Goal: Obtain resource: Download file/media

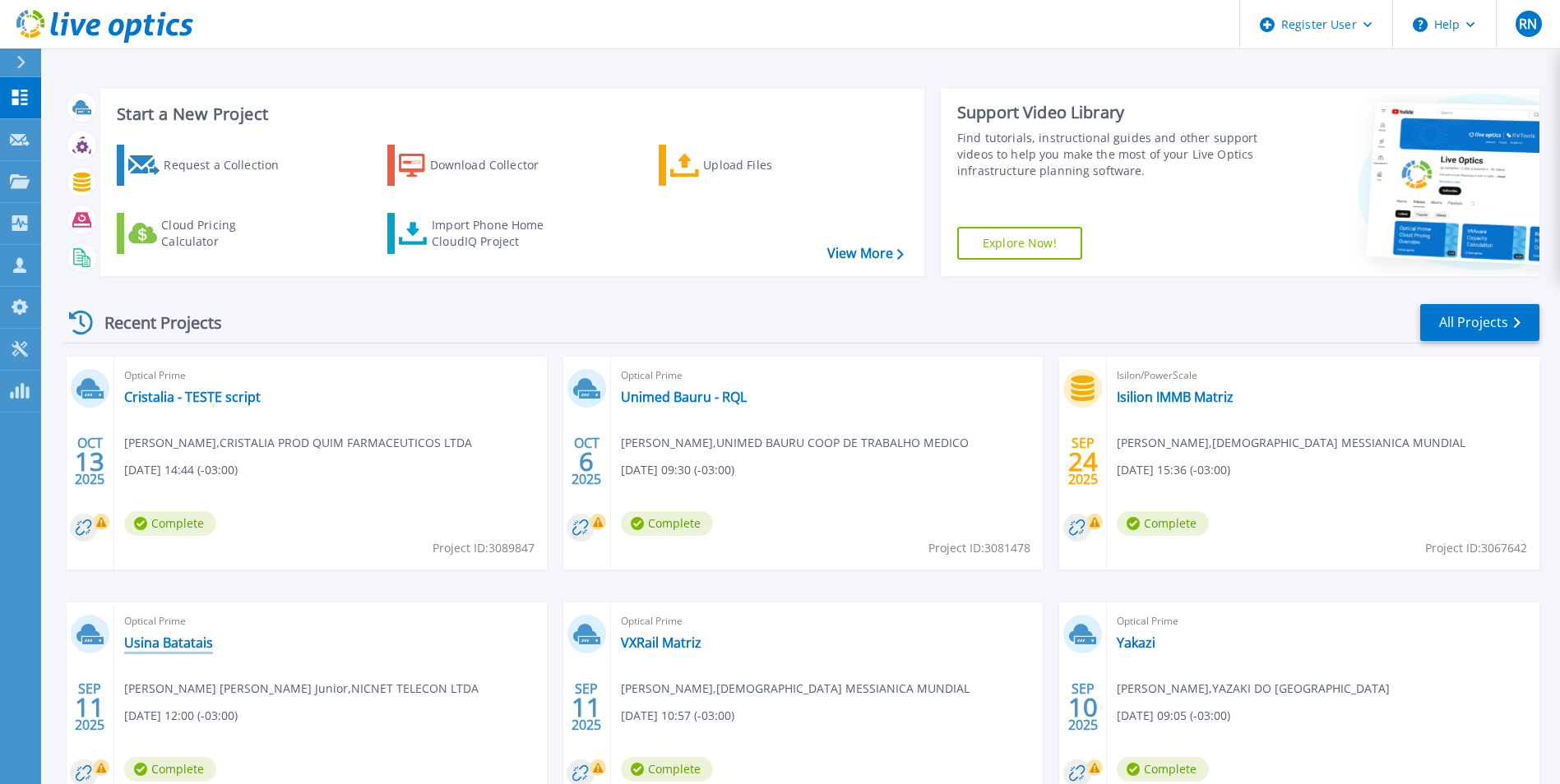
click at [134, 642] on link "Usina Batatais" at bounding box center [169, 642] width 89 height 17
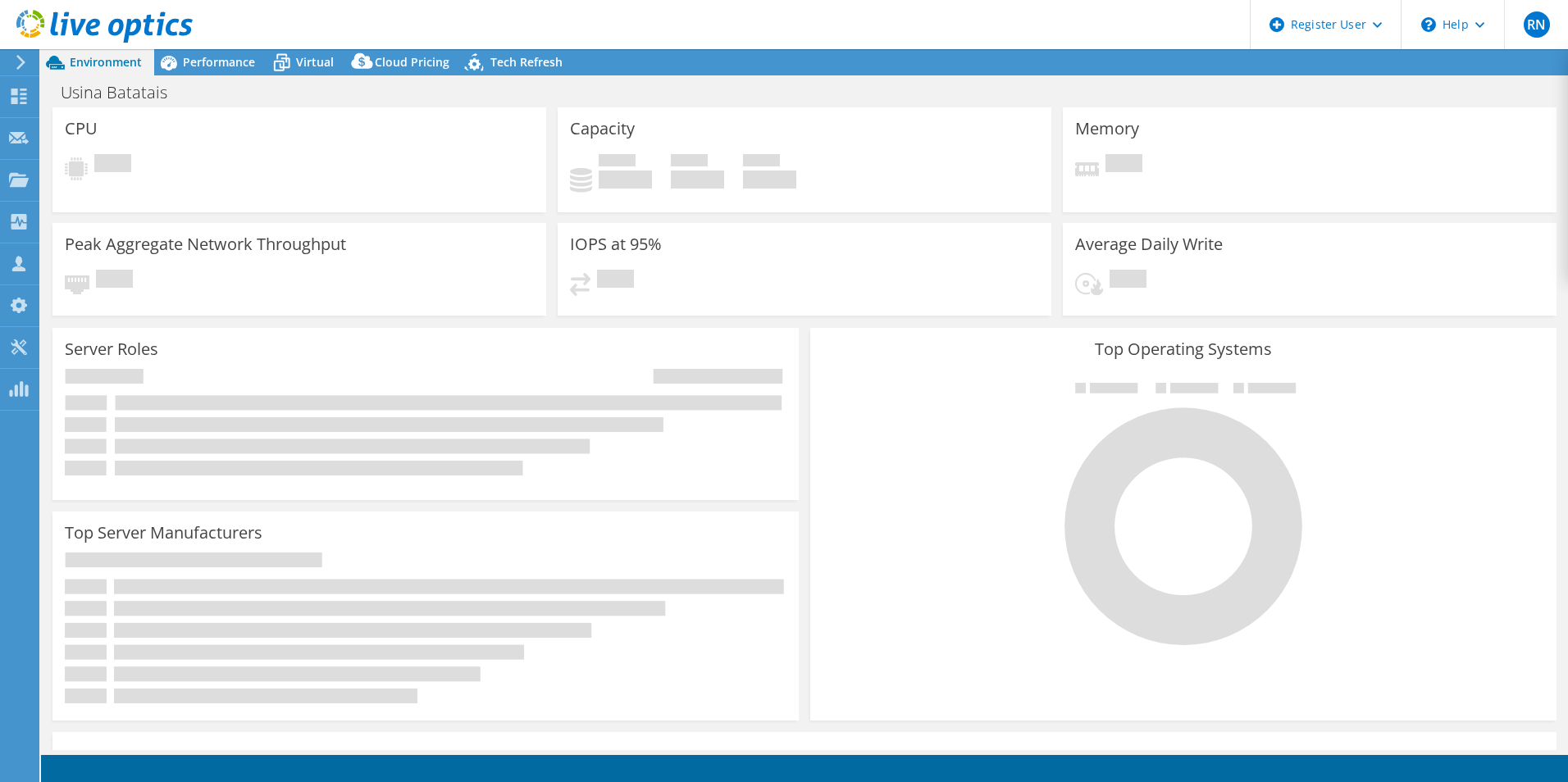
select select "USD"
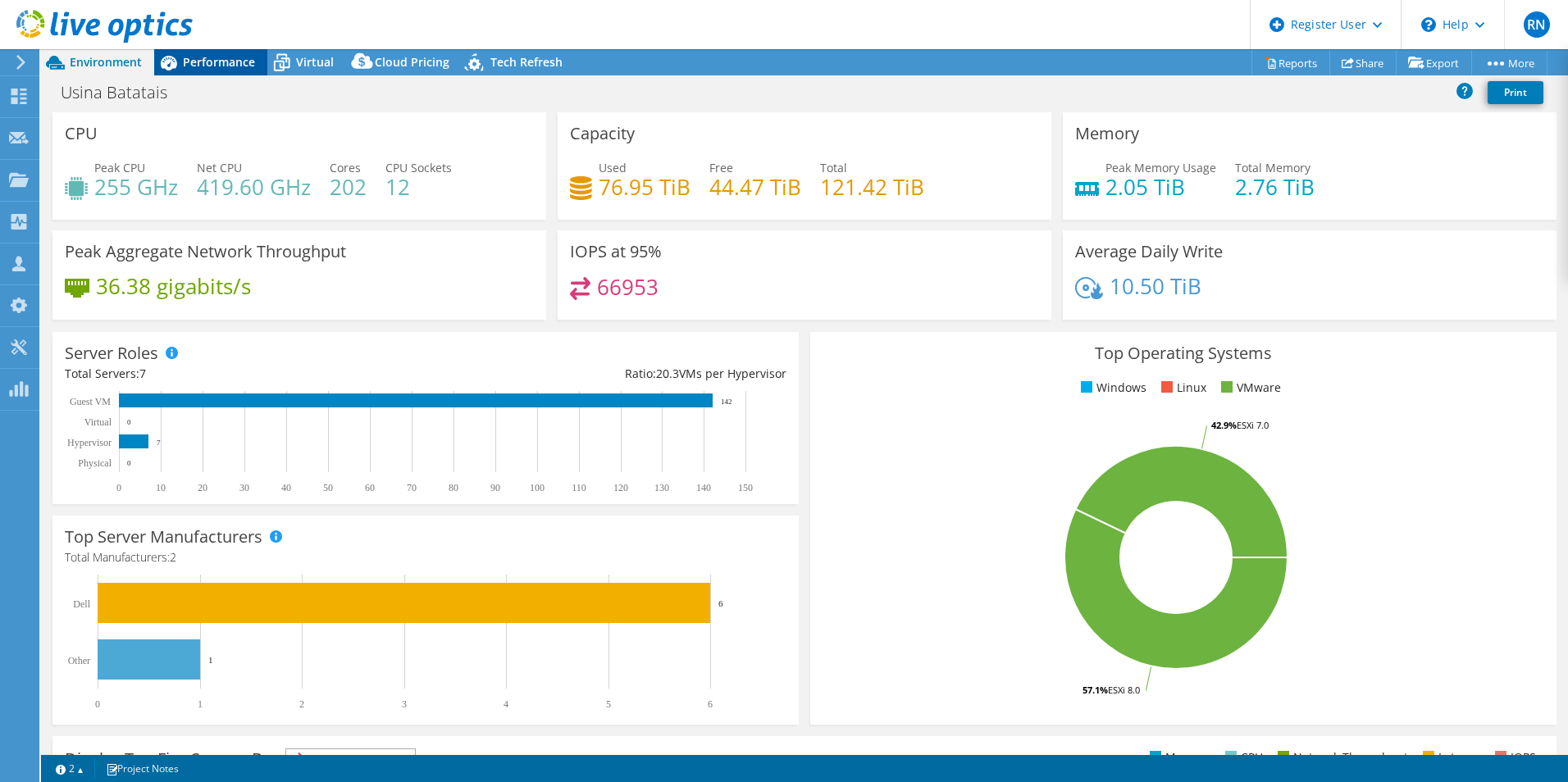
click at [232, 55] on span "Performance" at bounding box center [219, 62] width 72 height 16
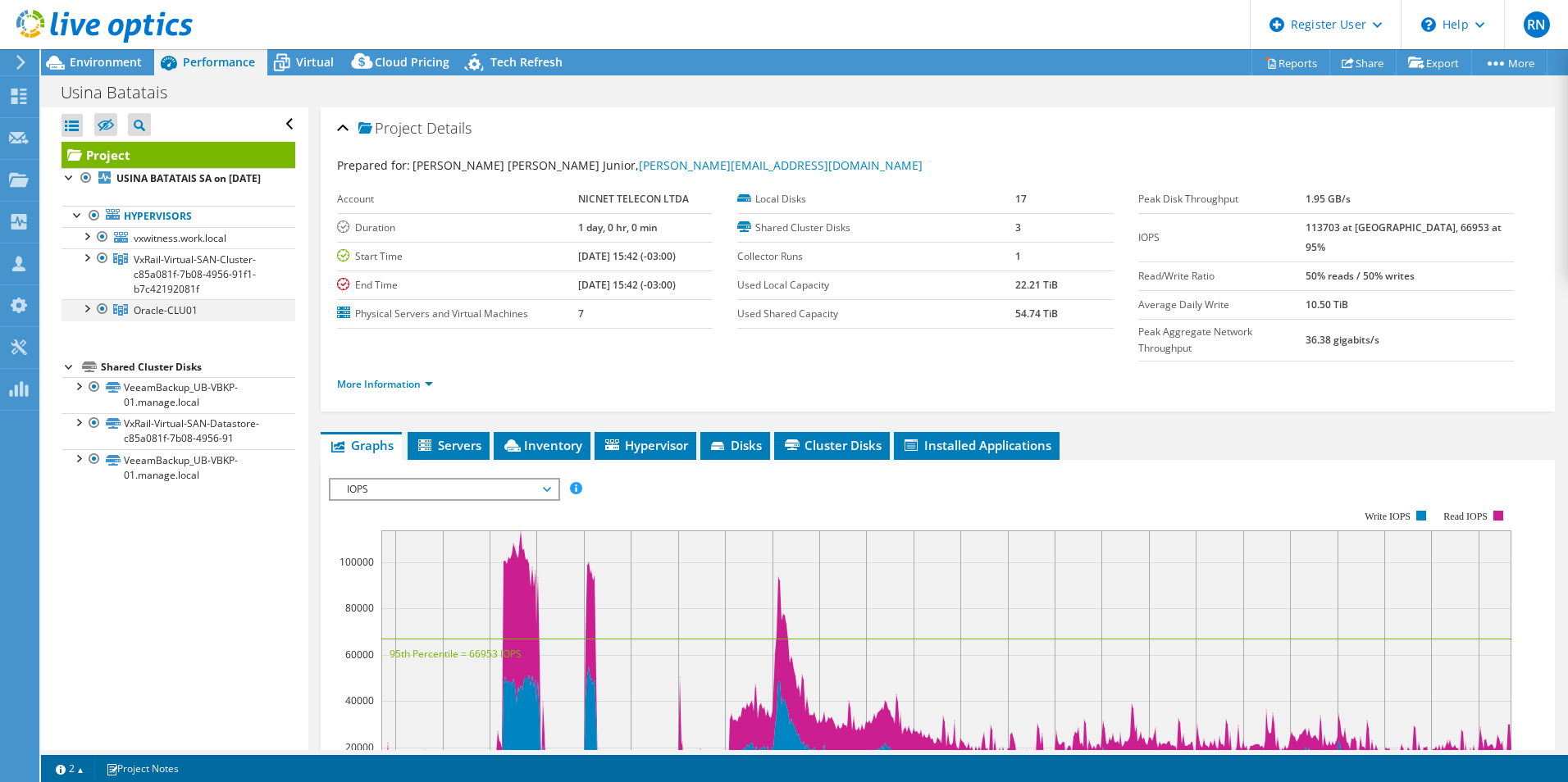
click at [83, 316] on div at bounding box center [86, 307] width 16 height 16
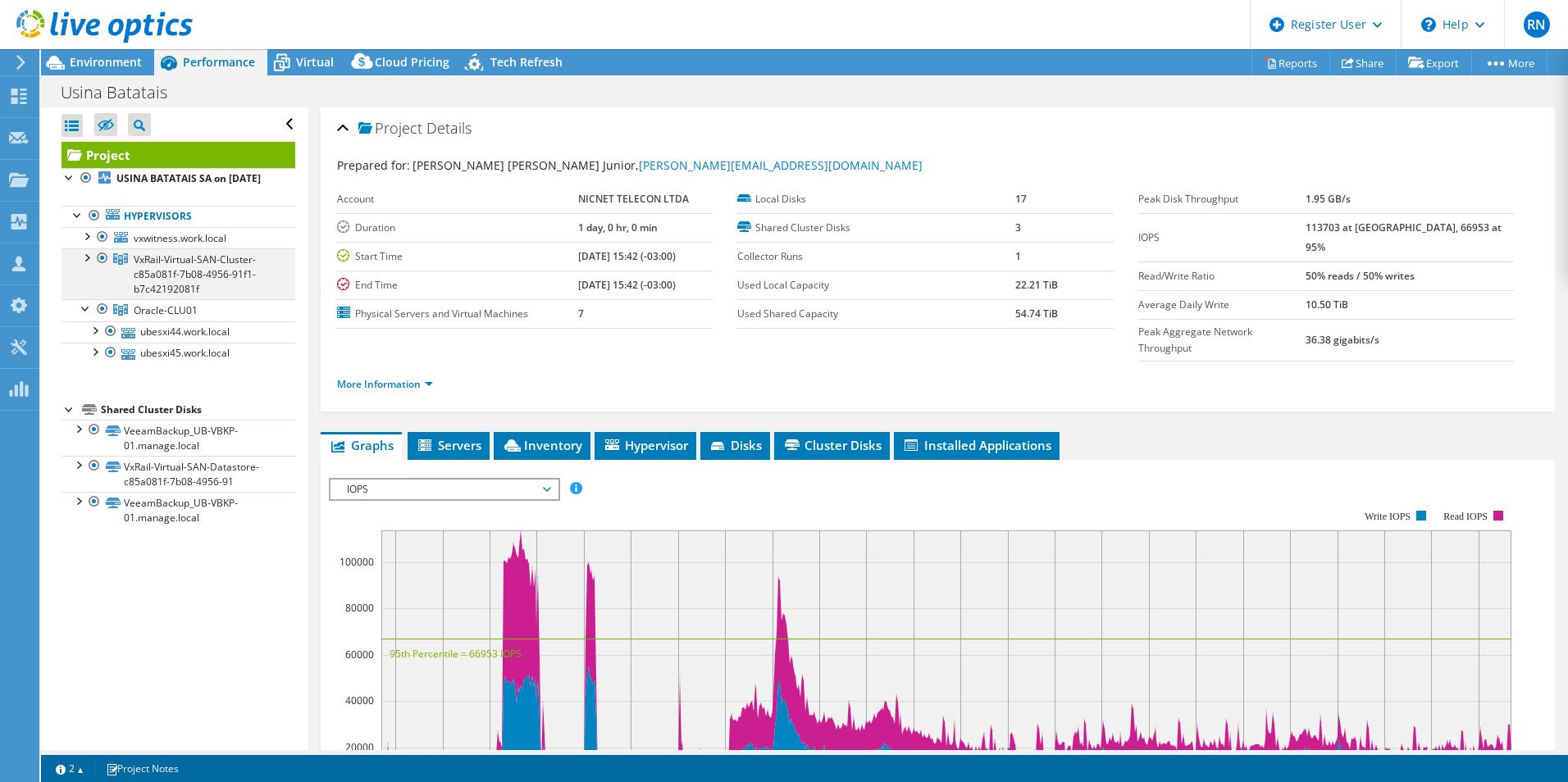
click at [84, 265] on div at bounding box center [86, 257] width 16 height 16
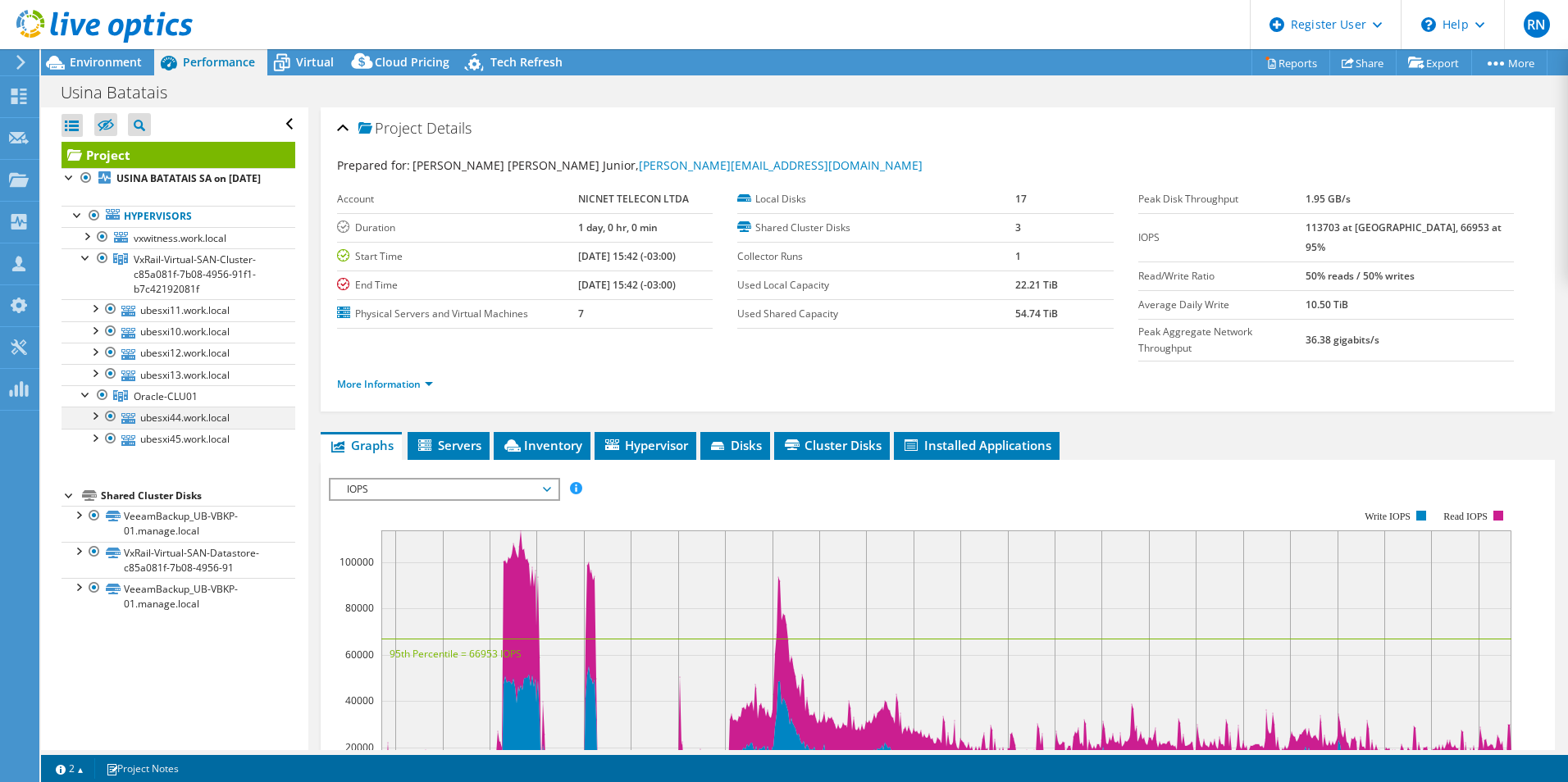
click at [96, 423] on div at bounding box center [94, 414] width 16 height 16
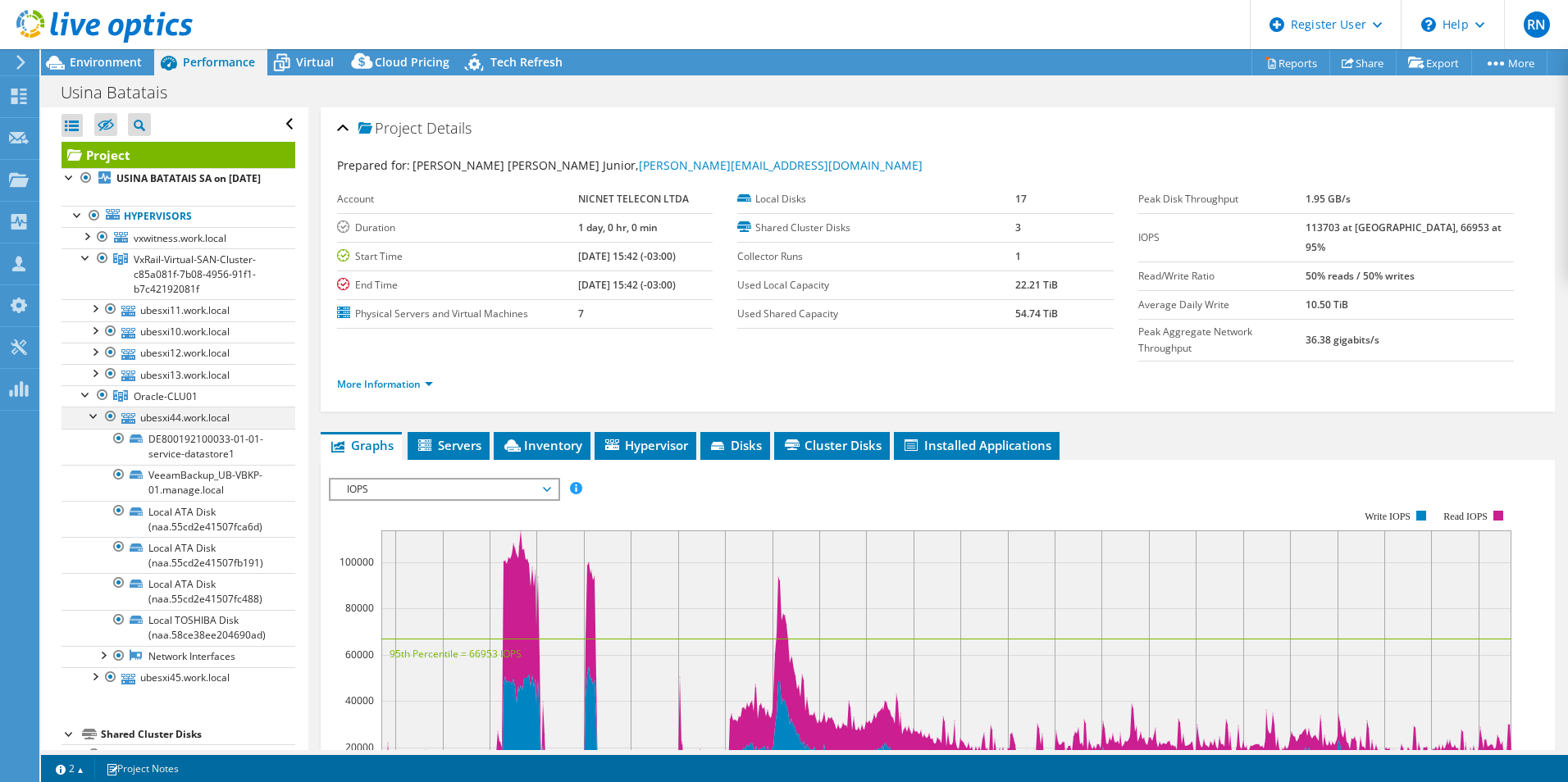
click at [96, 423] on div at bounding box center [94, 414] width 16 height 16
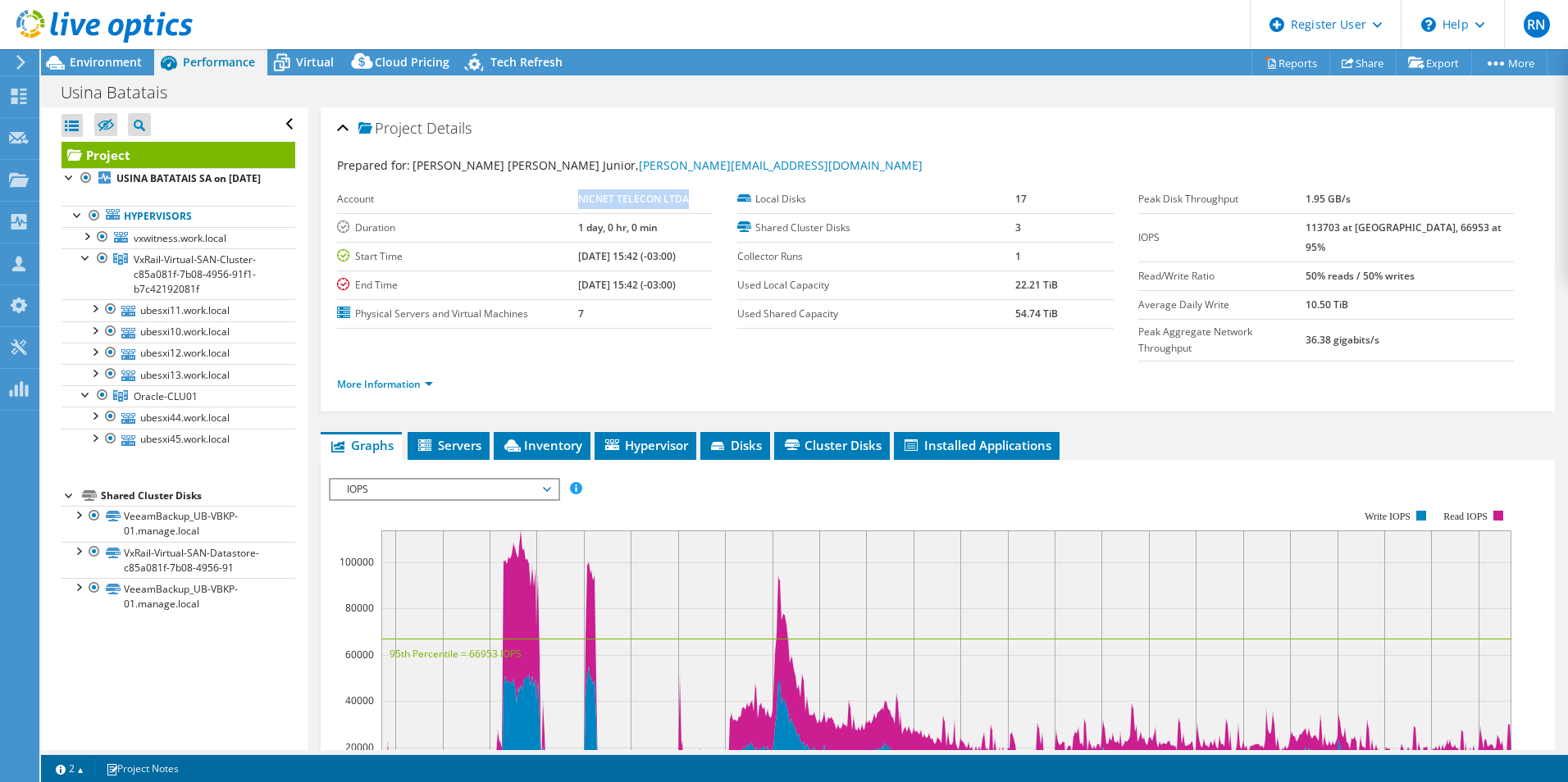
drag, startPoint x: 571, startPoint y: 199, endPoint x: 680, endPoint y: 204, distance: 109.1
click at [680, 204] on td "NICNET TELECON LTDA" at bounding box center [645, 199] width 134 height 29
click at [1345, 391] on div "Project Details Prepared for: [PERSON_NAME] [PERSON_NAME] Junior, [PERSON_NAME]…" at bounding box center [938, 629] width 1259 height 1044
click at [452, 437] on span "Servers" at bounding box center [449, 445] width 66 height 16
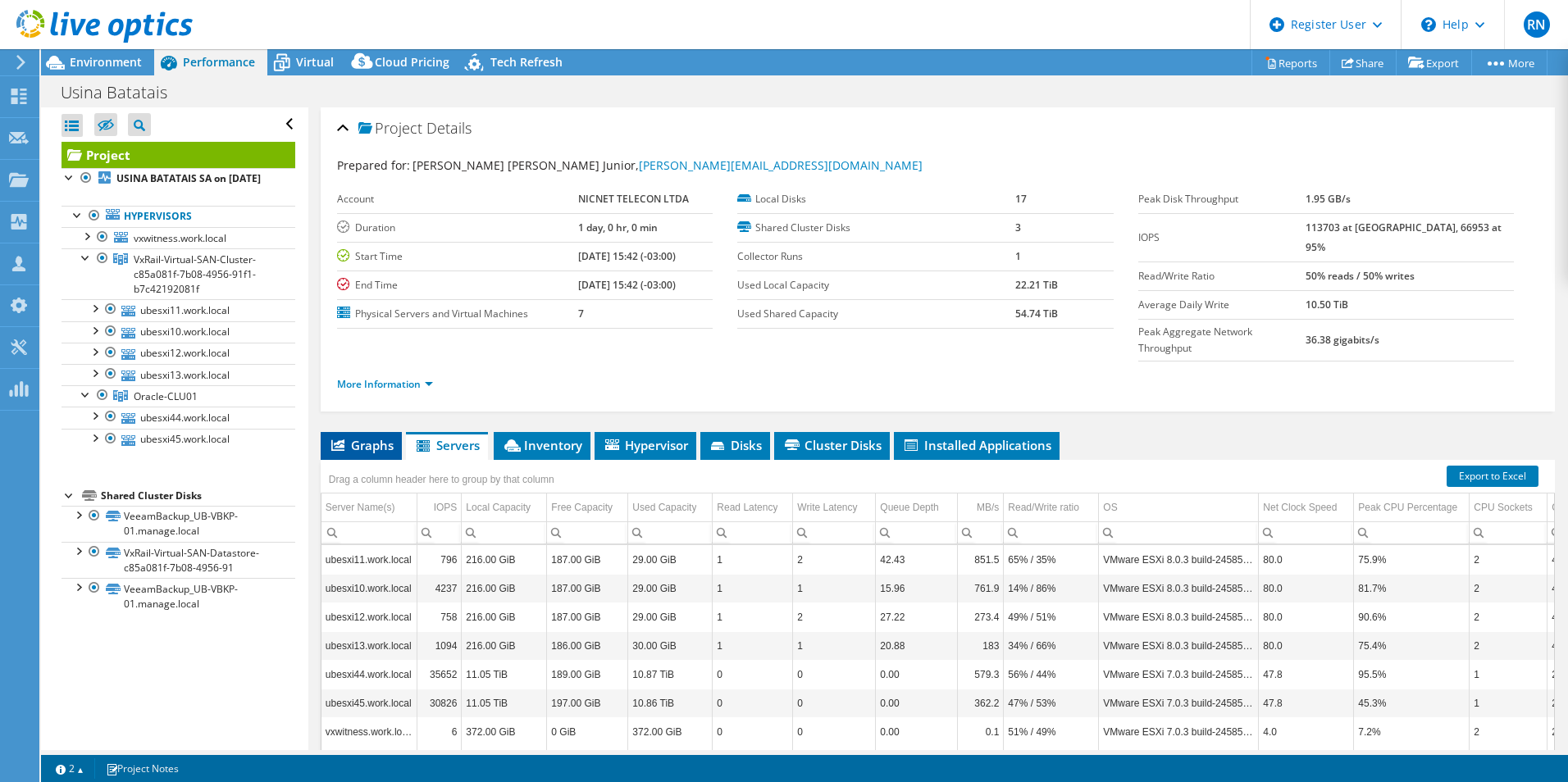
click at [359, 437] on span "Graphs" at bounding box center [361, 445] width 65 height 16
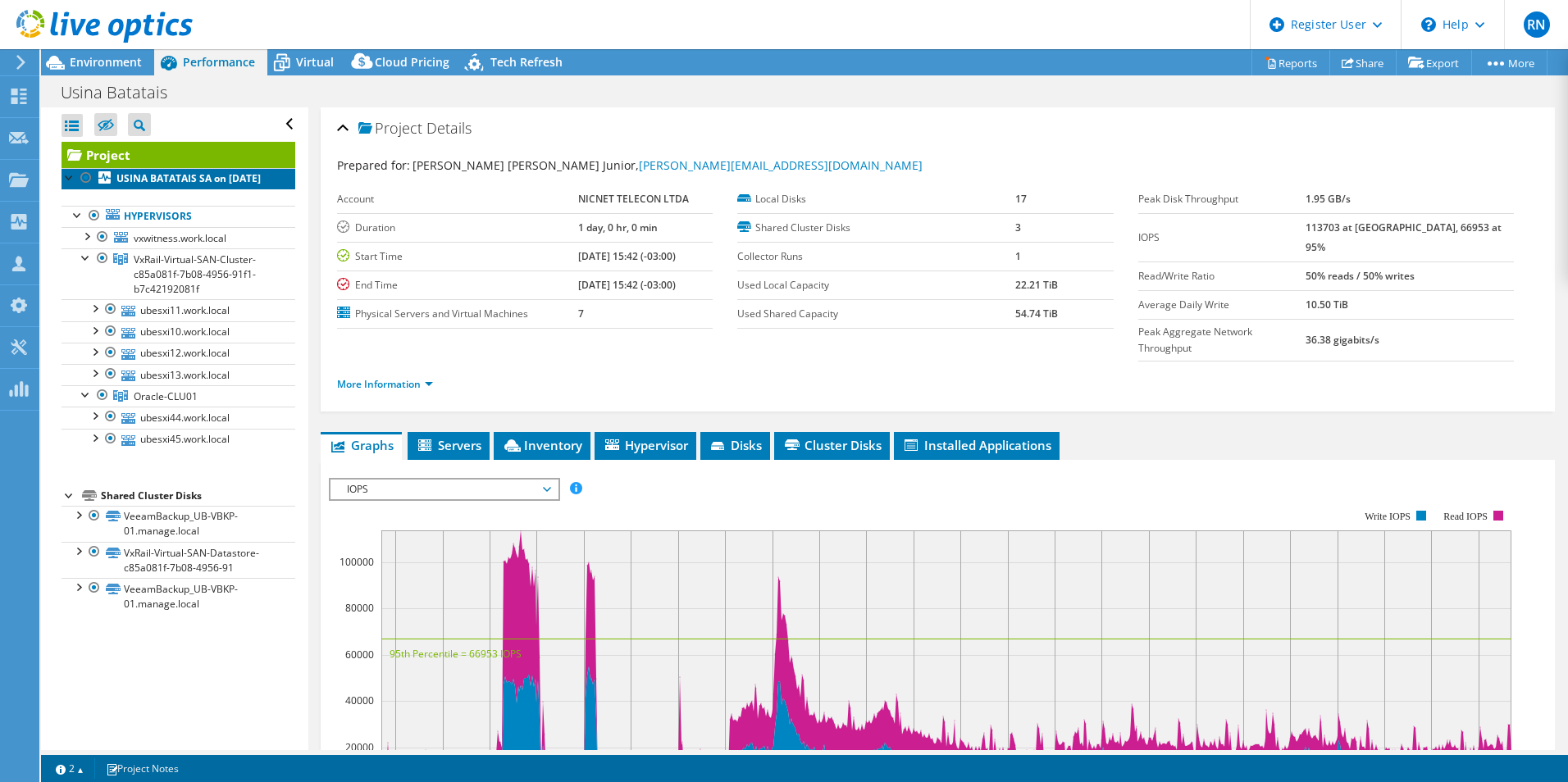
click at [199, 185] on b "USINA BATATAIS SA on [DATE]" at bounding box center [188, 179] width 144 height 14
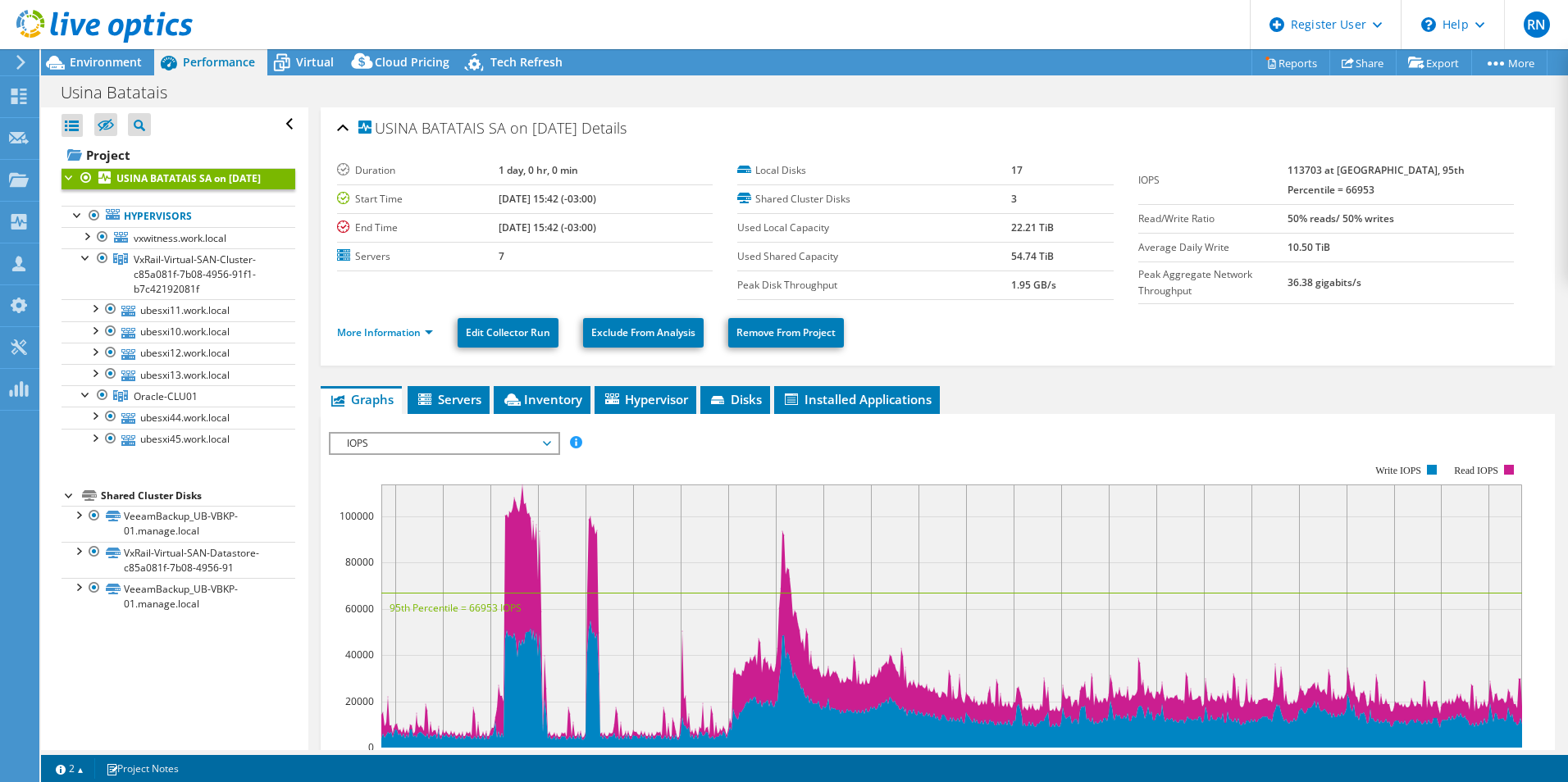
click at [1203, 458] on rect at bounding box center [925, 606] width 1193 height 328
click at [93, 423] on div at bounding box center [94, 414] width 16 height 16
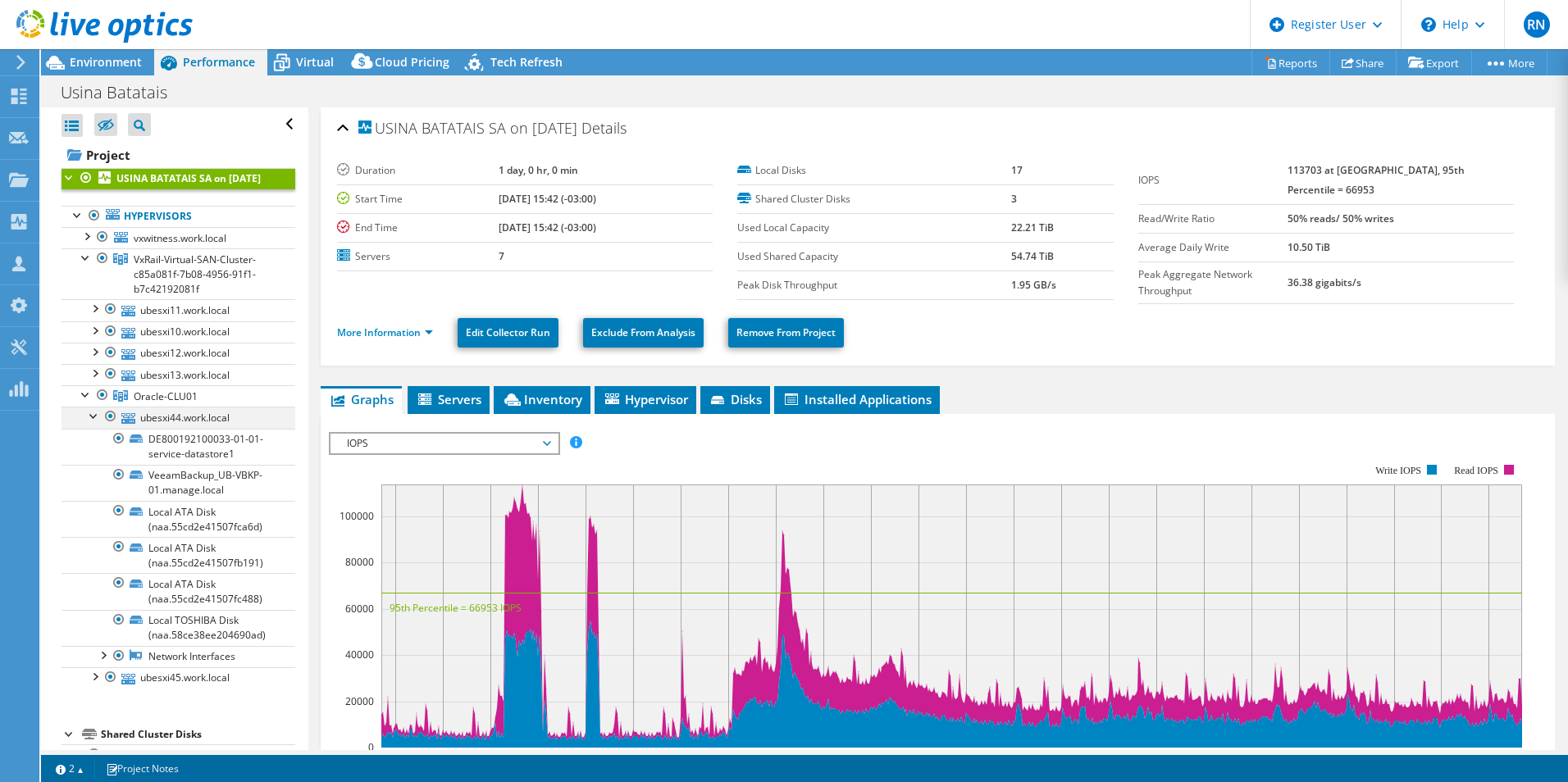
click at [93, 423] on div at bounding box center [94, 414] width 16 height 16
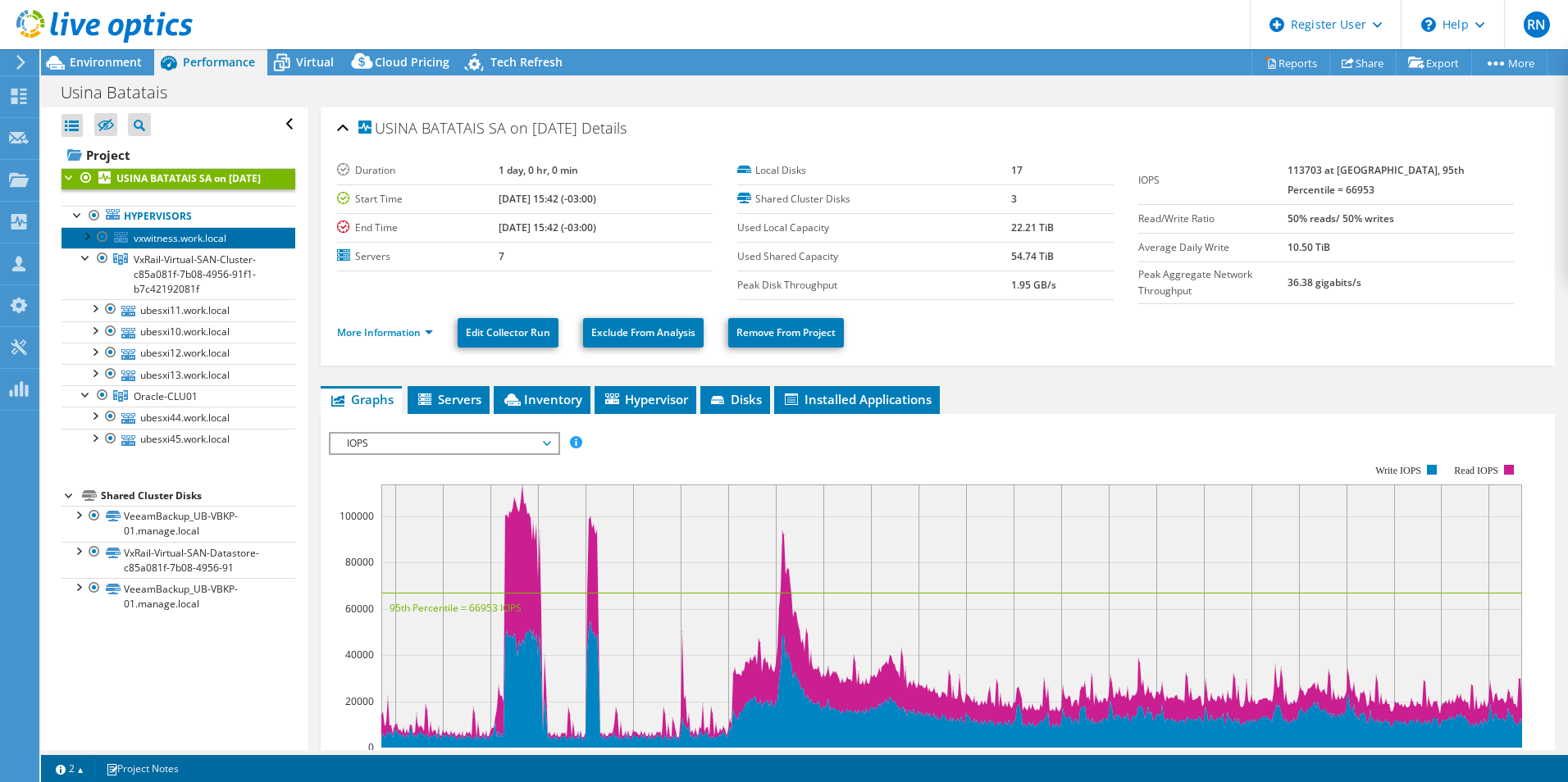
click at [199, 245] on span "vxwitness.work.local" at bounding box center [180, 238] width 93 height 14
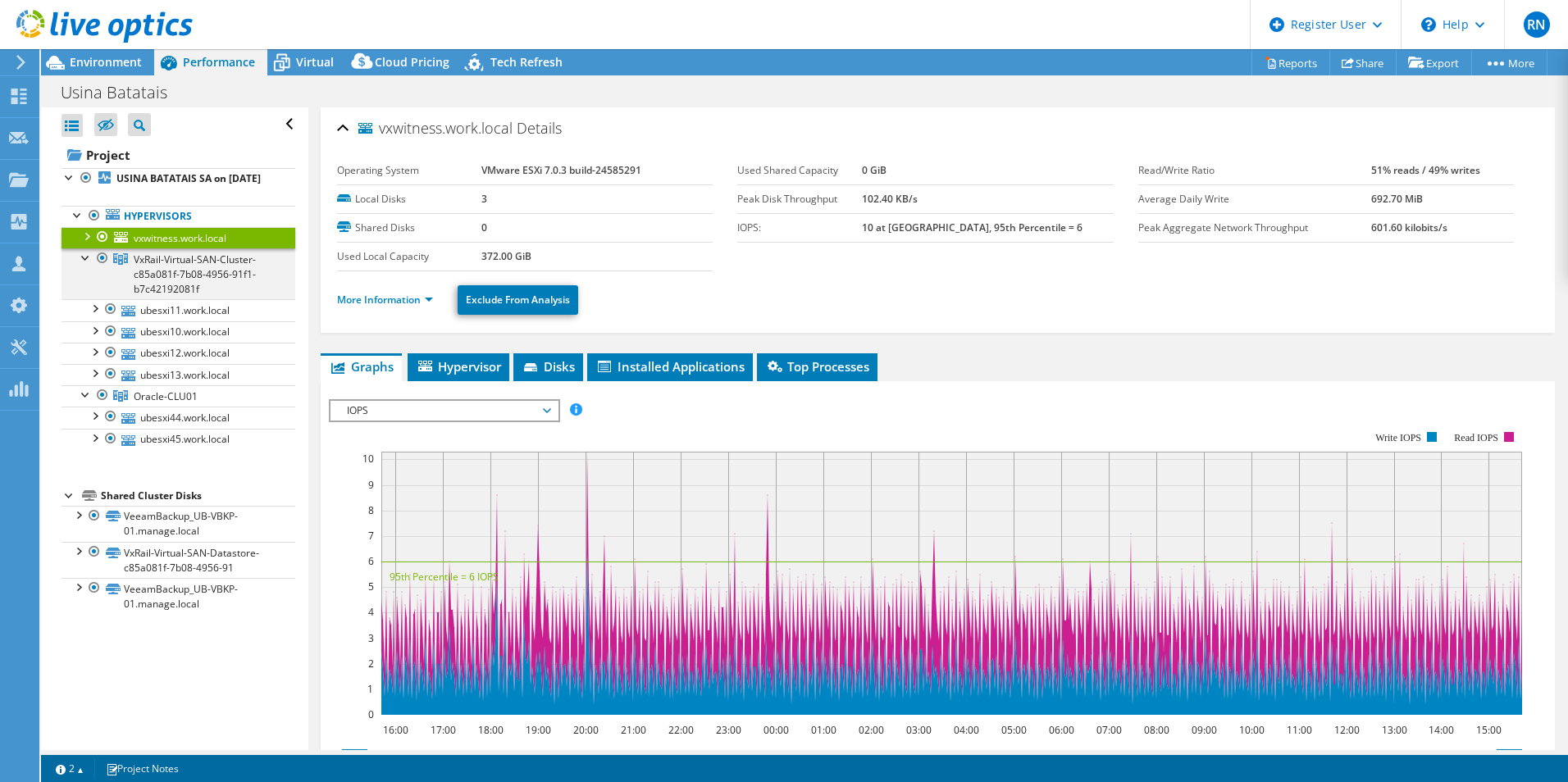
click at [83, 265] on div at bounding box center [86, 257] width 16 height 16
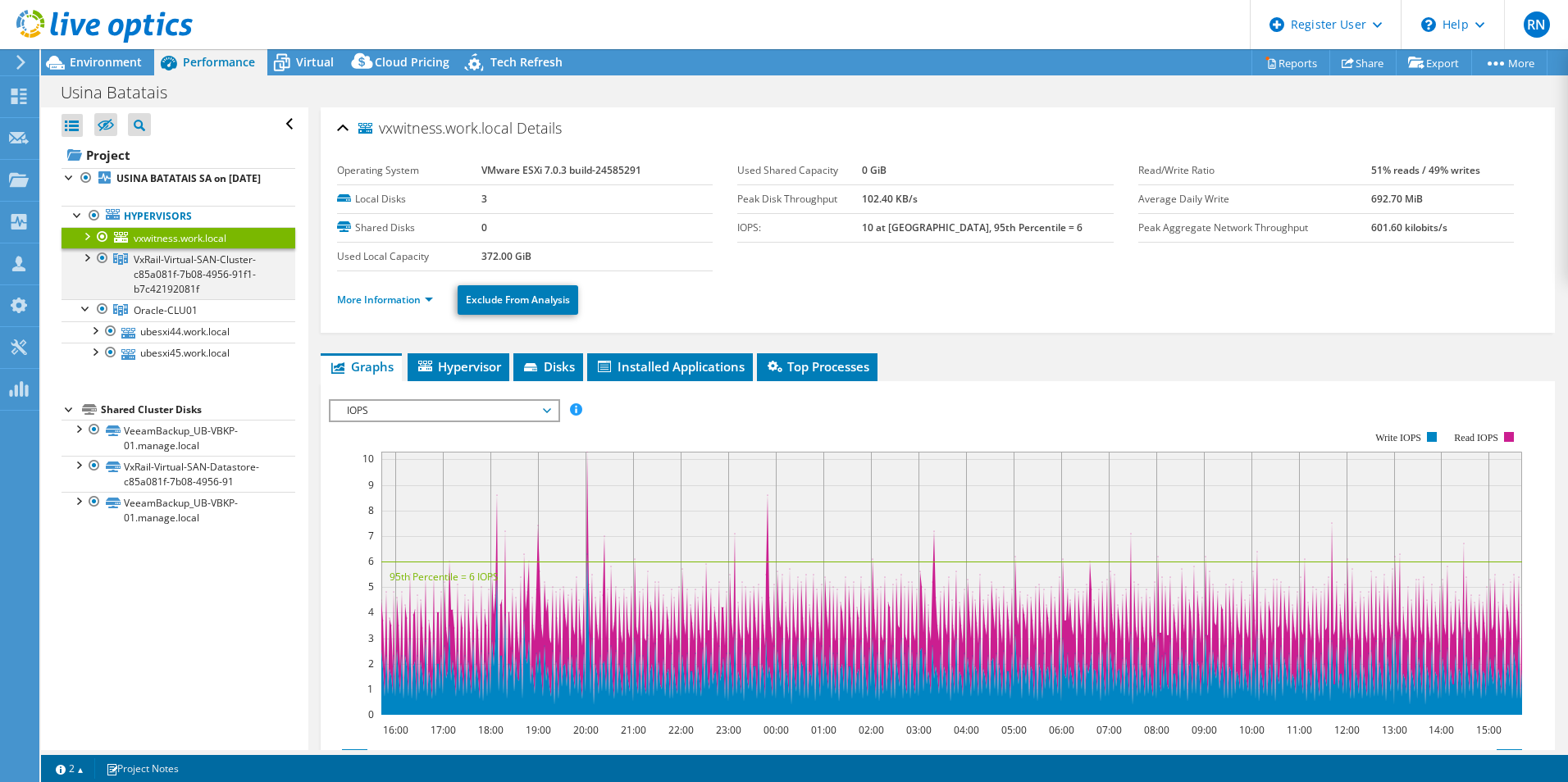
click at [84, 265] on div at bounding box center [86, 257] width 16 height 16
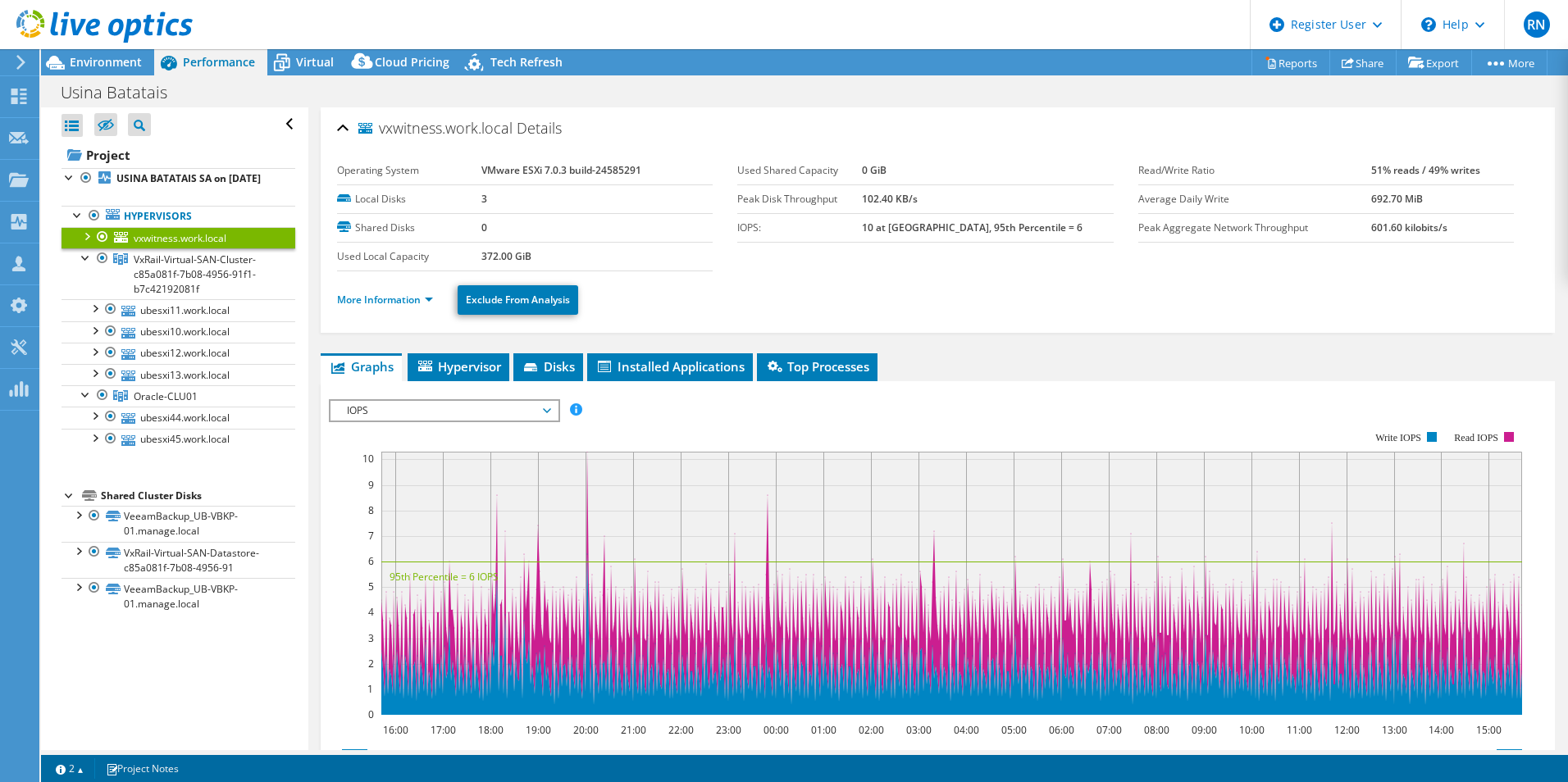
click at [225, 245] on span "vxwitness.work.local" at bounding box center [180, 238] width 93 height 14
click at [221, 280] on span "VxRail-Virtual-SAN-Cluster-c85a081f-7b08-4956-91f1-b7c42192081f" at bounding box center [194, 274] width 122 height 43
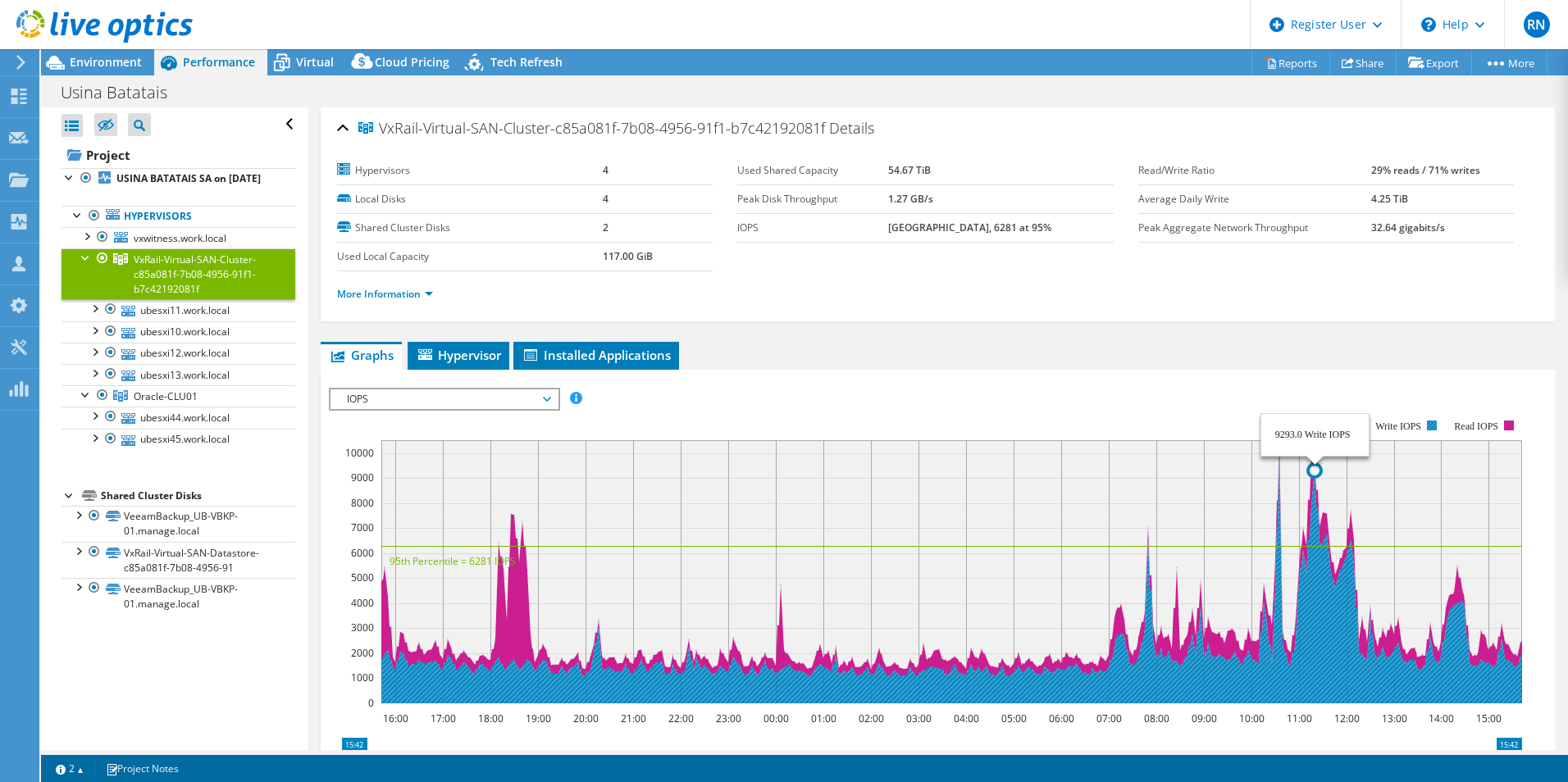
click at [1314, 579] on icon at bounding box center [952, 581] width 1141 height 245
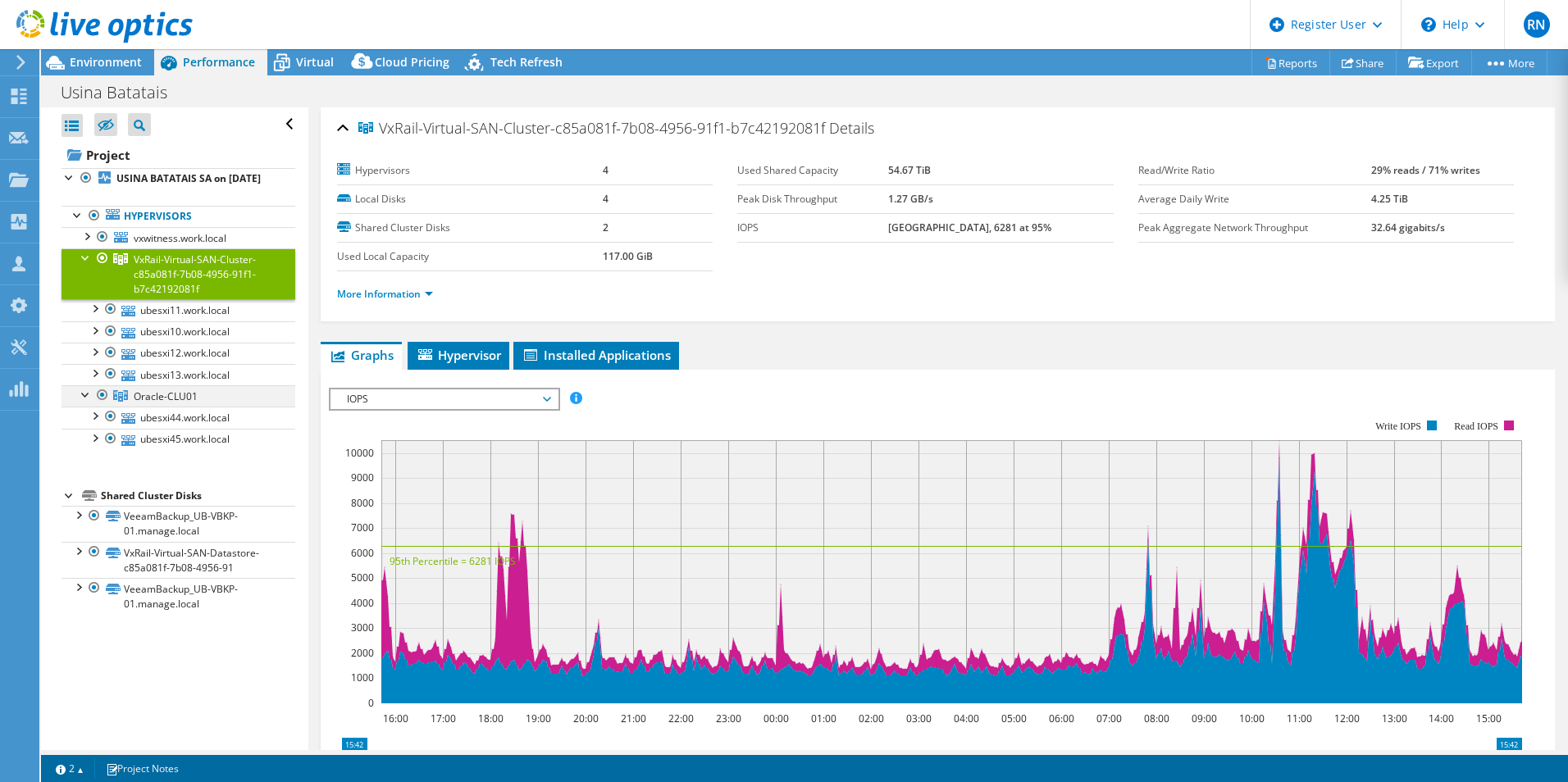
click at [82, 401] on div at bounding box center [86, 394] width 16 height 16
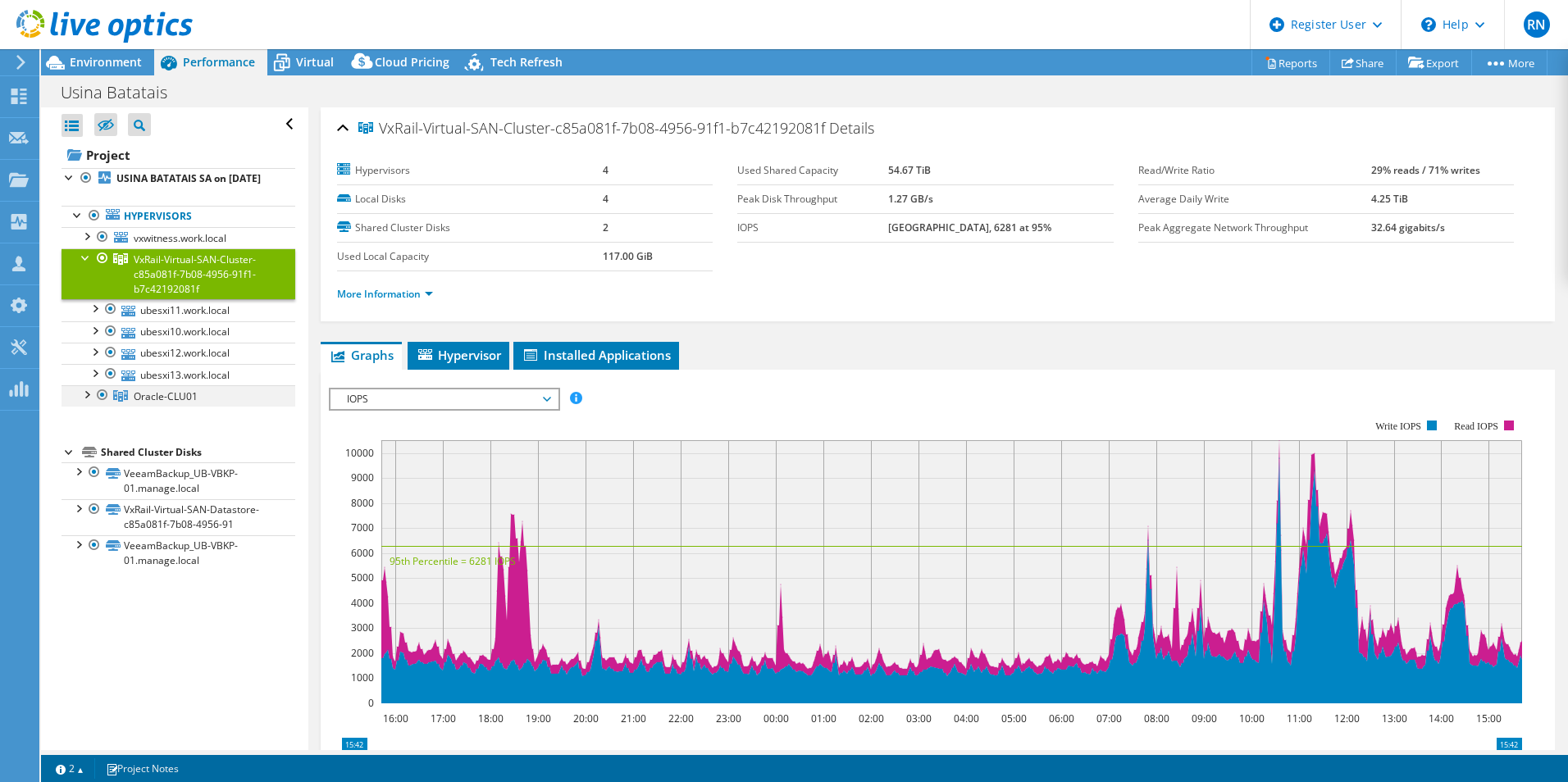
click at [98, 405] on div at bounding box center [102, 395] width 16 height 20
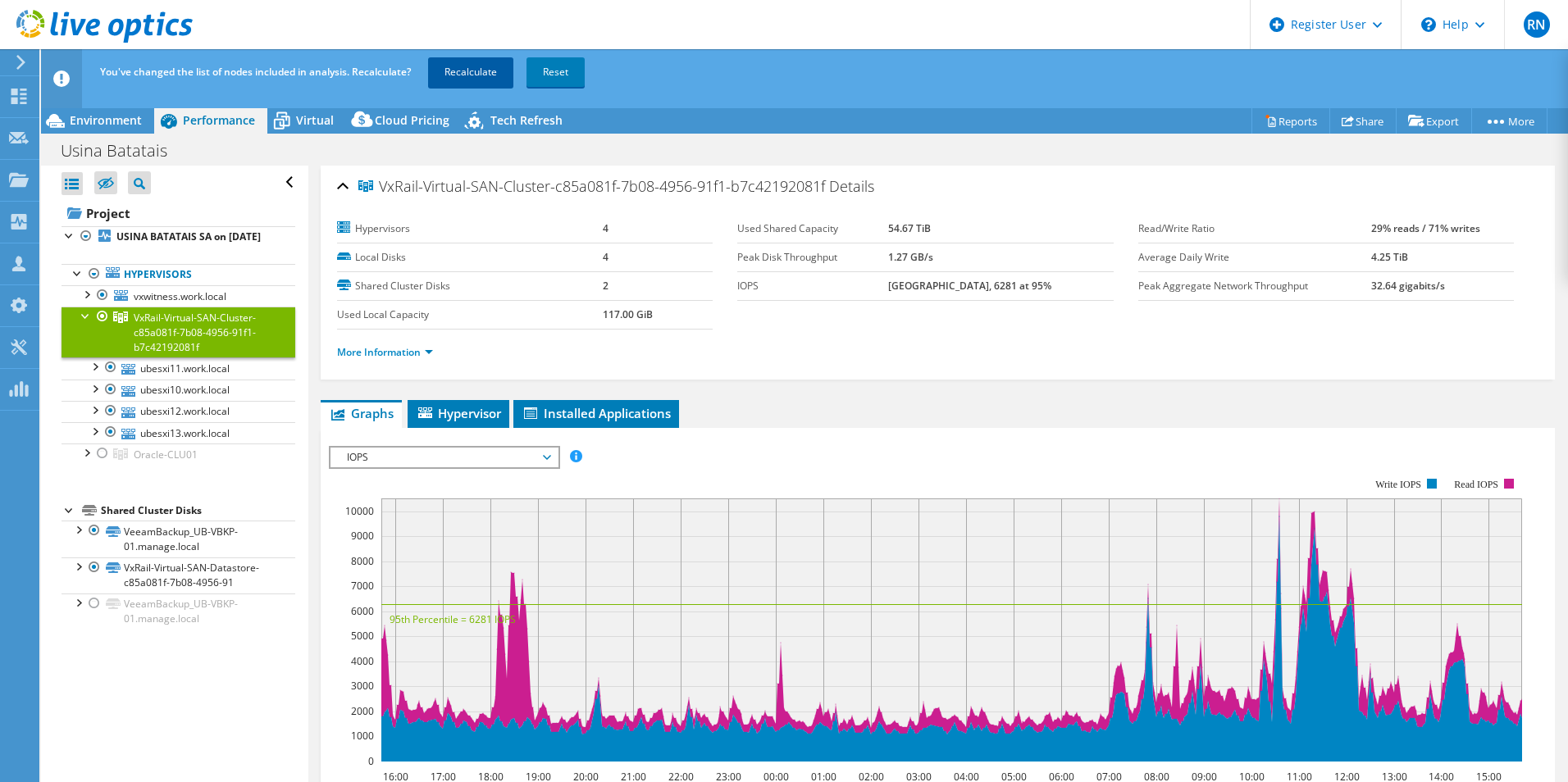
click at [481, 74] on link "Recalculate" at bounding box center [471, 72] width 85 height 29
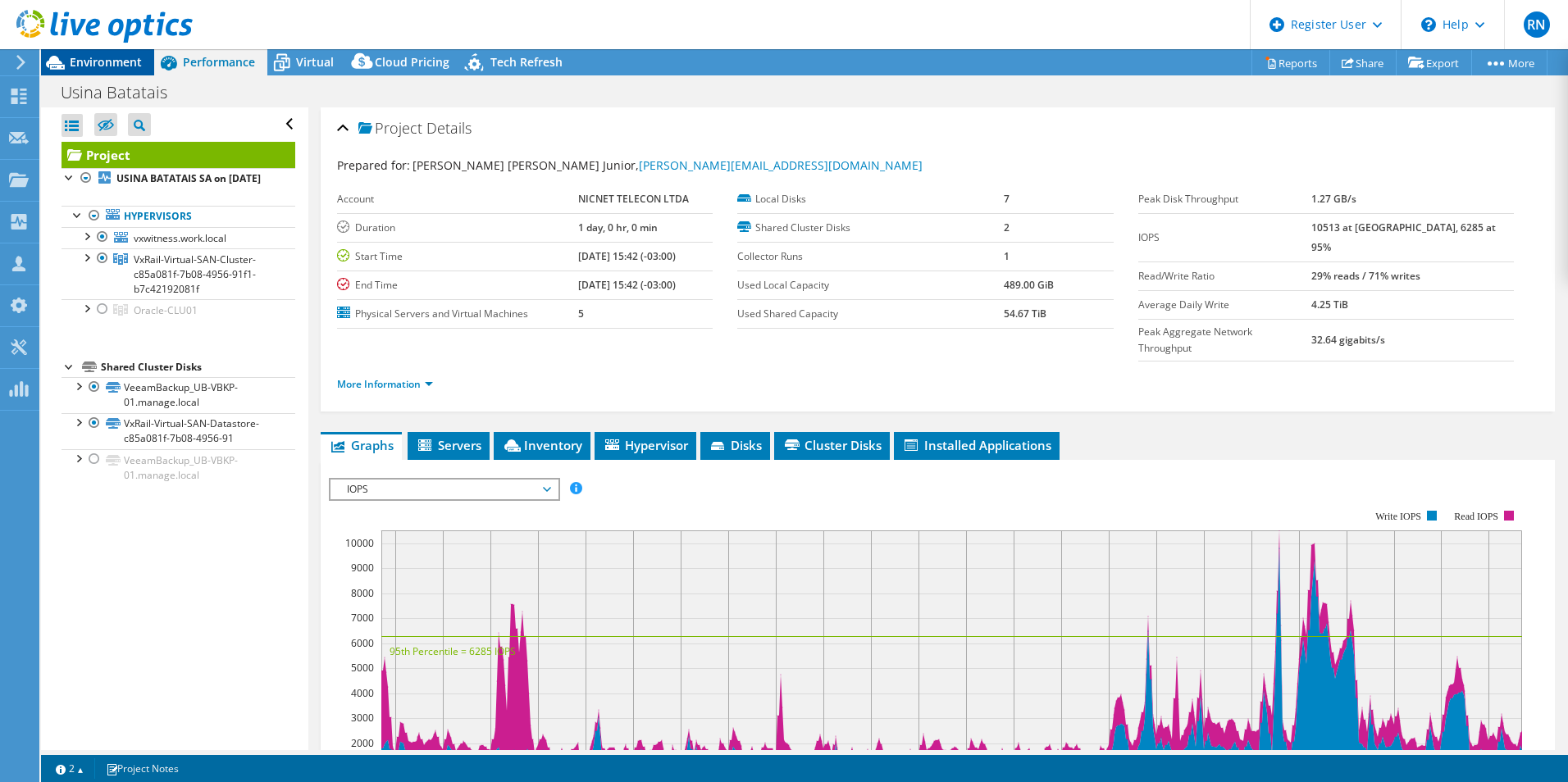
click at [113, 55] on span "Environment" at bounding box center [105, 62] width 72 height 16
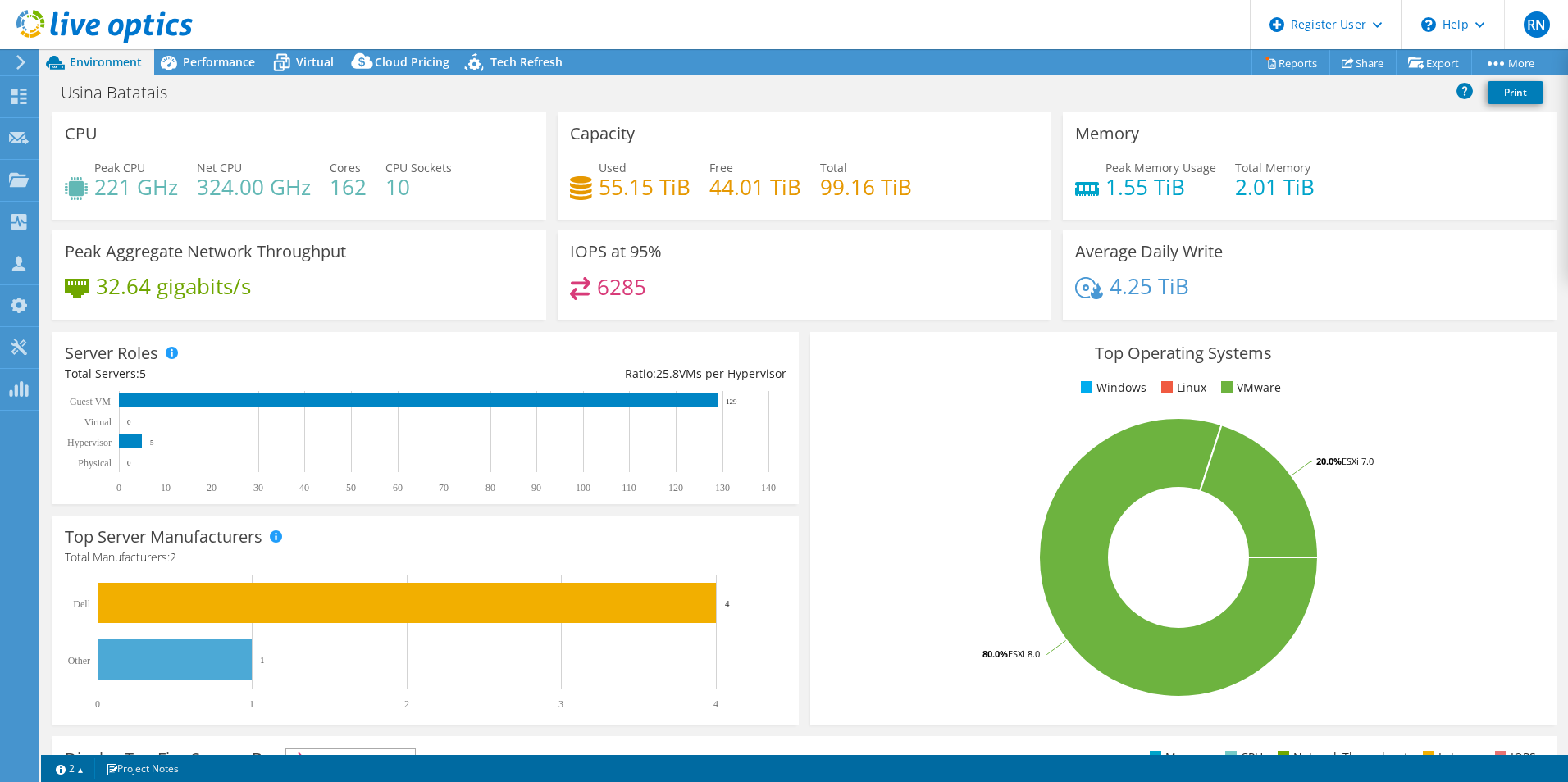
drag, startPoint x: 726, startPoint y: 405, endPoint x: 742, endPoint y: 406, distance: 16.0
click at [742, 406] on icon "0 10 20 30 40 50 60 70 80 90 100 110 120 130 140 Physical Hypervisor Virtual Gu…" at bounding box center [421, 442] width 713 height 102
click at [219, 62] on span "Performance" at bounding box center [219, 62] width 72 height 16
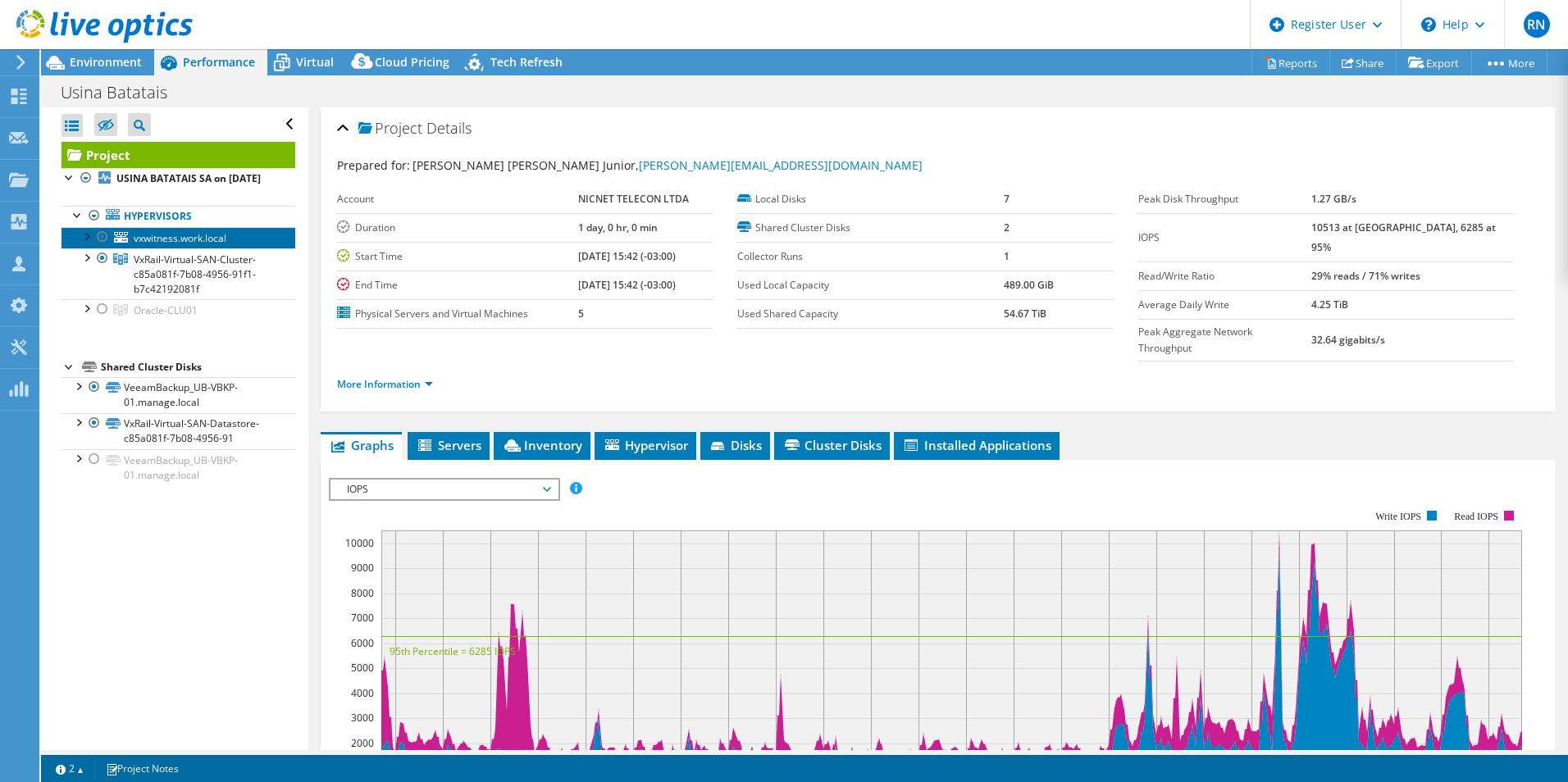
click at [154, 245] on span "vxwitness.work.local" at bounding box center [180, 238] width 93 height 14
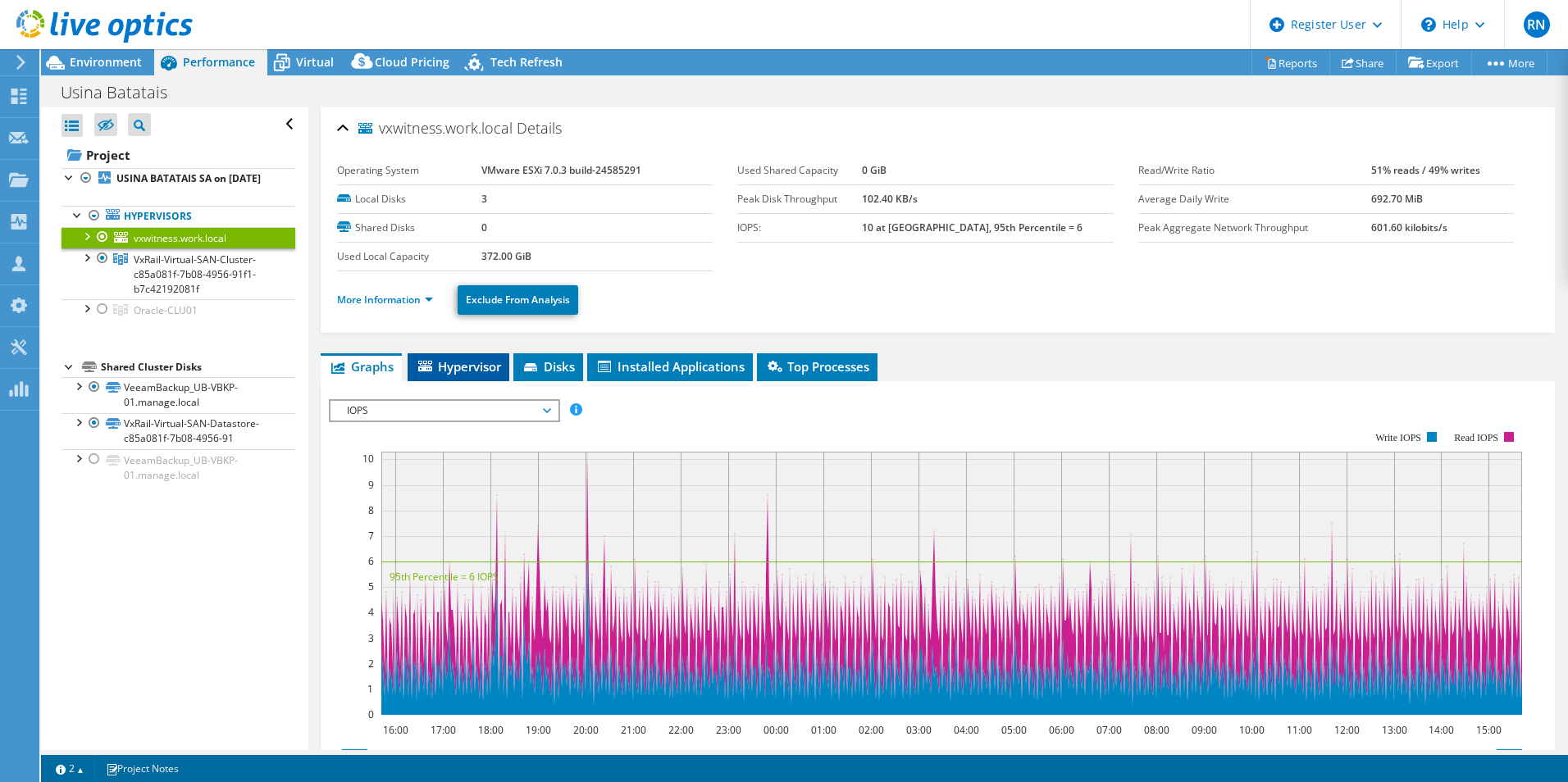
click at [478, 364] on span "Hypervisor" at bounding box center [459, 366] width 85 height 16
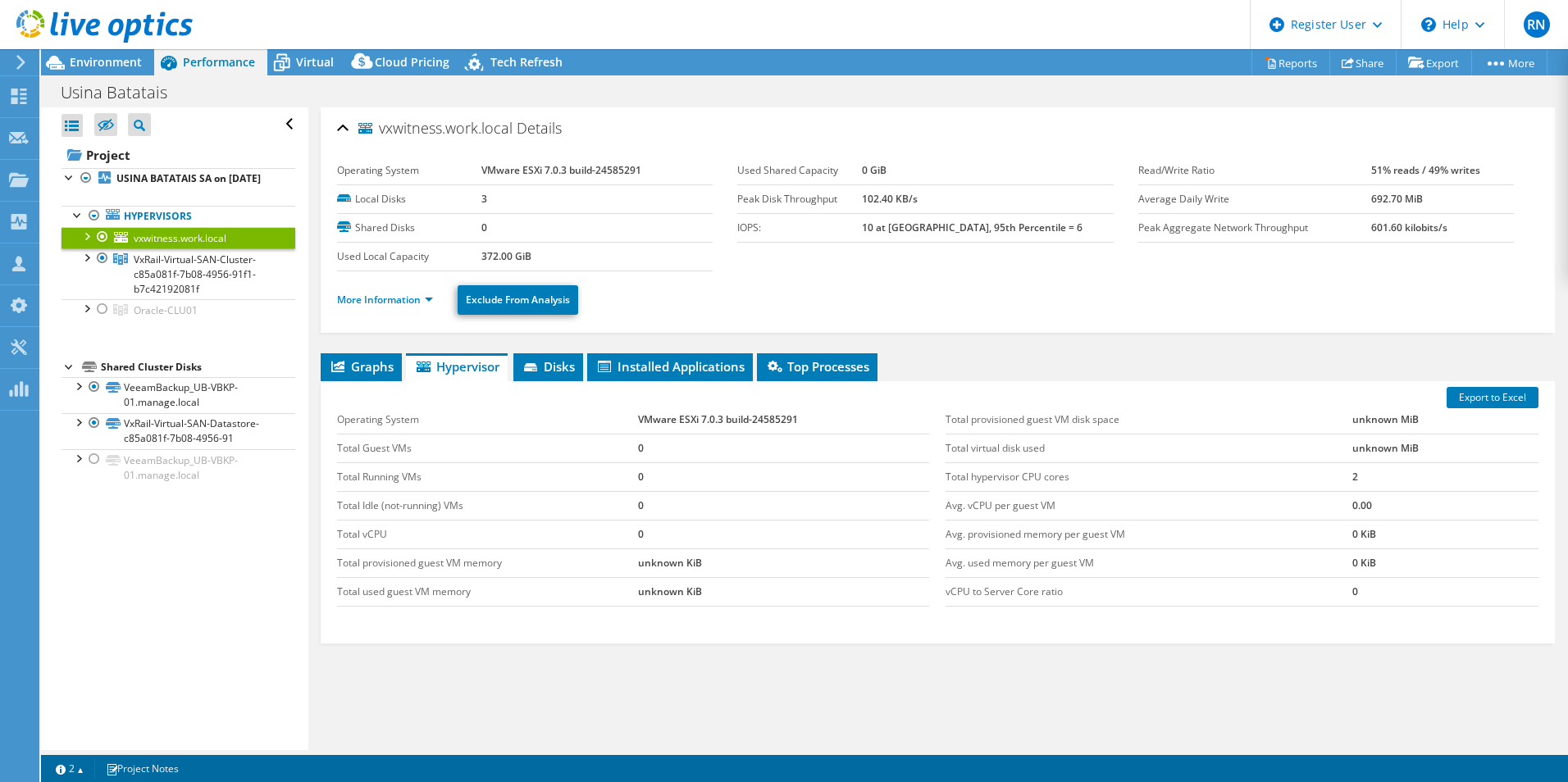
click at [103, 247] on div at bounding box center [102, 237] width 16 height 20
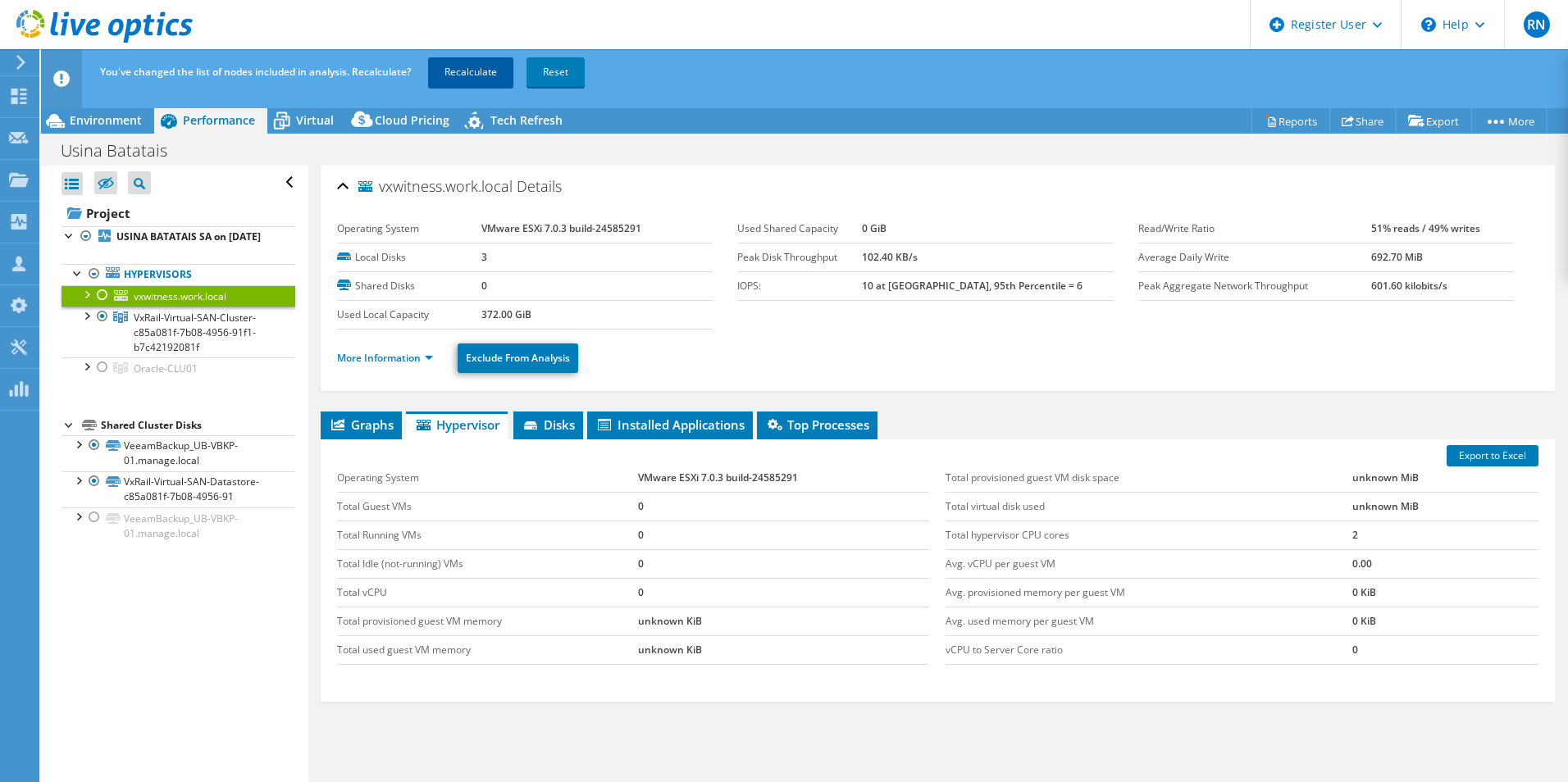
click at [475, 75] on link "Recalculate" at bounding box center [471, 72] width 85 height 29
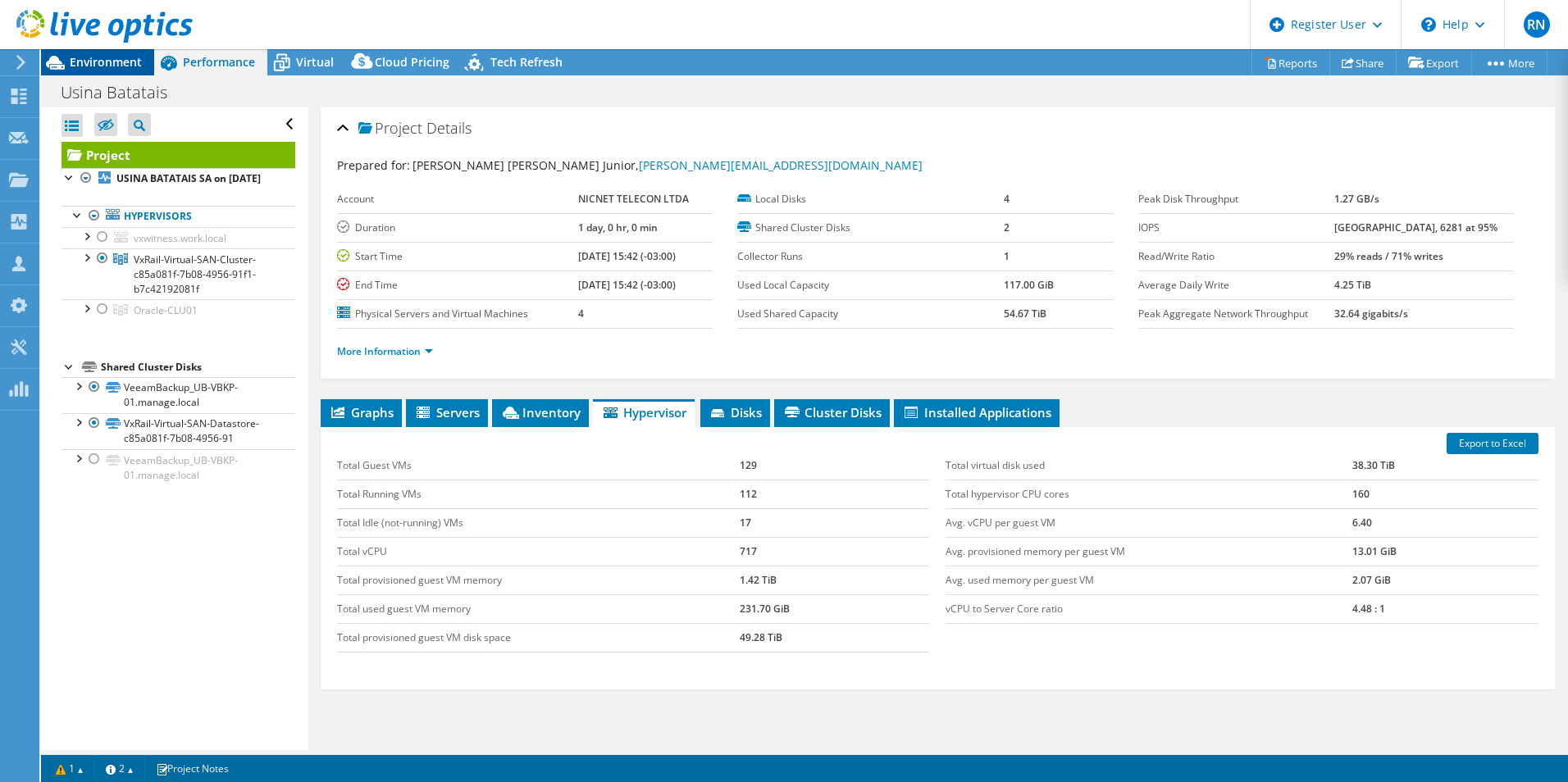
click at [125, 68] on span "Environment" at bounding box center [105, 62] width 72 height 16
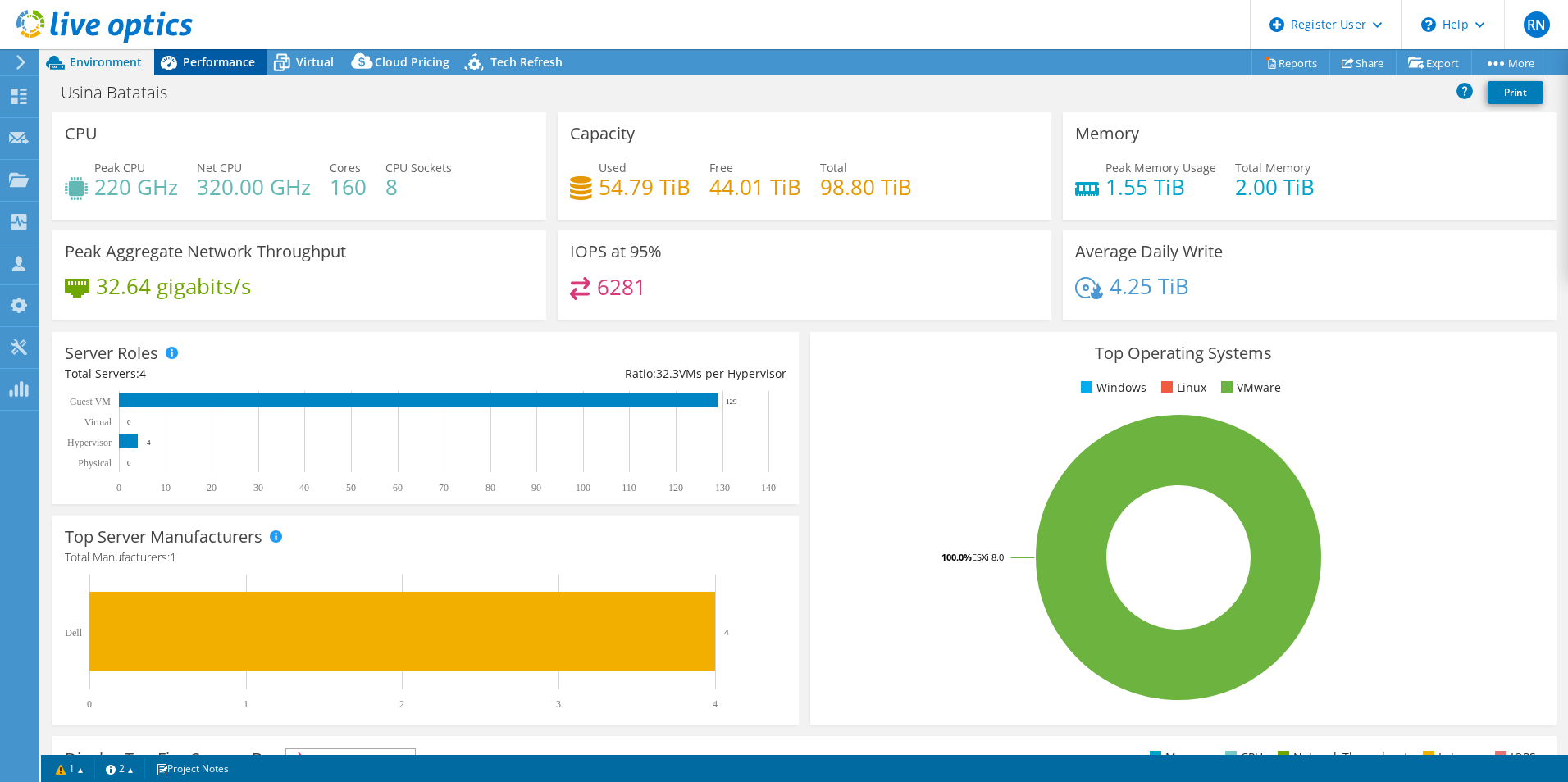
click at [230, 63] on span "Performance" at bounding box center [219, 62] width 72 height 16
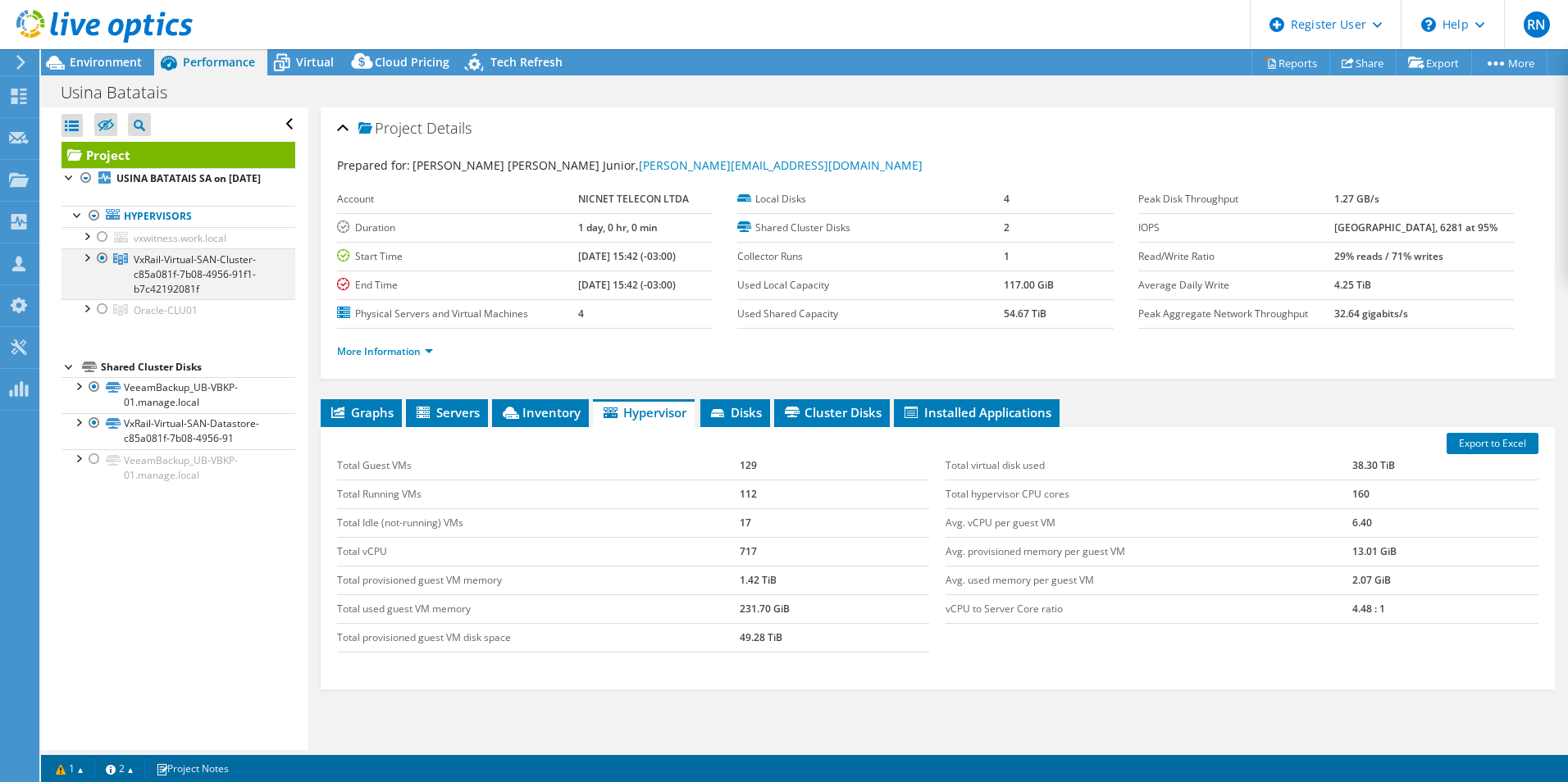
click at [87, 265] on div at bounding box center [86, 257] width 16 height 16
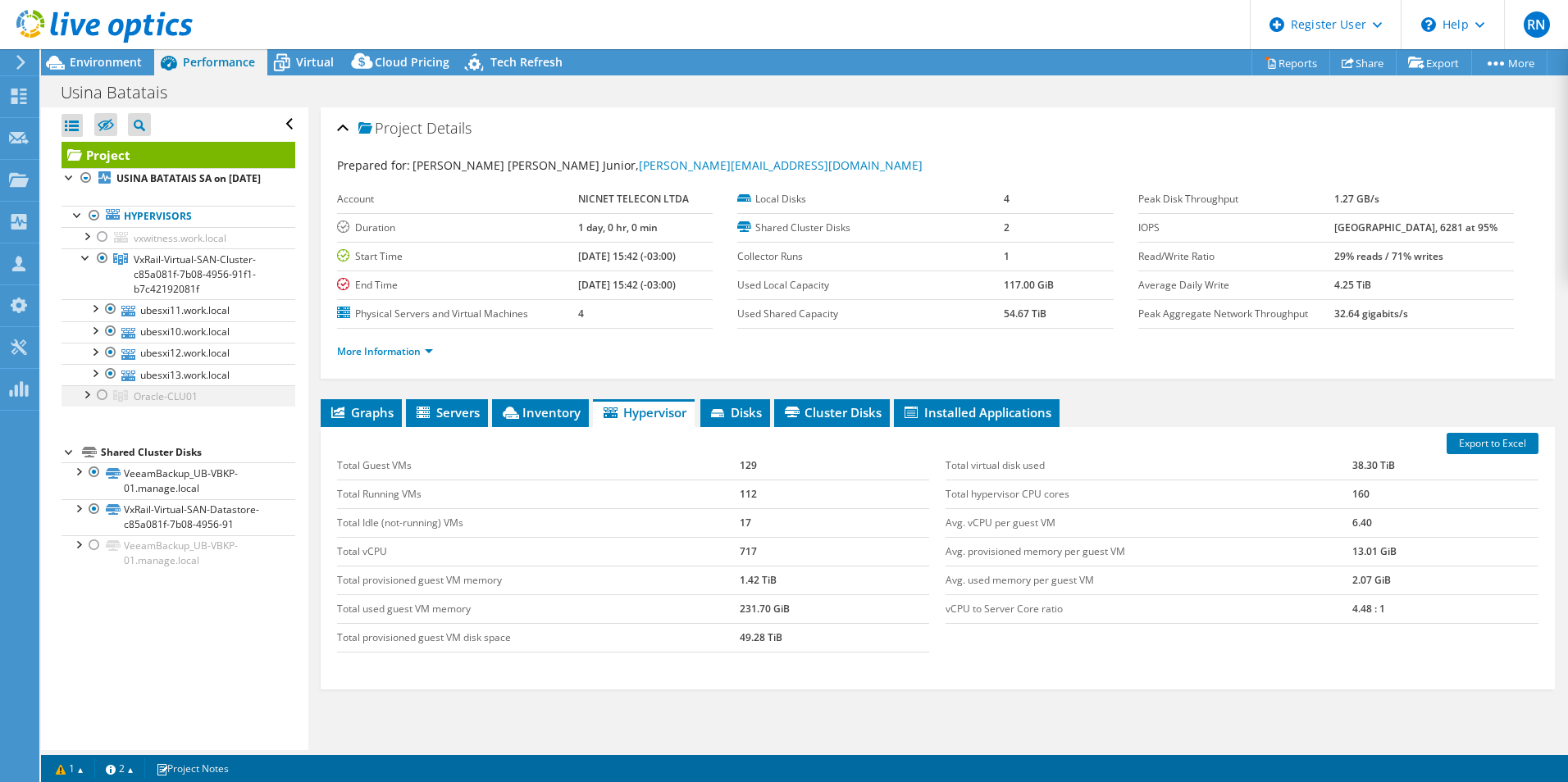
click at [83, 401] on div at bounding box center [86, 394] width 16 height 16
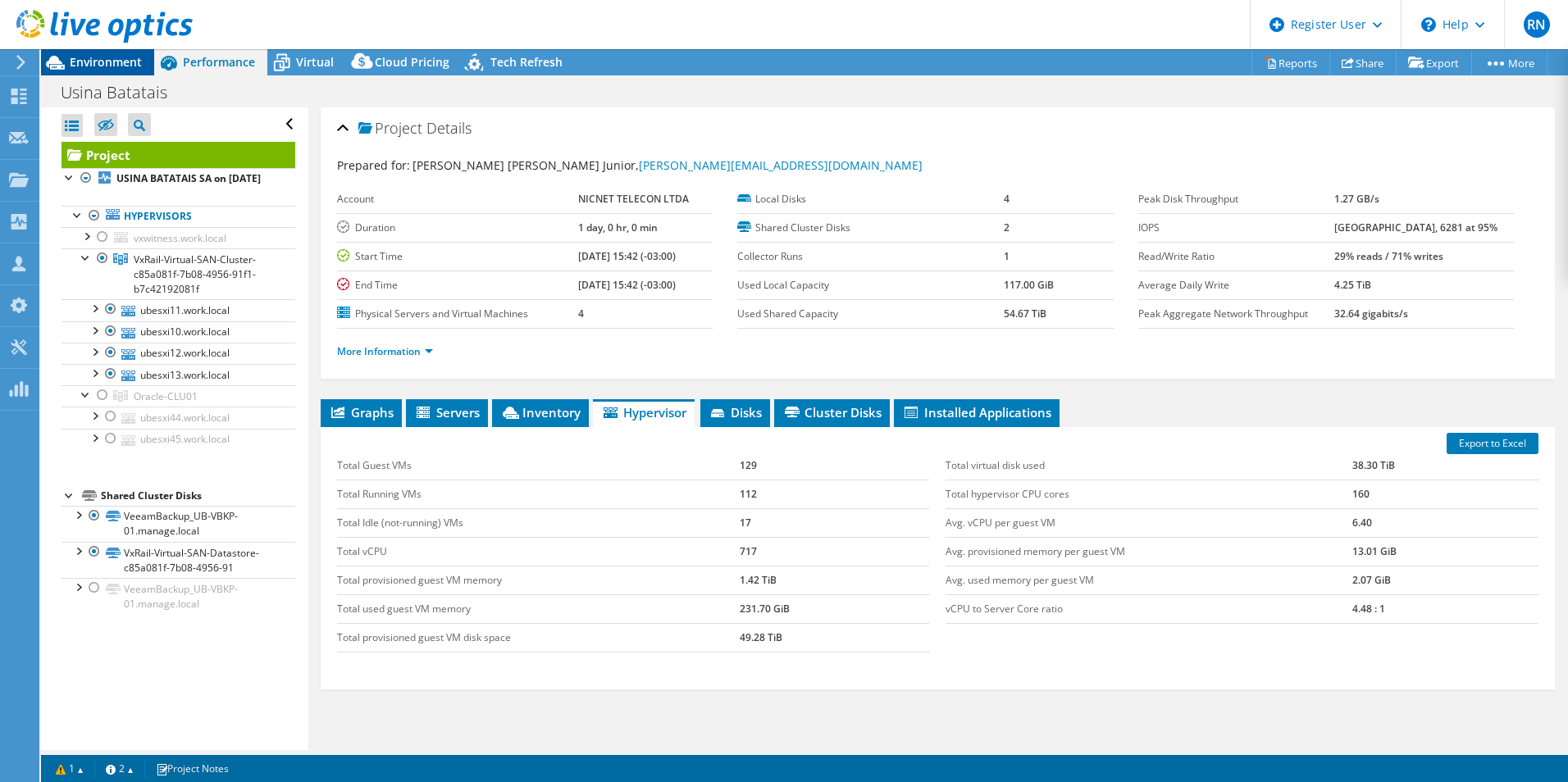
click at [97, 57] on span "Environment" at bounding box center [105, 62] width 72 height 16
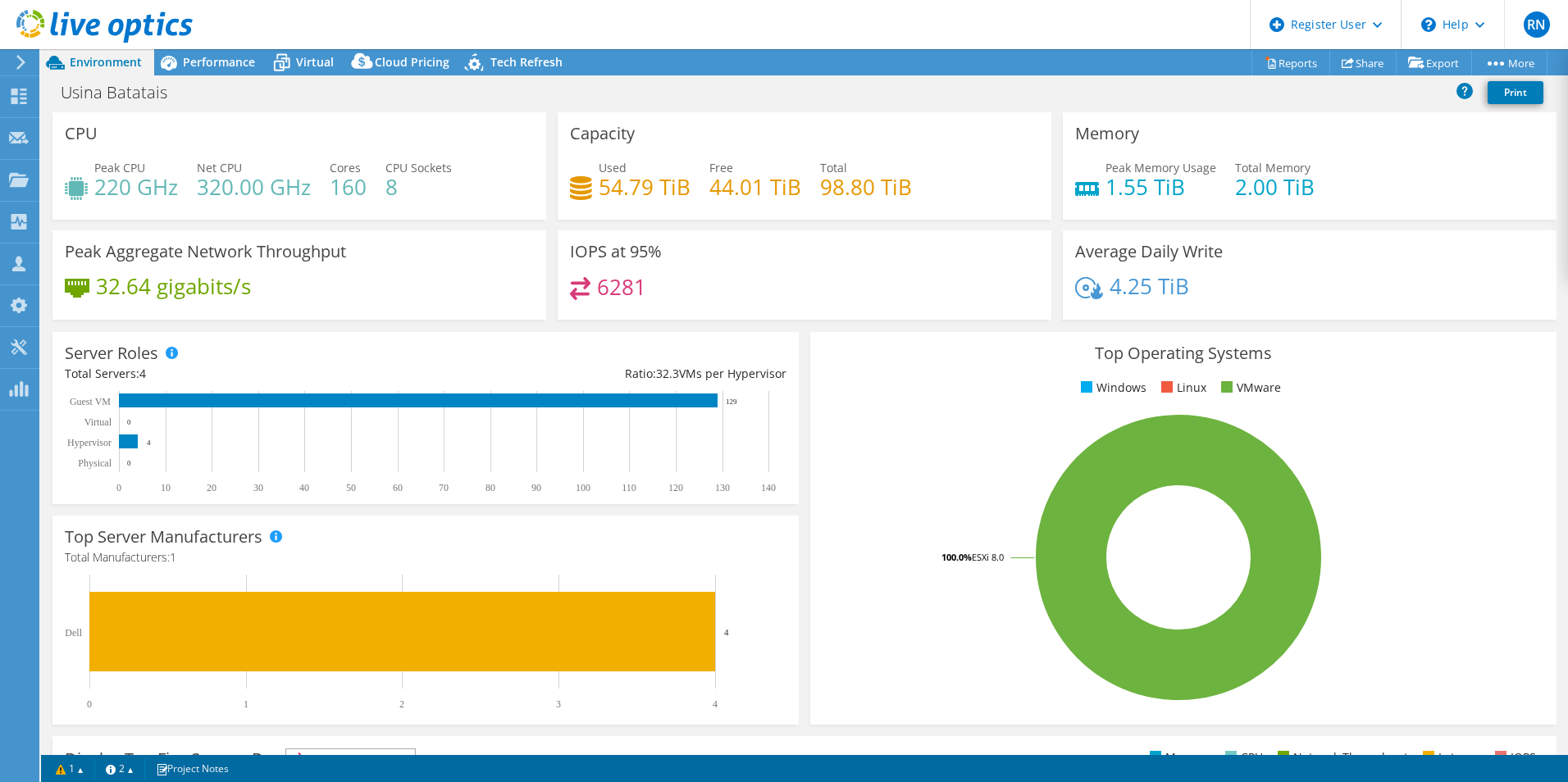
click at [862, 454] on rect at bounding box center [1179, 557] width 713 height 287
click at [652, 21] on header "RN Dell User [PERSON_NAME] [PERSON_NAME][EMAIL_ADDRESS][PERSON_NAME][DOMAIN_NAM…" at bounding box center [784, 24] width 1568 height 49
click at [206, 68] on span "Performance" at bounding box center [219, 62] width 72 height 16
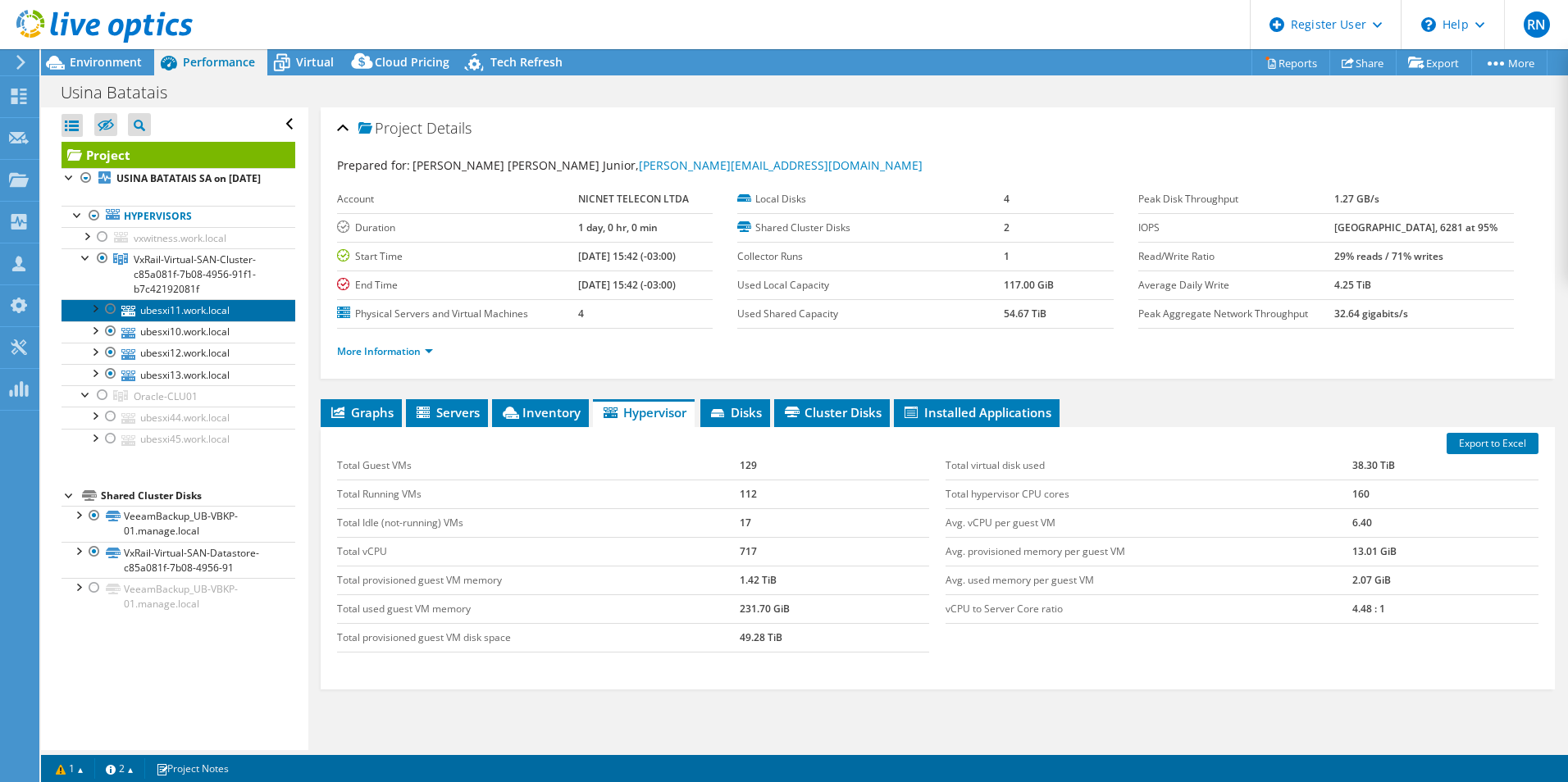
click at [212, 321] on link "ubesxi11.work.local" at bounding box center [179, 310] width 234 height 22
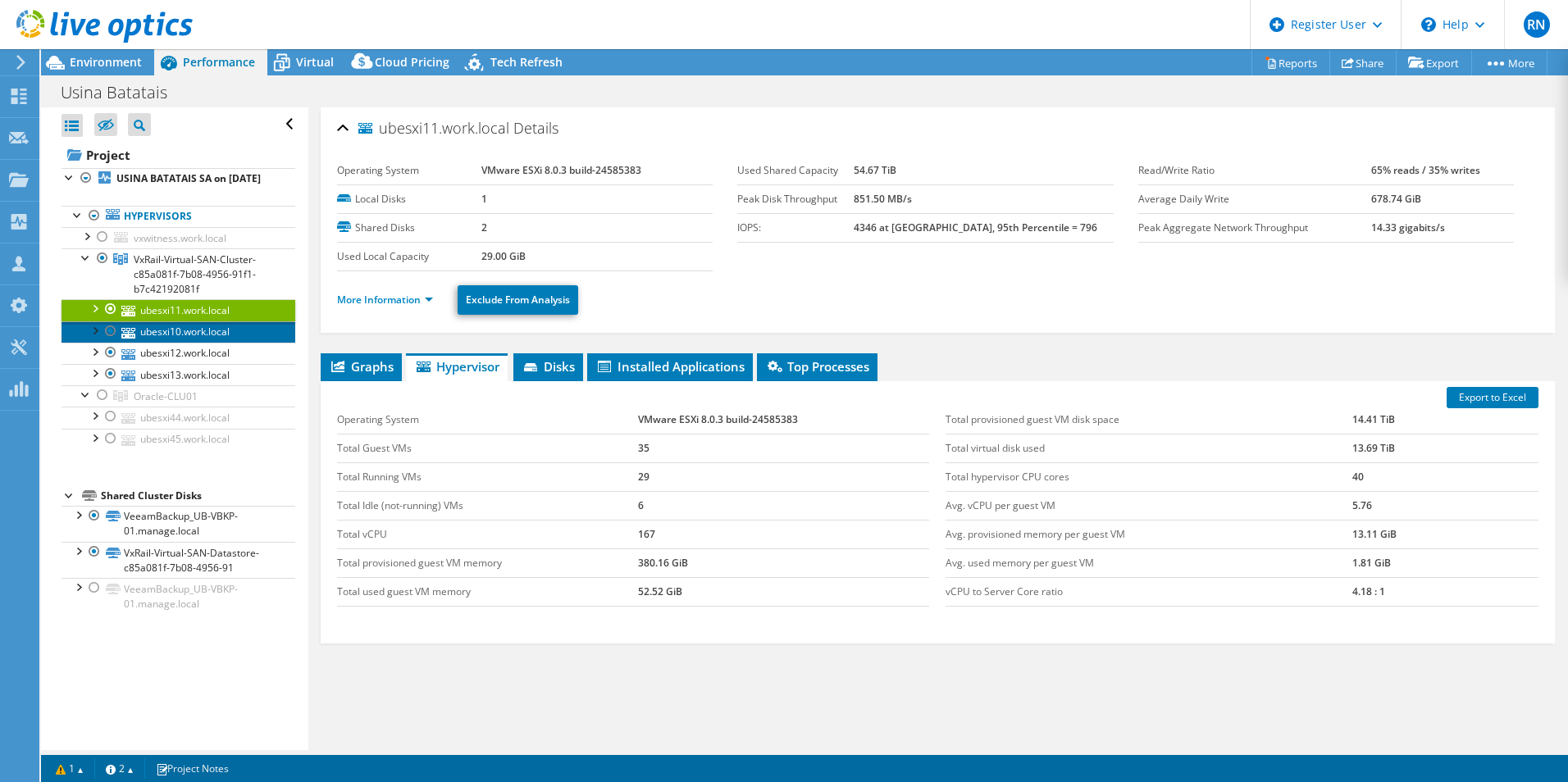
click at [205, 342] on link "ubesxi10.work.local" at bounding box center [179, 332] width 234 height 22
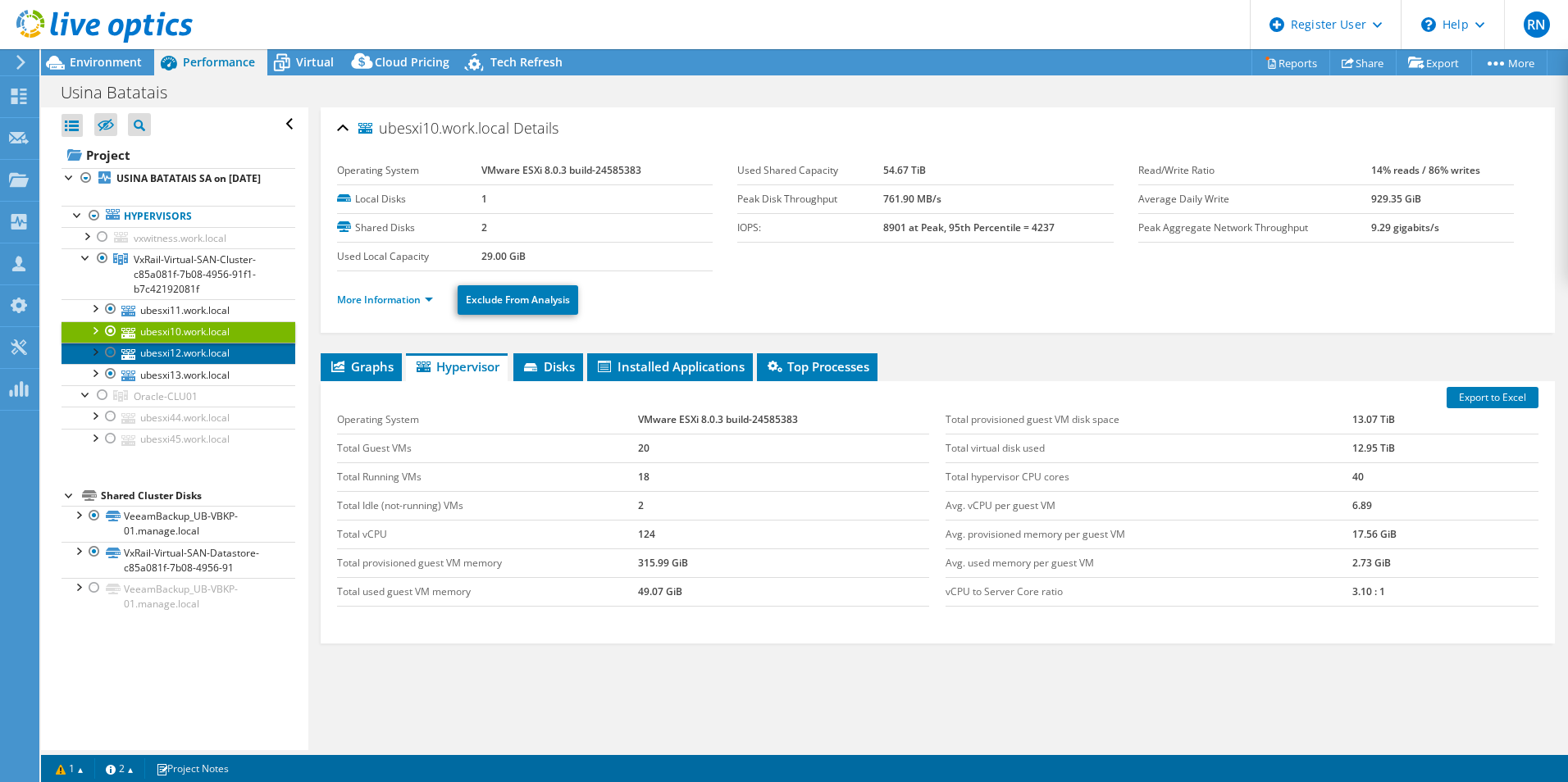
click at [200, 364] on link "ubesxi12.work.local" at bounding box center [179, 353] width 234 height 22
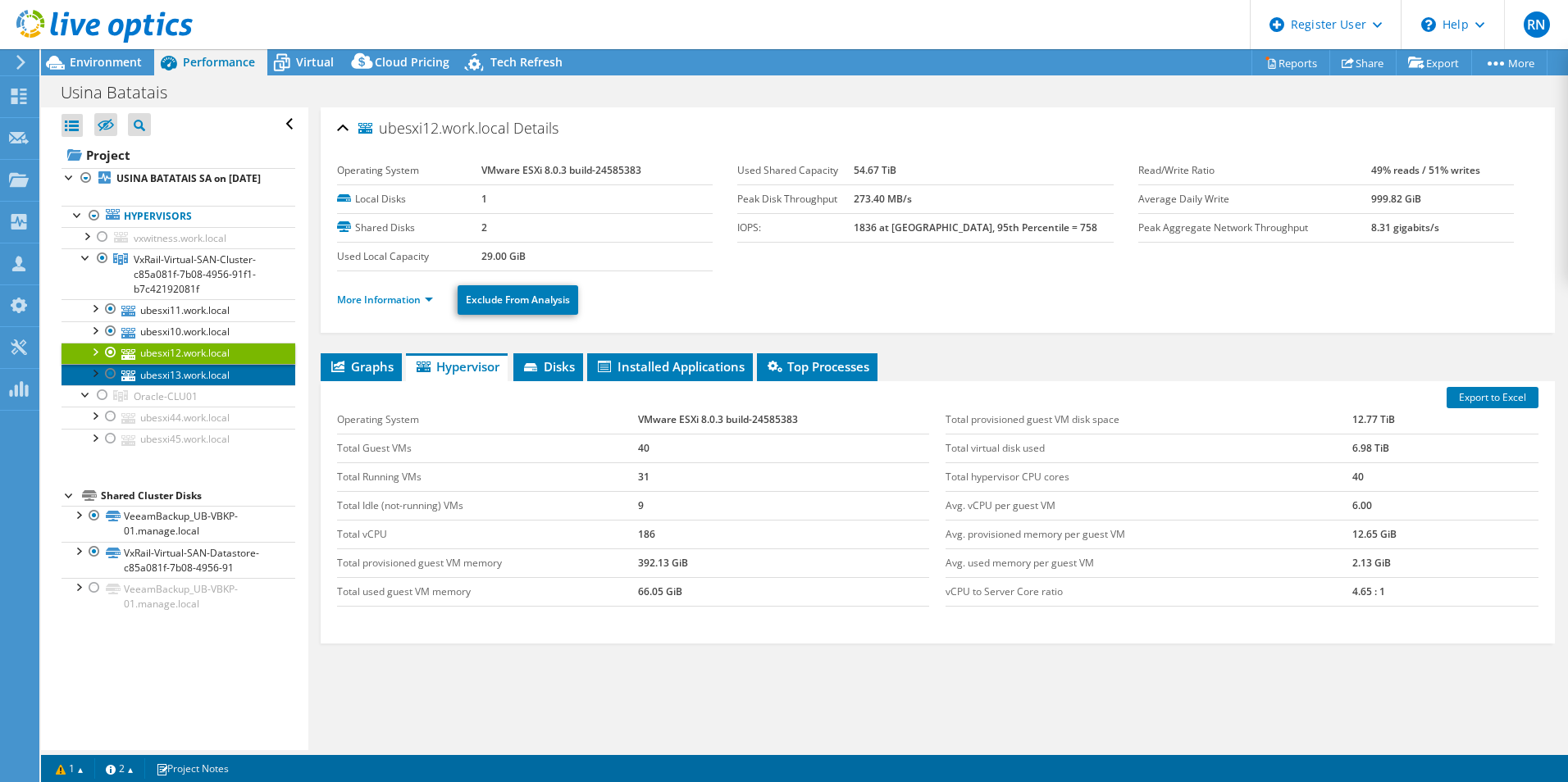
click at [201, 386] on link "ubesxi13.work.local" at bounding box center [179, 375] width 234 height 22
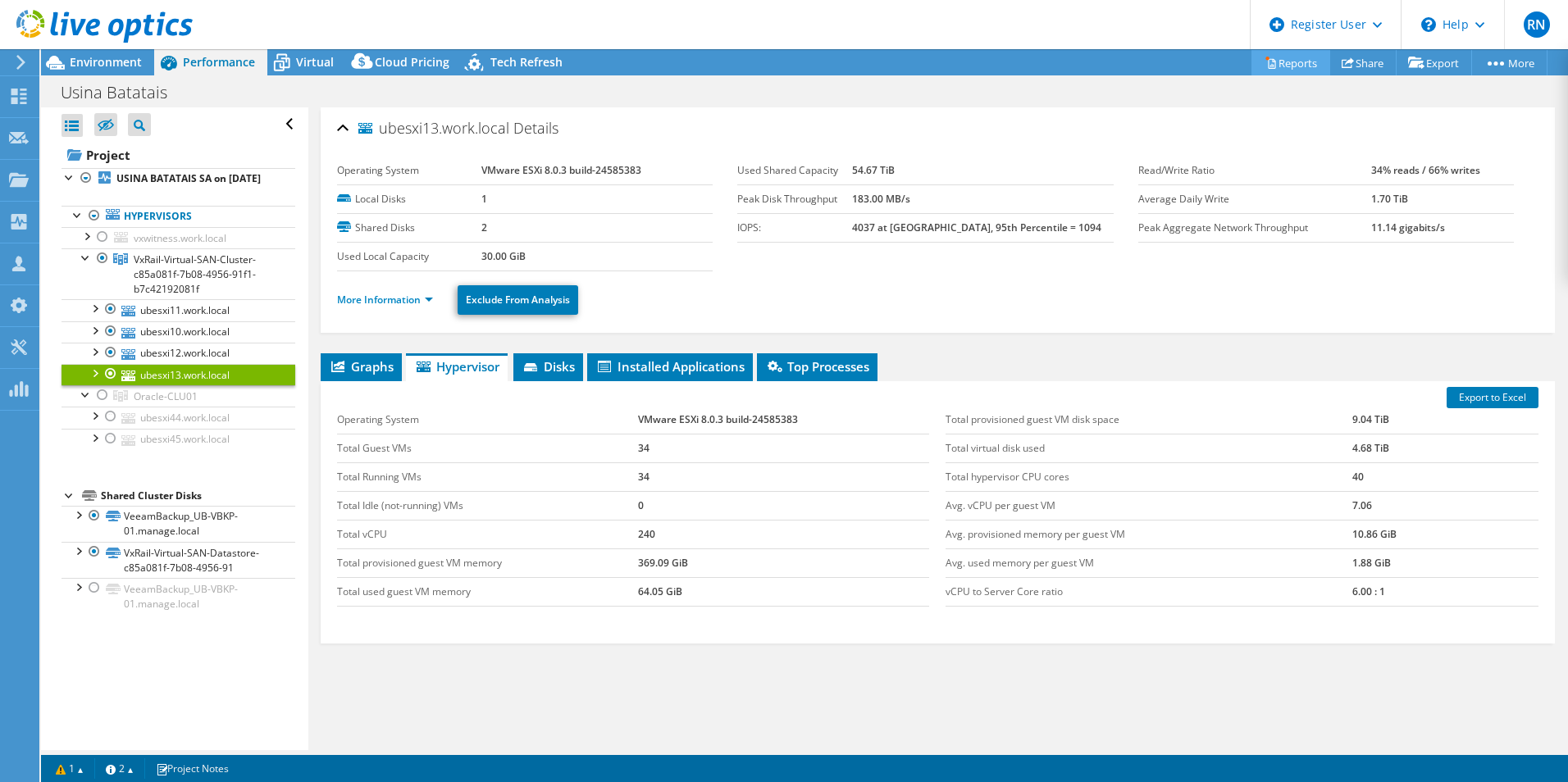
click at [1279, 67] on link "Reports" at bounding box center [1290, 62] width 79 height 25
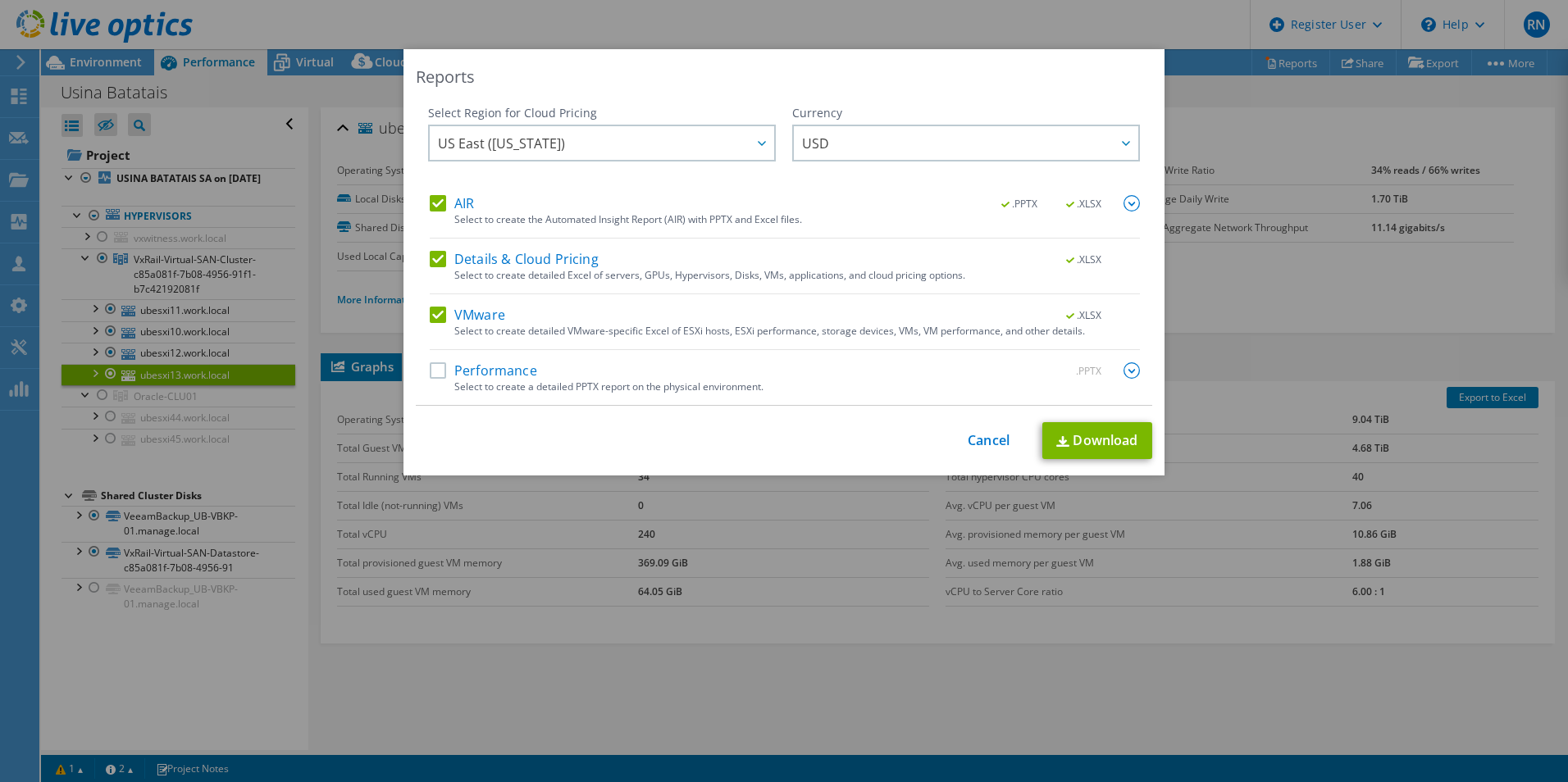
click at [446, 204] on label "AIR" at bounding box center [452, 203] width 44 height 16
click at [0, 0] on input "AIR" at bounding box center [0, 0] width 0 height 0
click at [432, 256] on label "Details & Cloud Pricing" at bounding box center [514, 258] width 169 height 16
click at [0, 0] on input "Details & Cloud Pricing" at bounding box center [0, 0] width 0 height 0
click at [1123, 446] on link "Download" at bounding box center [1097, 440] width 110 height 37
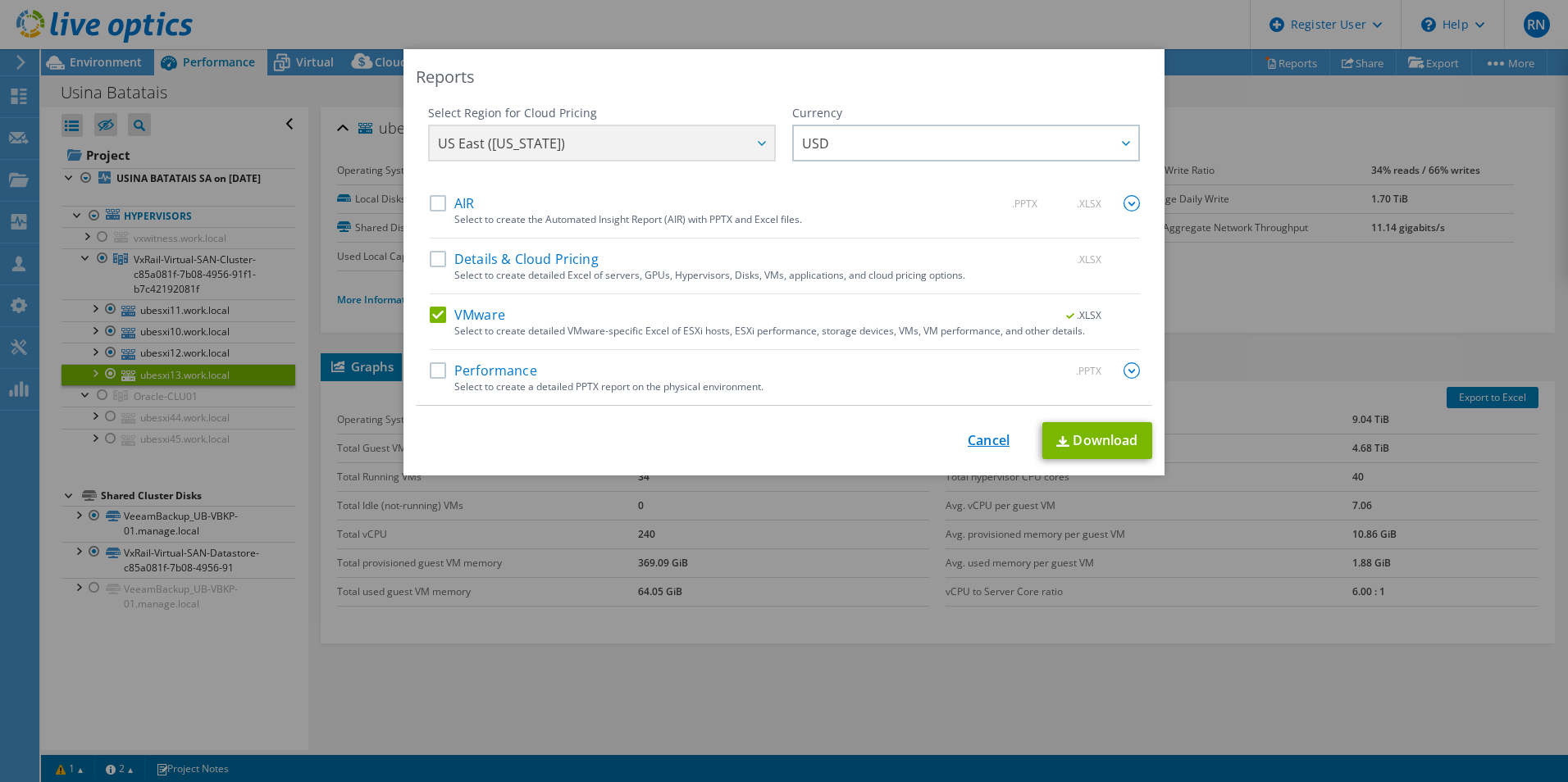
click at [982, 440] on link "Cancel" at bounding box center [989, 440] width 42 height 16
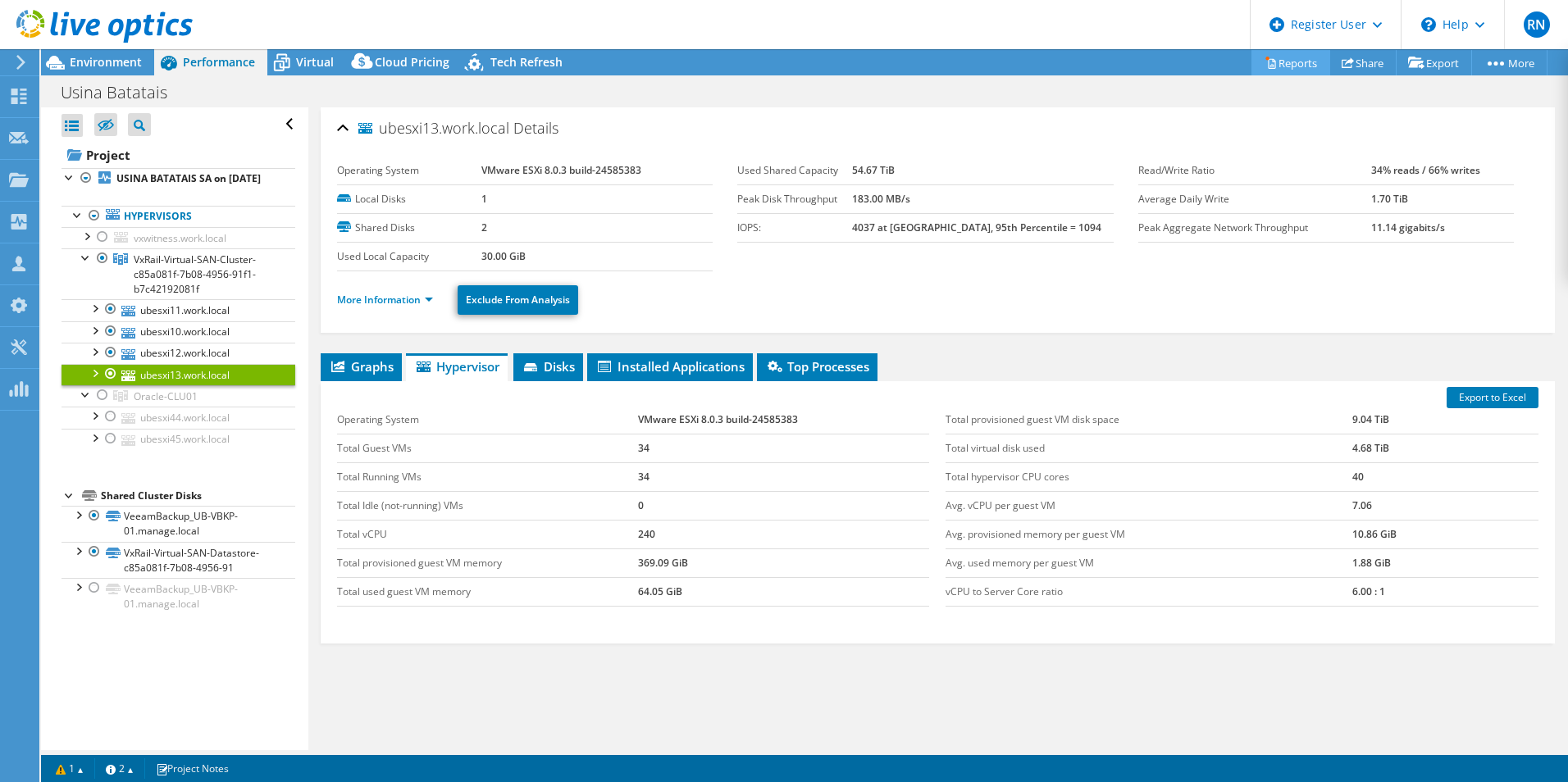
click at [1267, 62] on link "Reports" at bounding box center [1290, 62] width 79 height 25
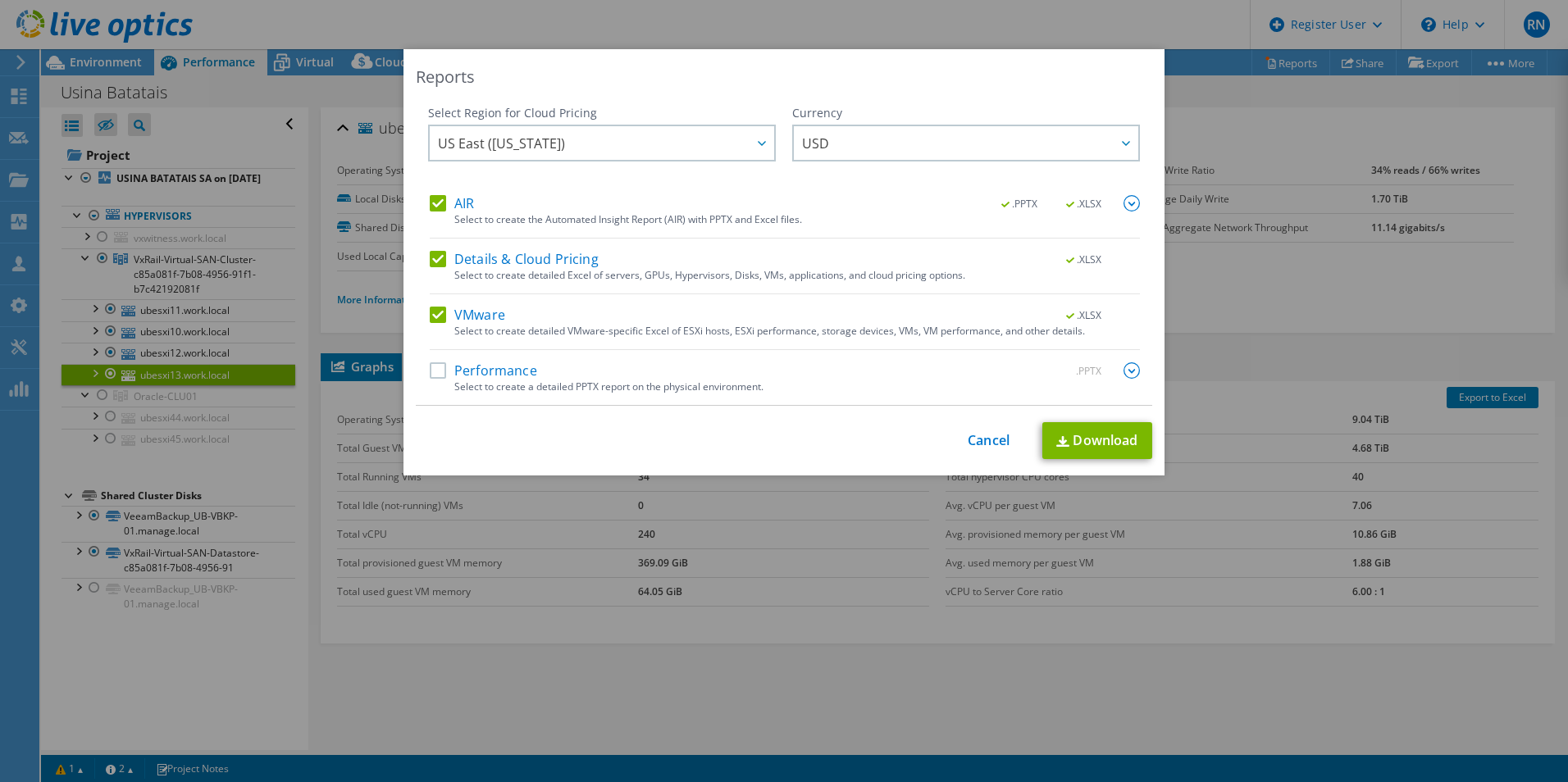
click at [431, 257] on label "Details & Cloud Pricing" at bounding box center [514, 258] width 169 height 16
click at [0, 0] on input "Details & Cloud Pricing" at bounding box center [0, 0] width 0 height 0
click at [1123, 446] on link "Download" at bounding box center [1097, 440] width 110 height 37
drag, startPoint x: 994, startPoint y: 437, endPoint x: 1165, endPoint y: 349, distance: 192.3
click at [992, 439] on link "Cancel" at bounding box center [989, 440] width 42 height 16
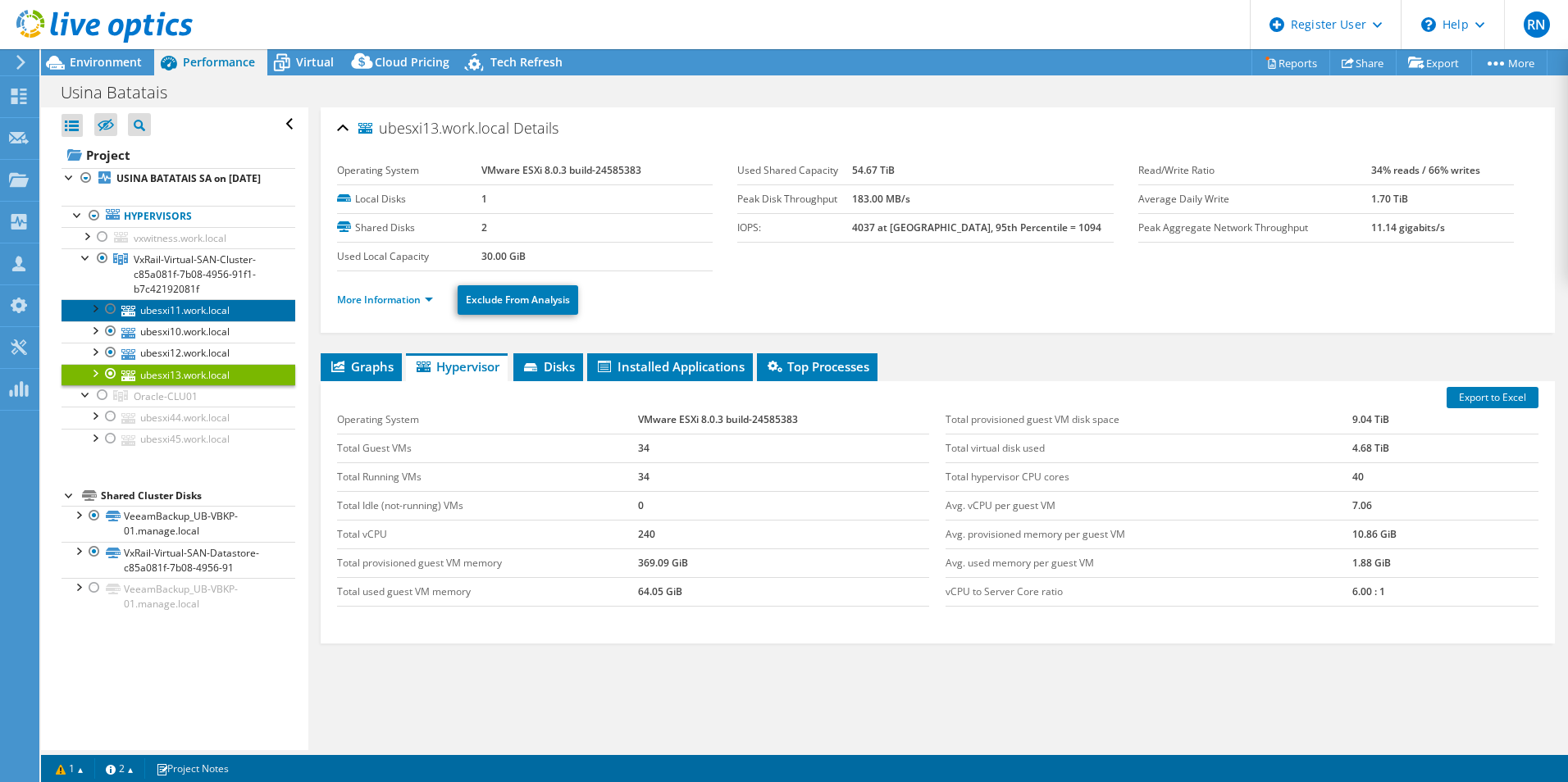
click at [219, 321] on link "ubesxi11.work.local" at bounding box center [179, 310] width 234 height 22
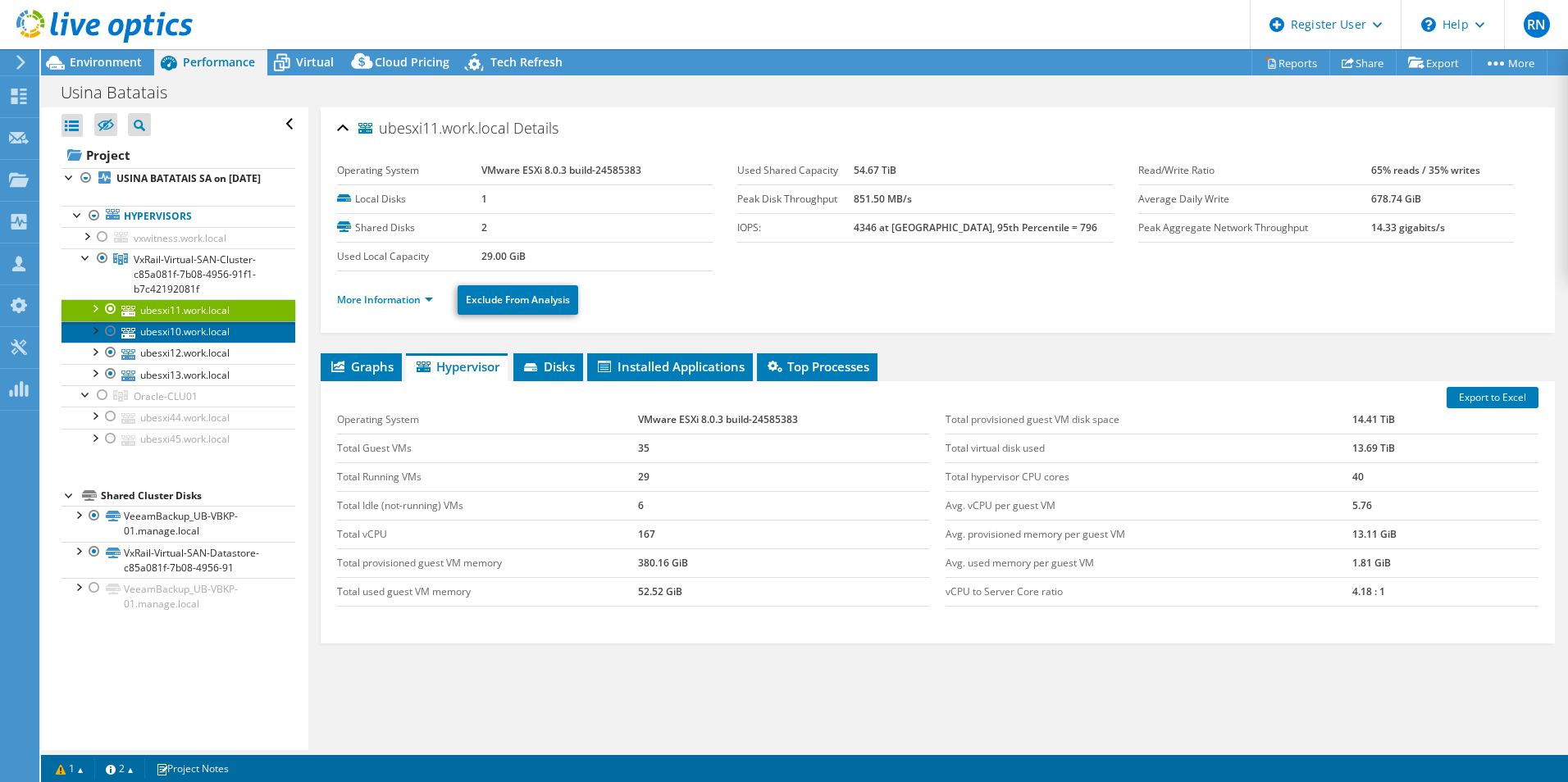
click at [204, 339] on link "ubesxi10.work.local" at bounding box center [179, 332] width 234 height 22
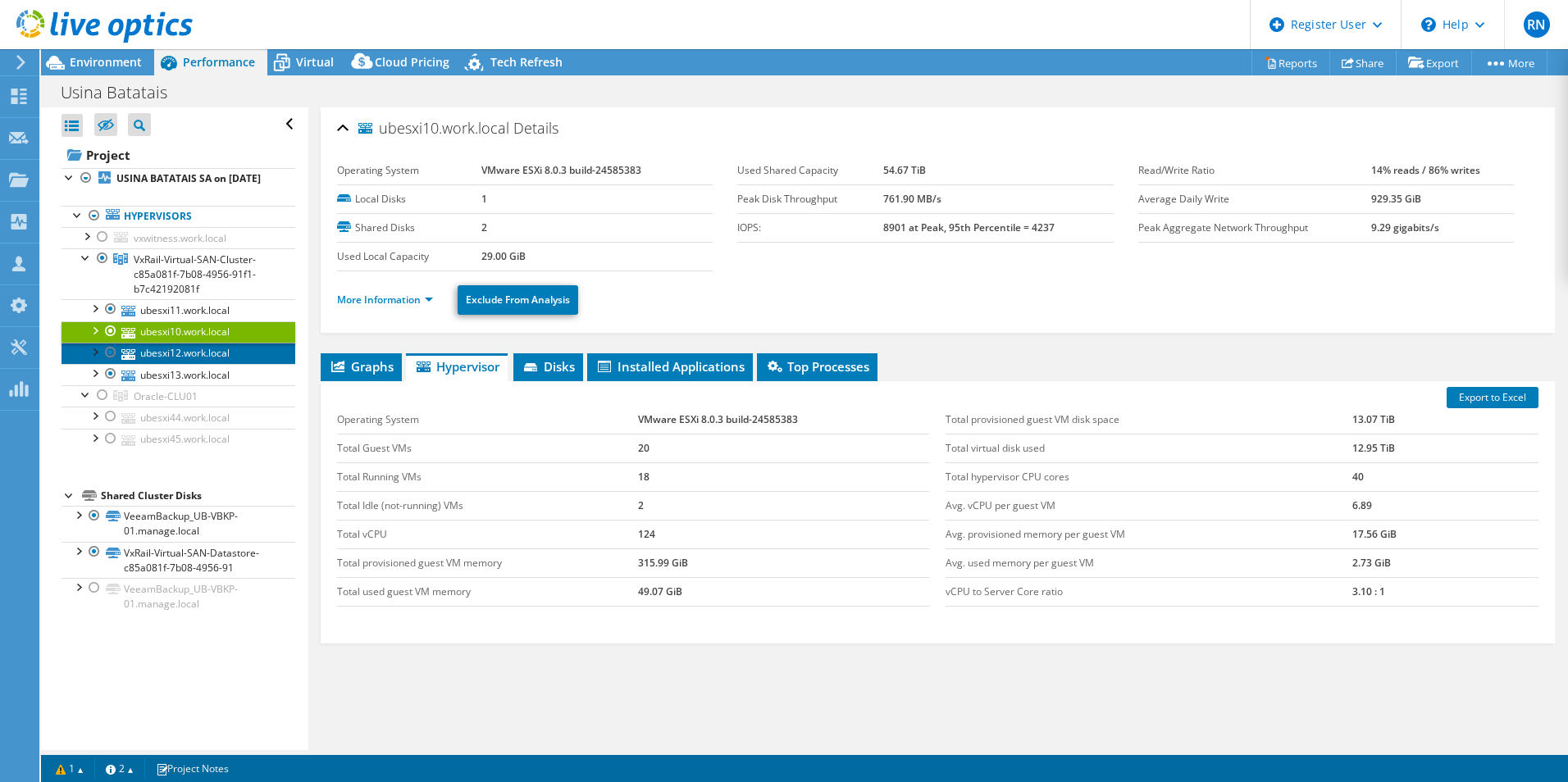
click at [190, 364] on link "ubesxi12.work.local" at bounding box center [179, 353] width 234 height 22
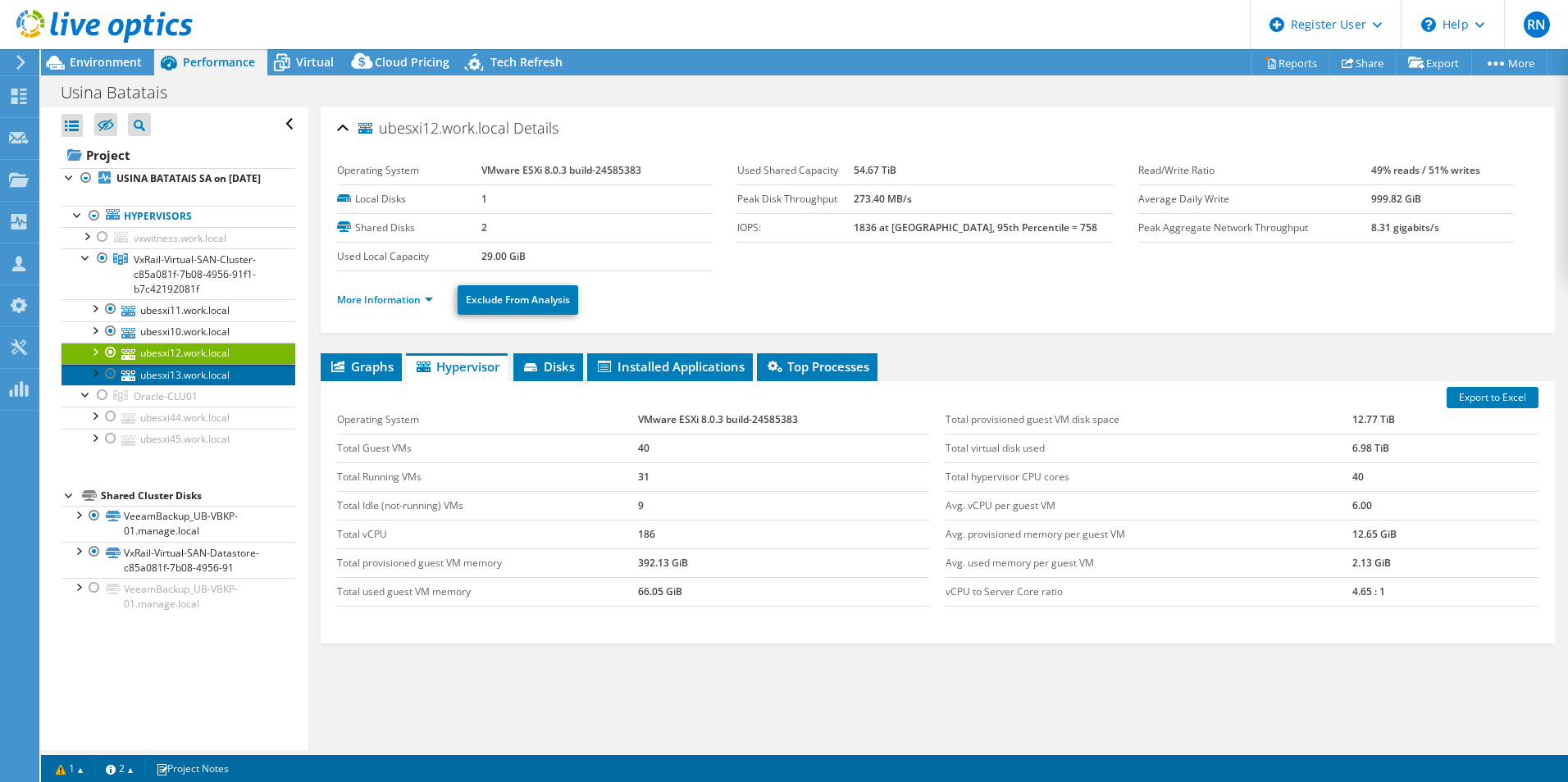
click at [205, 386] on link "ubesxi13.work.local" at bounding box center [179, 375] width 234 height 22
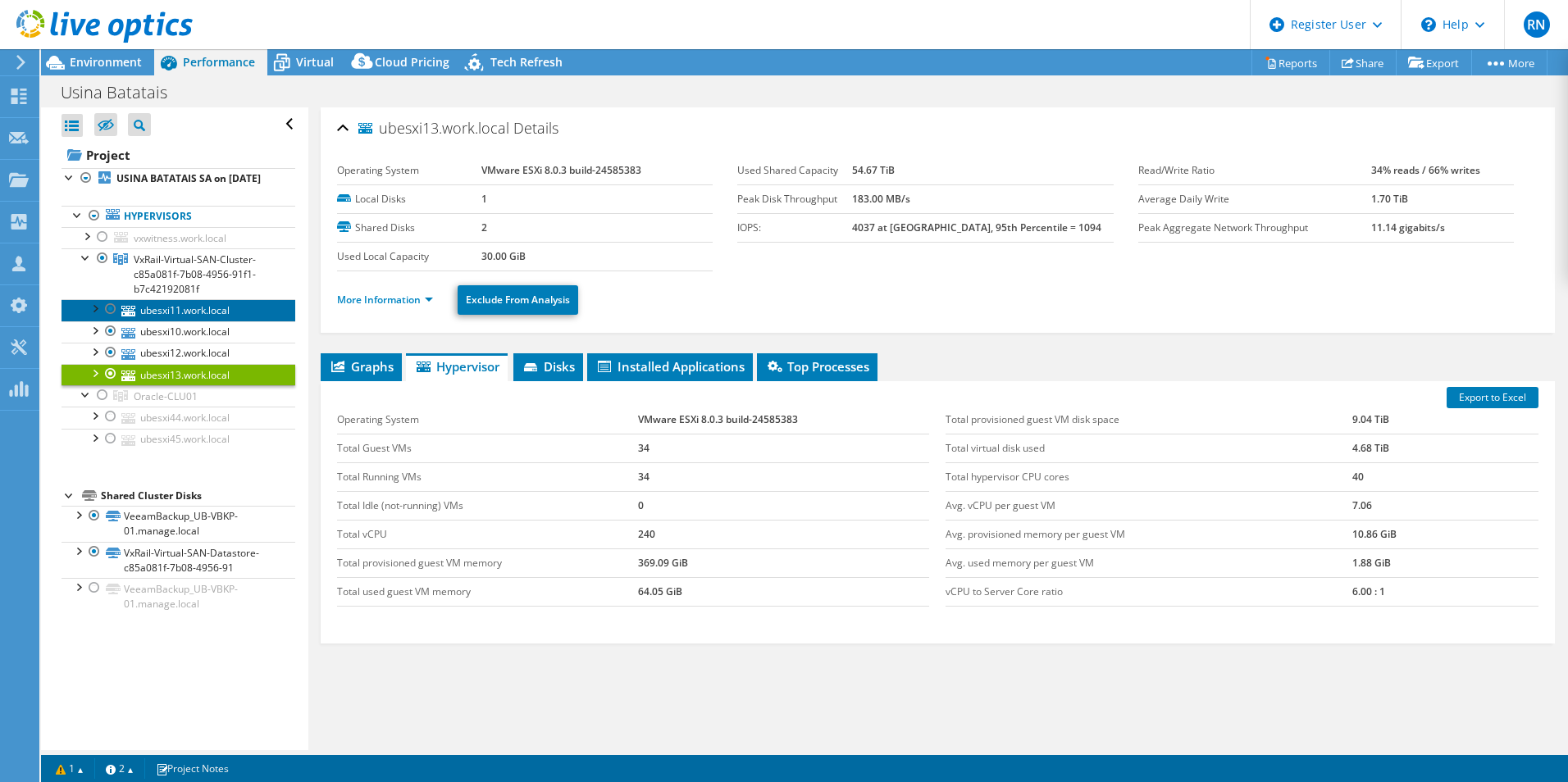
click at [193, 321] on link "ubesxi11.work.local" at bounding box center [179, 310] width 234 height 22
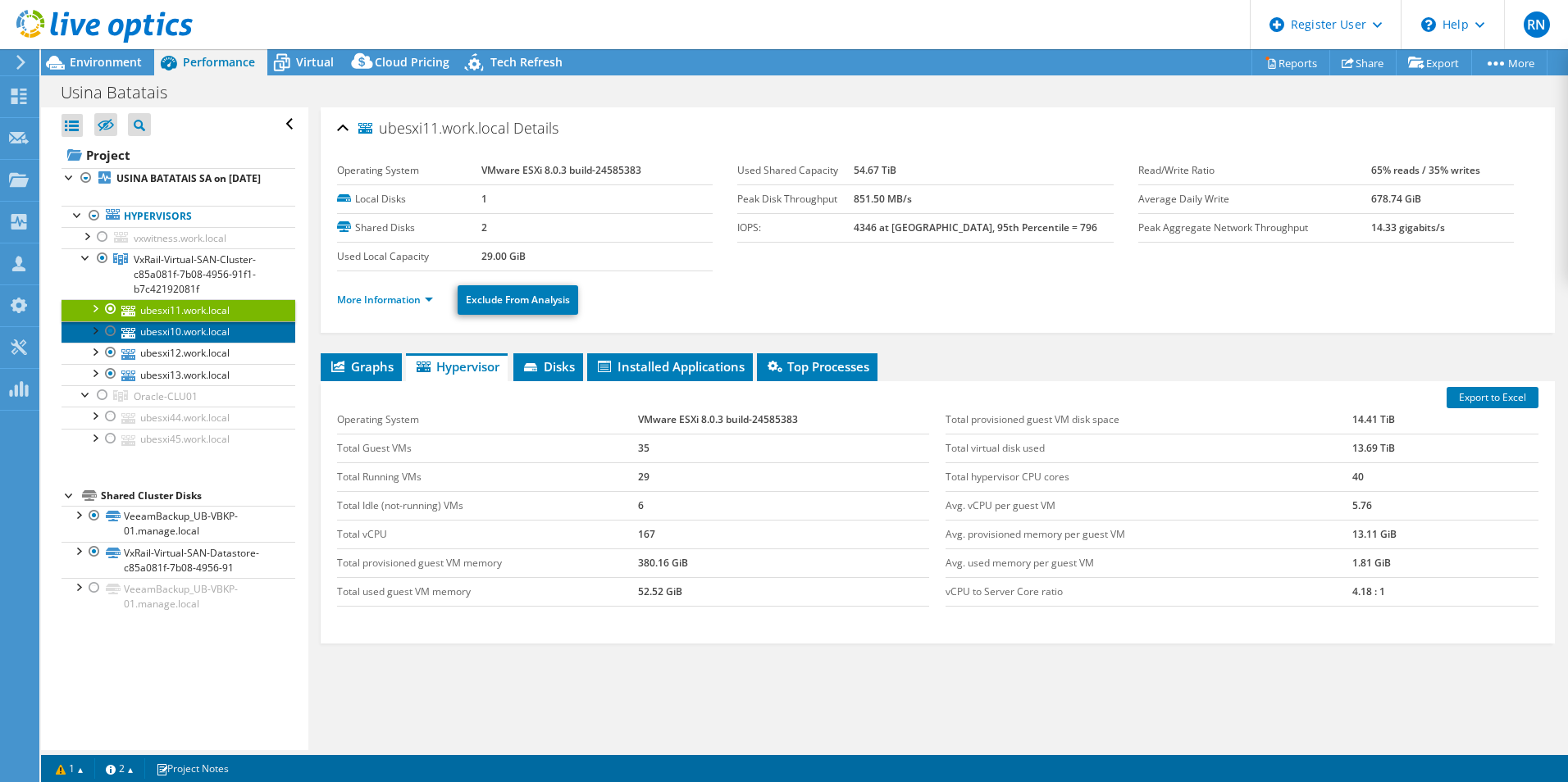
click at [193, 342] on link "ubesxi10.work.local" at bounding box center [179, 332] width 234 height 22
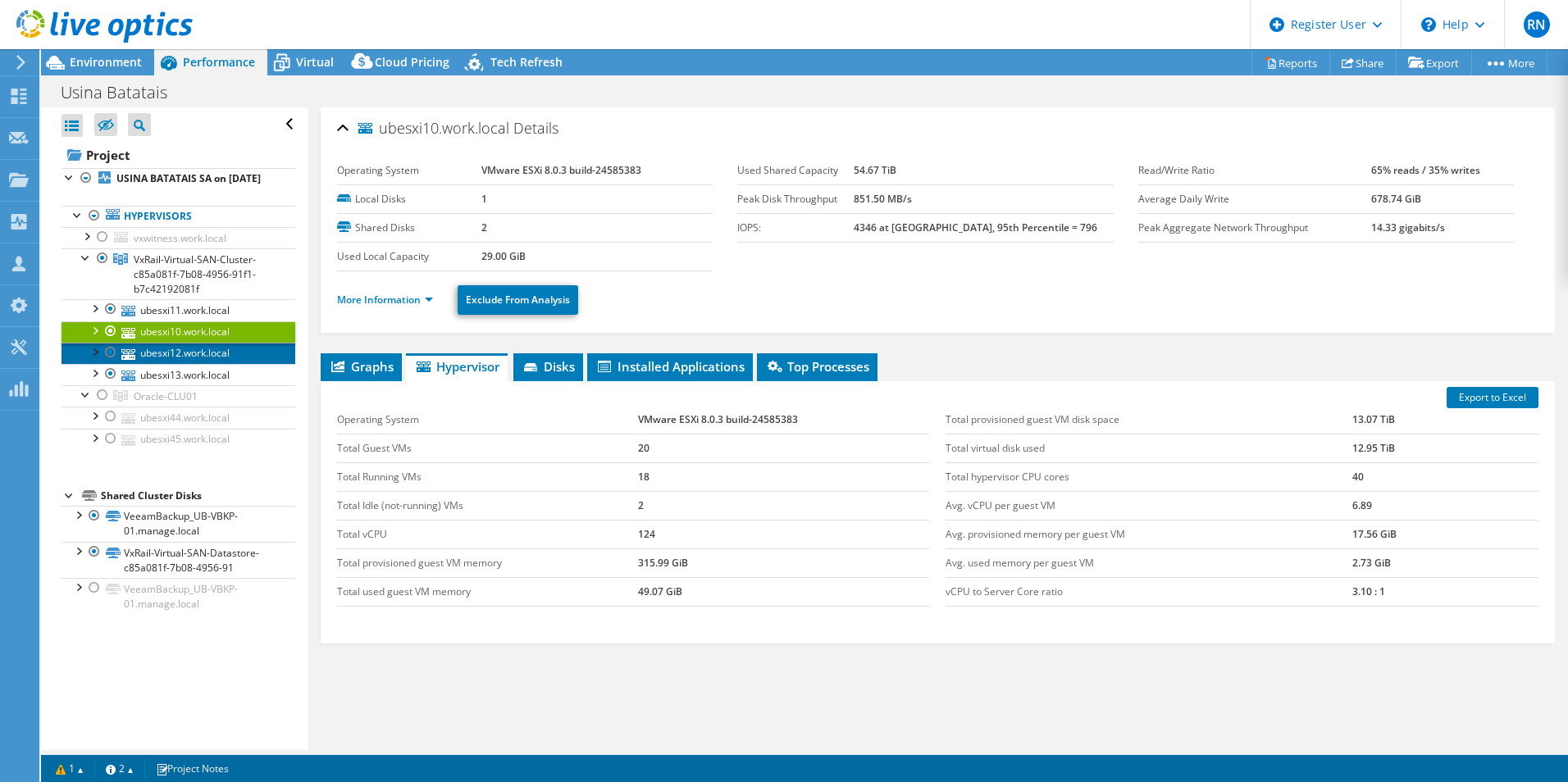
click at [188, 364] on link "ubesxi12.work.local" at bounding box center [179, 353] width 234 height 22
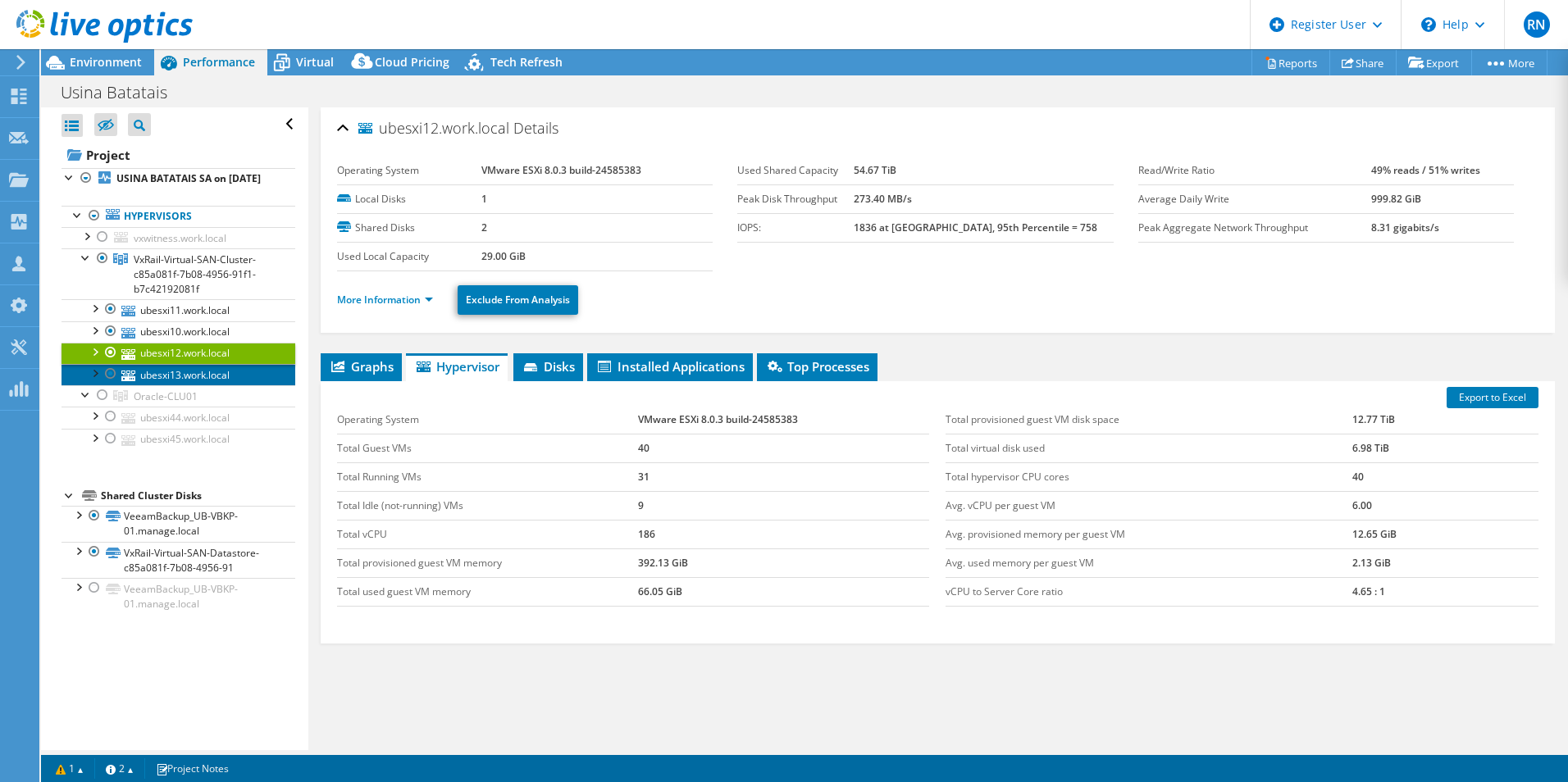
click at [196, 386] on link "ubesxi13.work.local" at bounding box center [179, 375] width 234 height 22
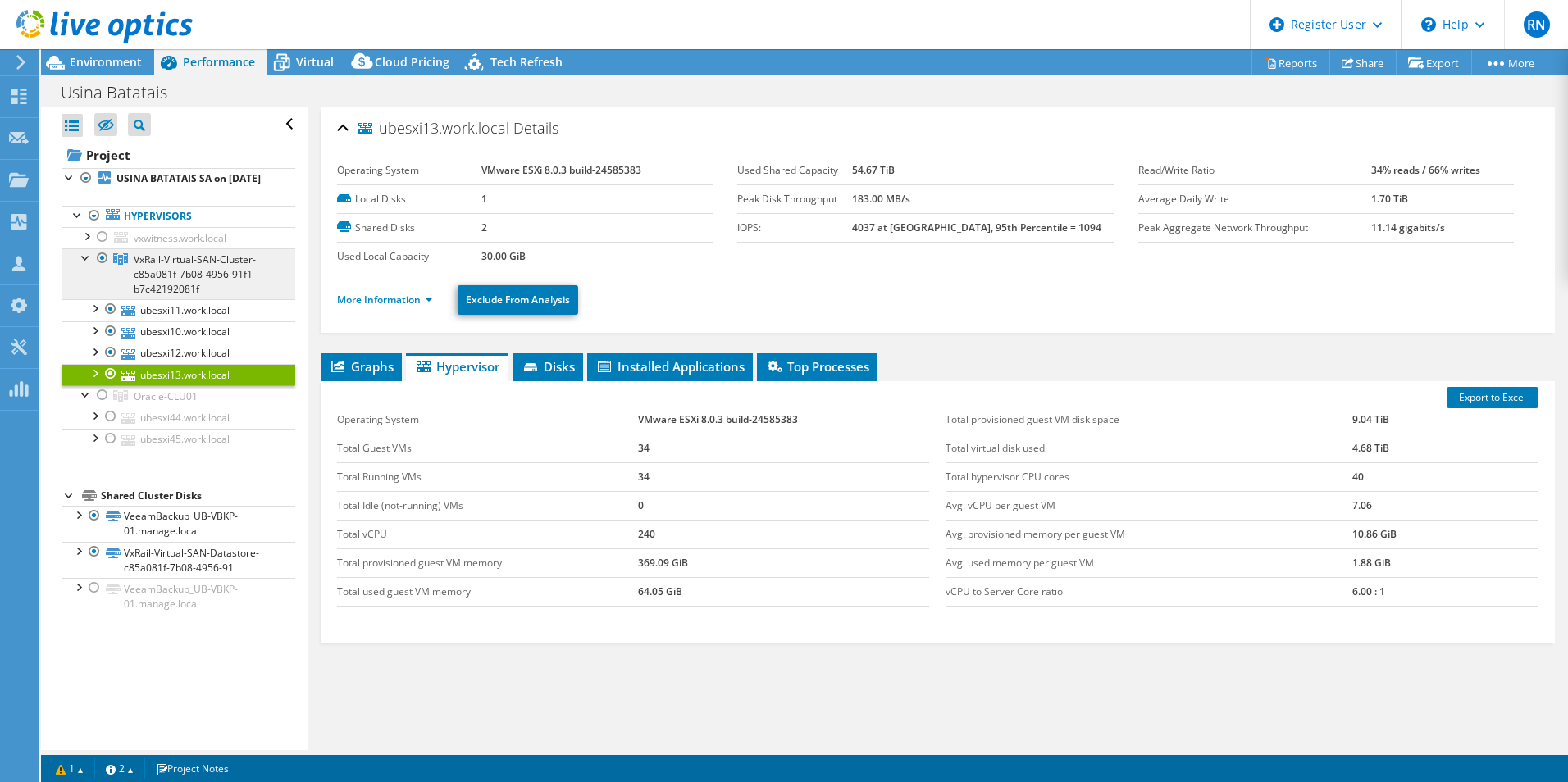
click at [178, 279] on span "VxRail-Virtual-SAN-Cluster-c85a081f-7b08-4956-91f1-b7c42192081f" at bounding box center [194, 274] width 122 height 43
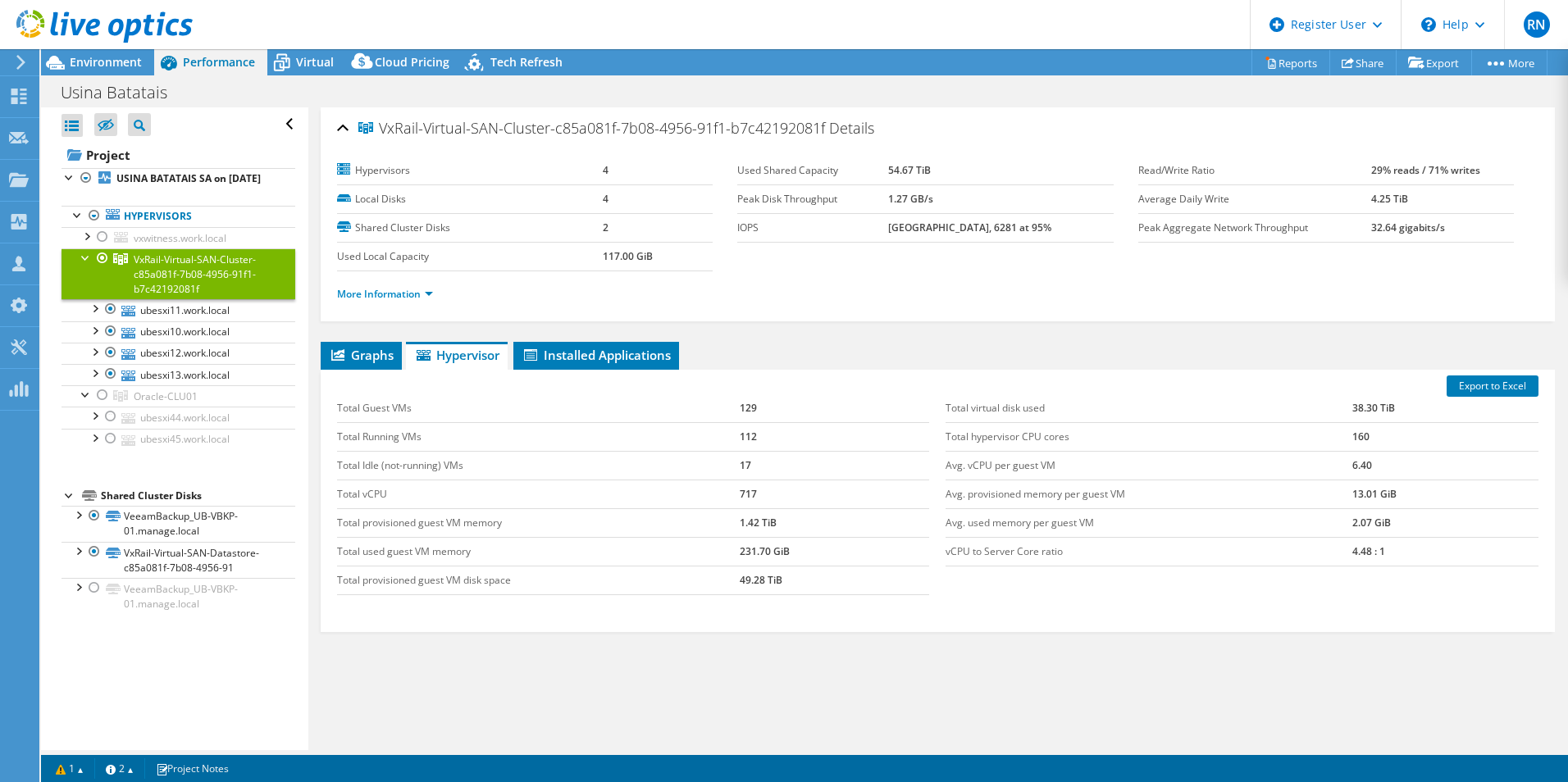
click at [456, 351] on span "Hypervisor" at bounding box center [457, 355] width 85 height 16
click at [679, 360] on li "Installed Applications" at bounding box center [596, 355] width 166 height 28
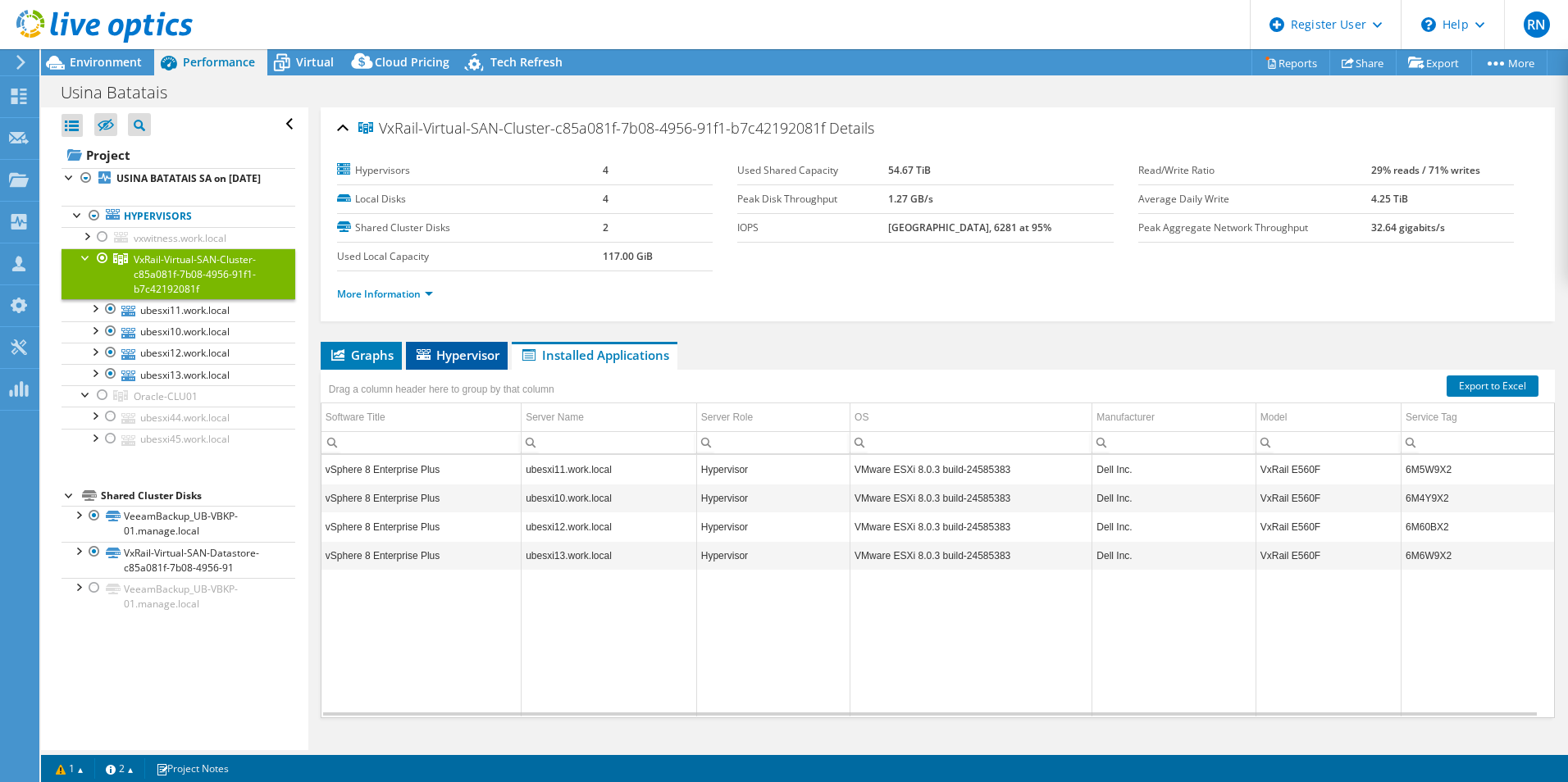
click at [465, 358] on span "Hypervisor" at bounding box center [457, 355] width 85 height 16
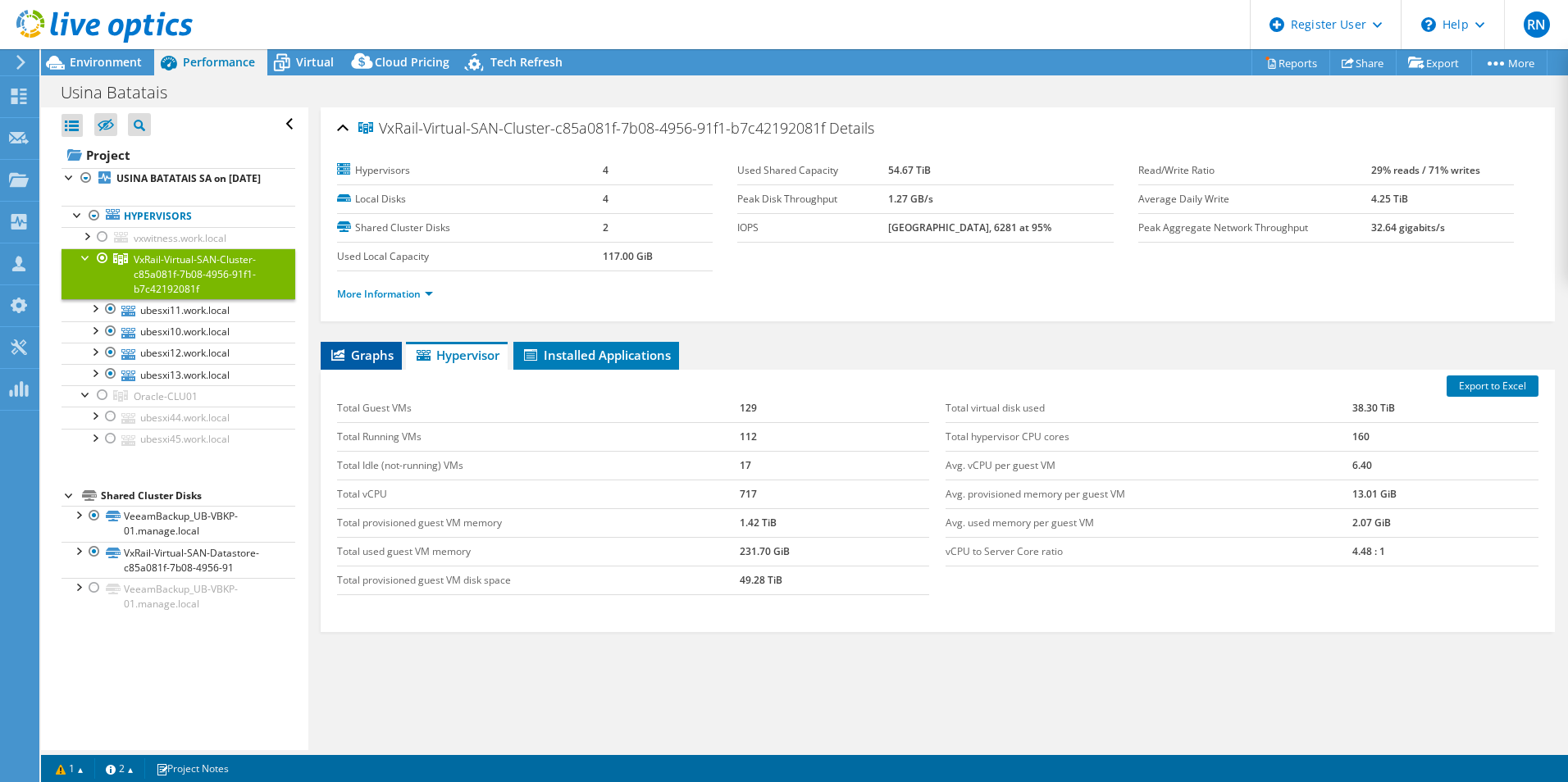
click at [345, 355] on span "Graphs" at bounding box center [361, 355] width 65 height 16
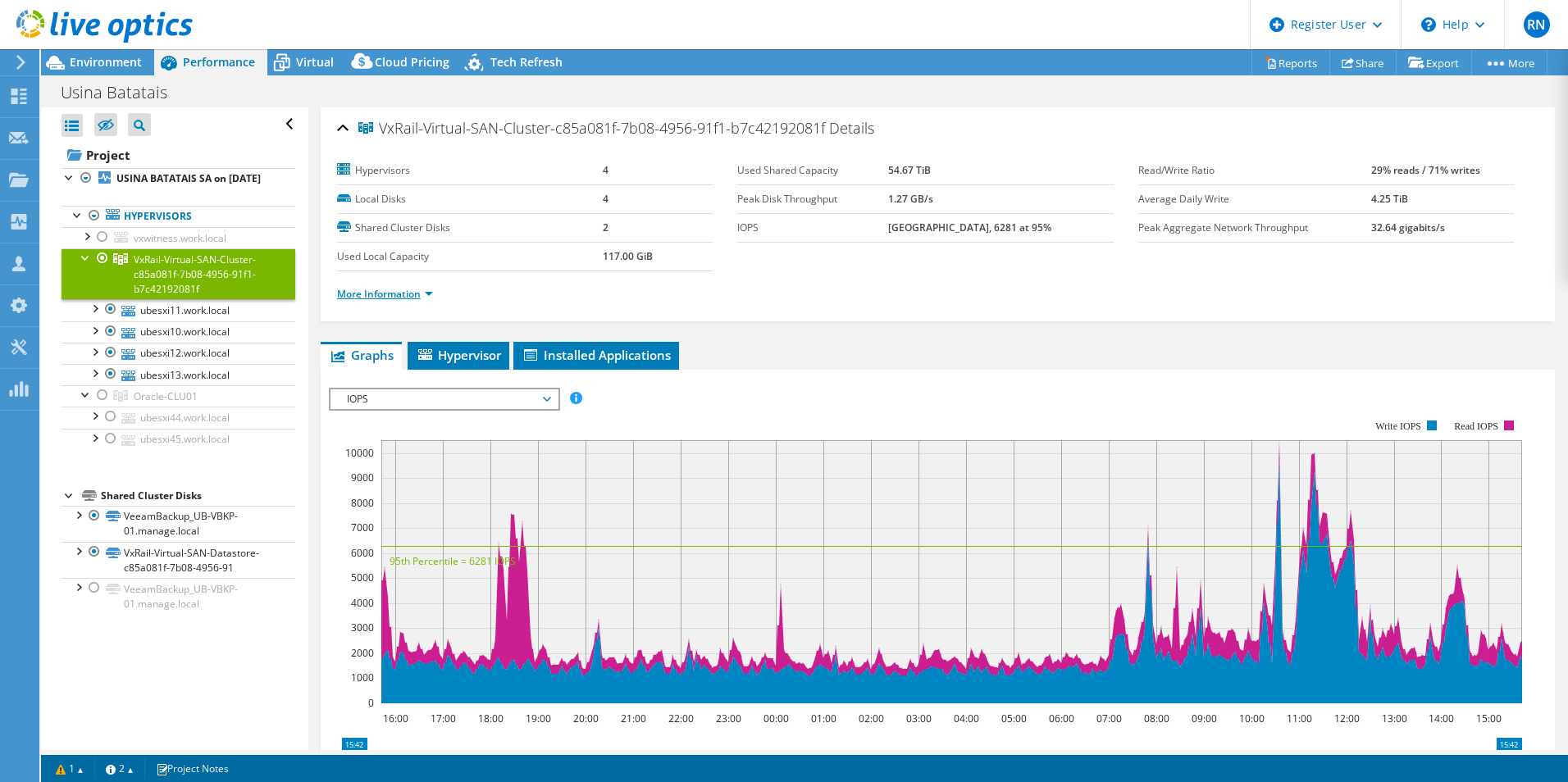
click at [401, 291] on link "More Information" at bounding box center [385, 294] width 96 height 14
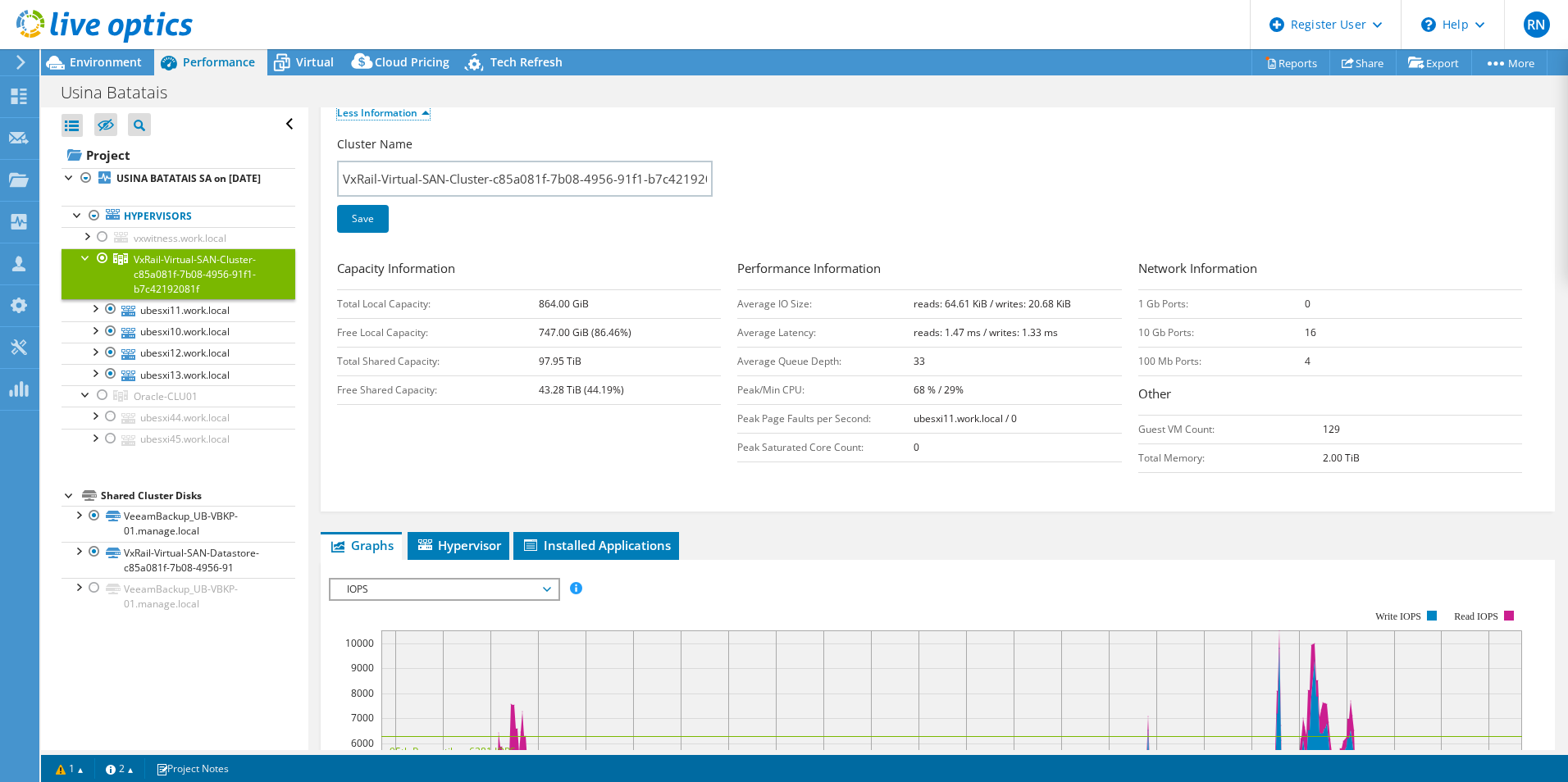
scroll to position [410, 0]
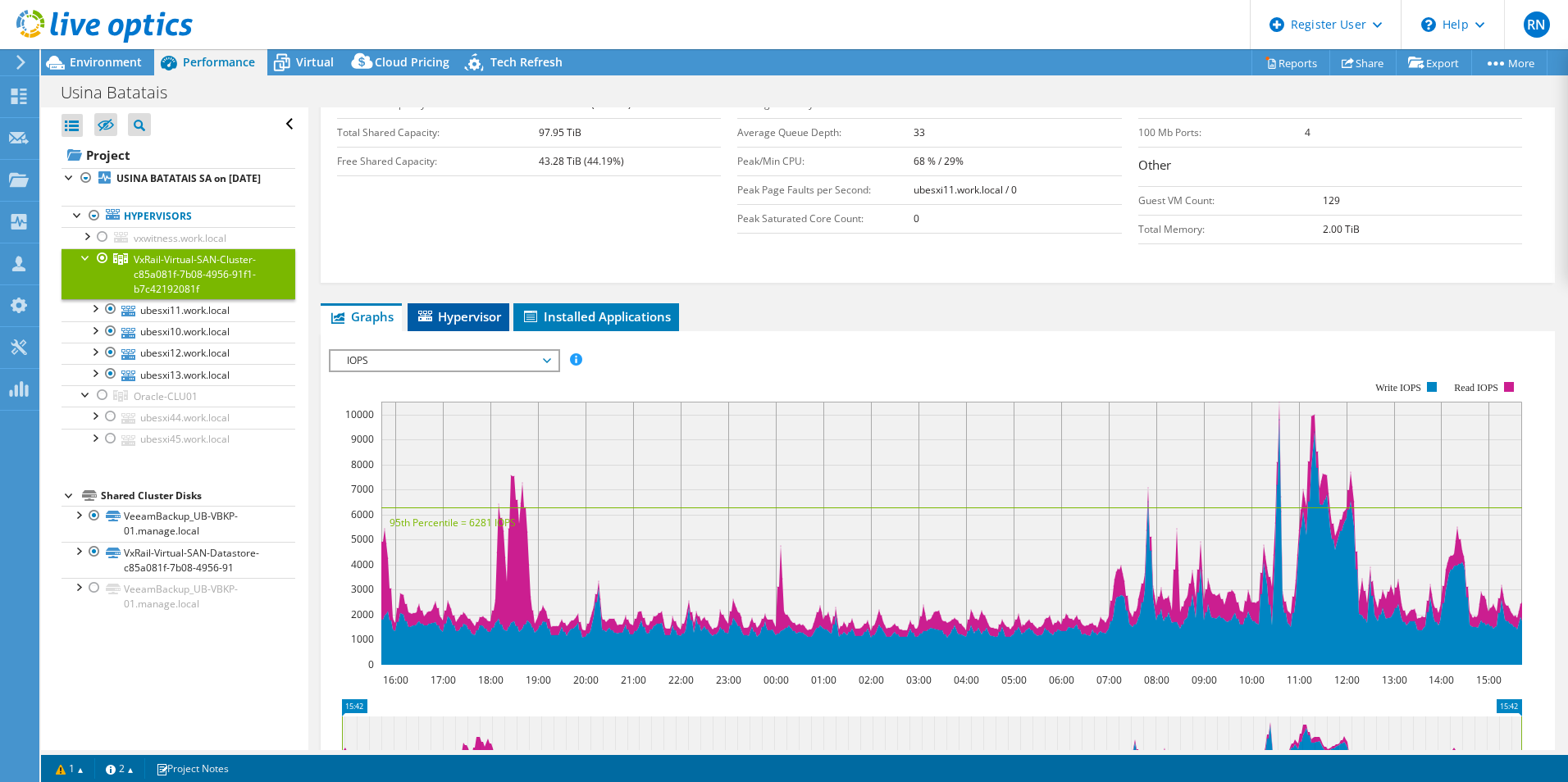
click at [478, 320] on span "Hypervisor" at bounding box center [459, 316] width 85 height 16
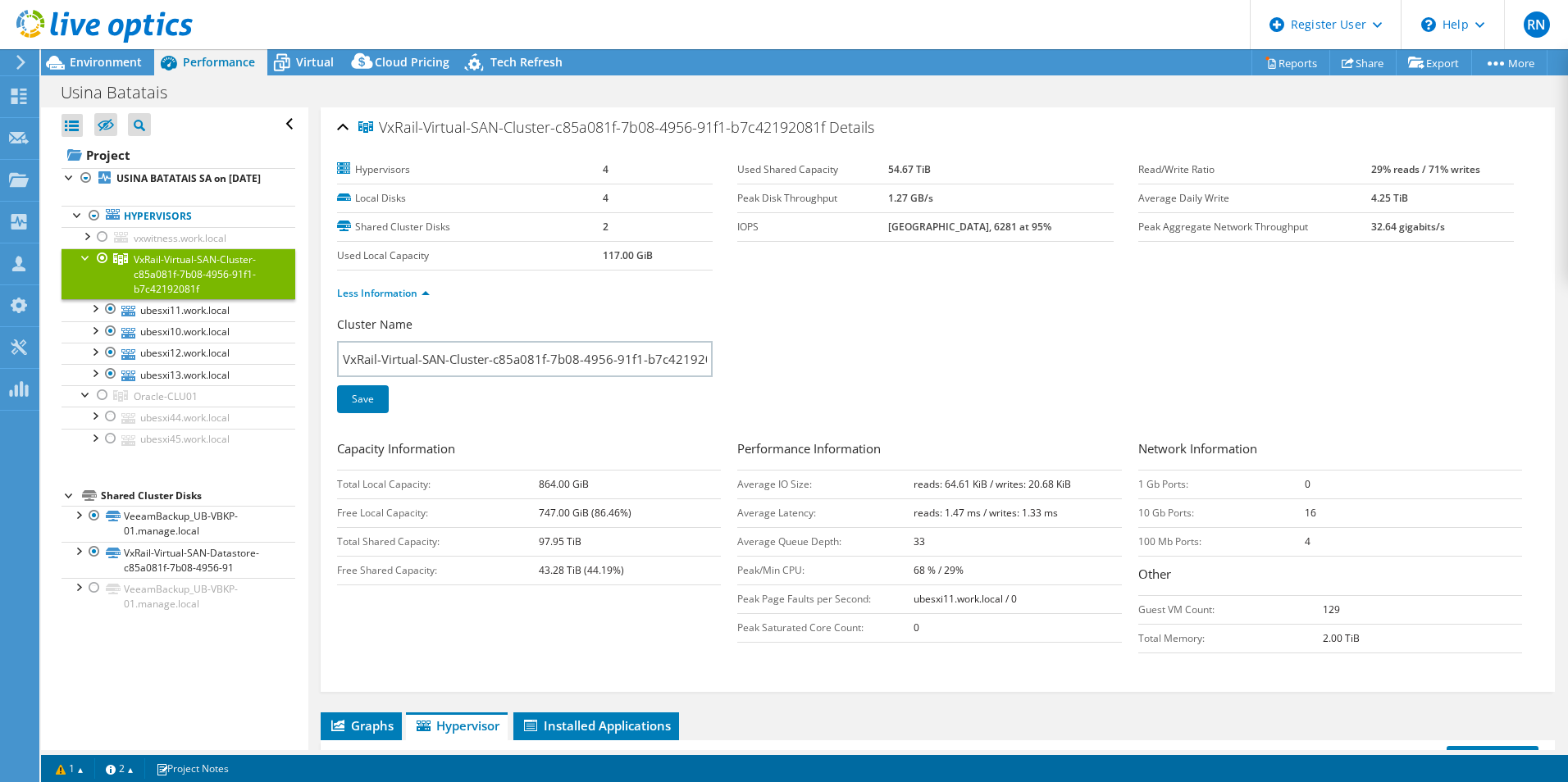
scroll to position [0, 0]
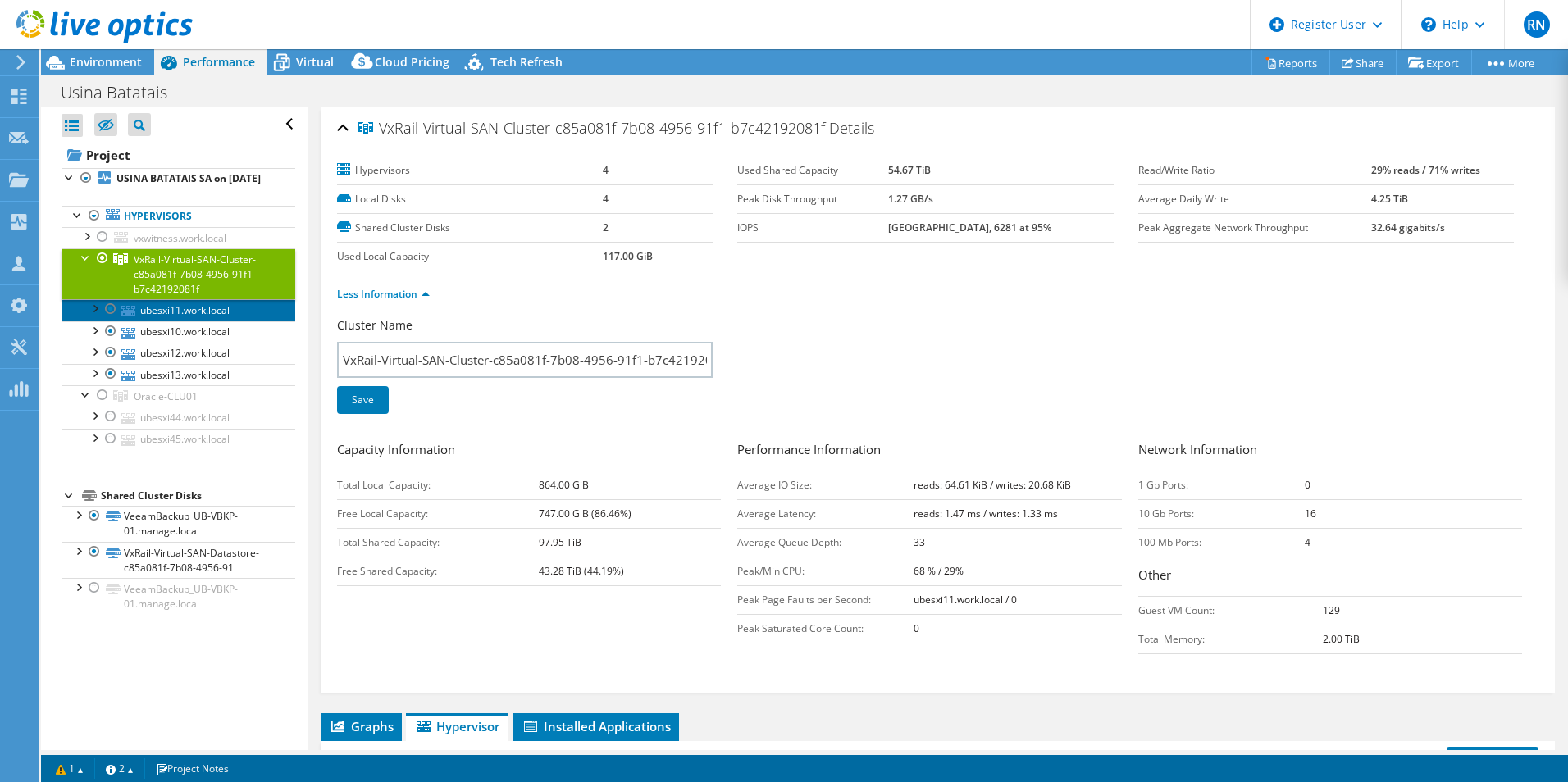
click at [168, 321] on link "ubesxi11.work.local" at bounding box center [179, 310] width 234 height 22
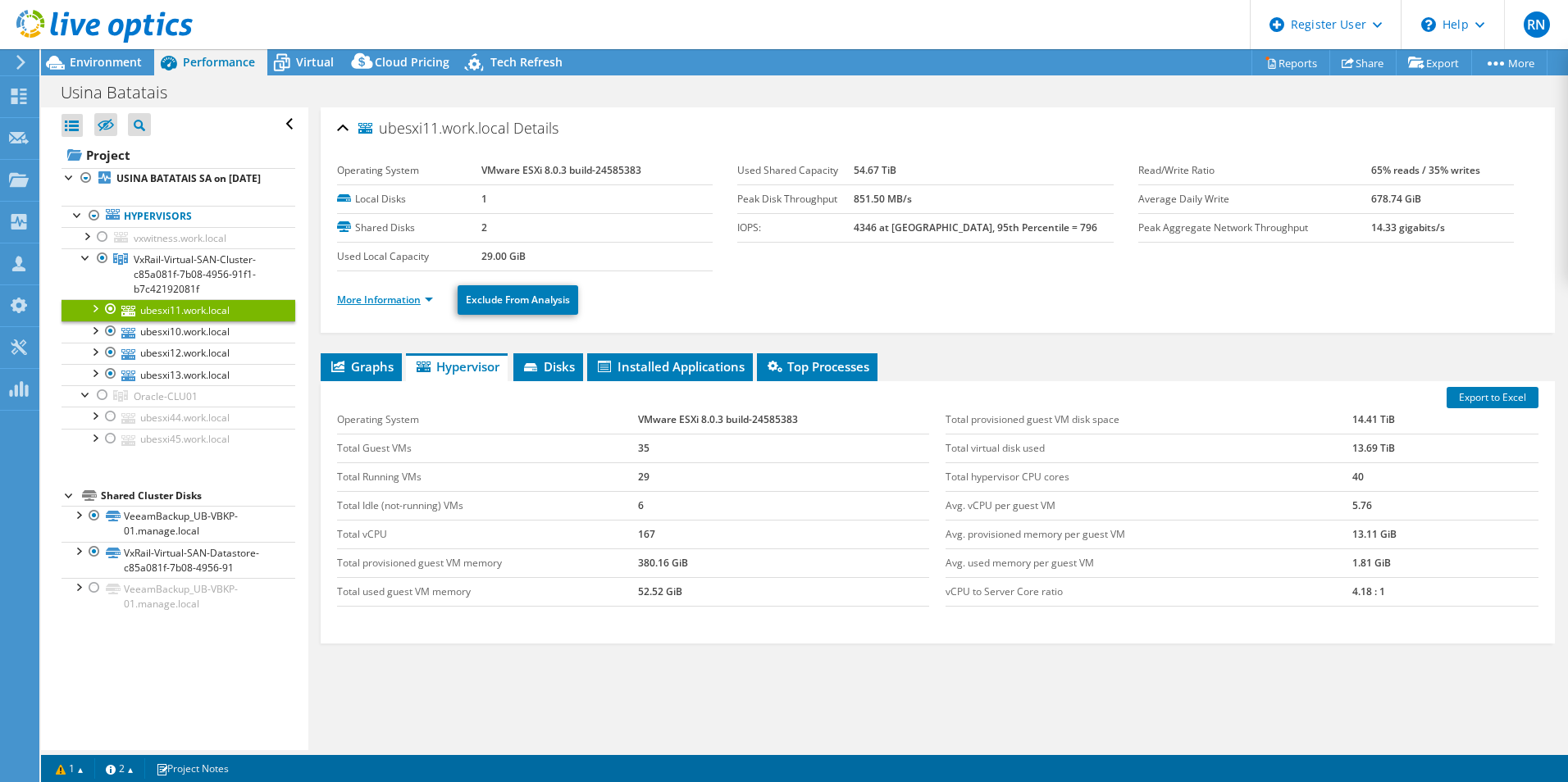
click at [368, 298] on link "More Information" at bounding box center [385, 300] width 96 height 14
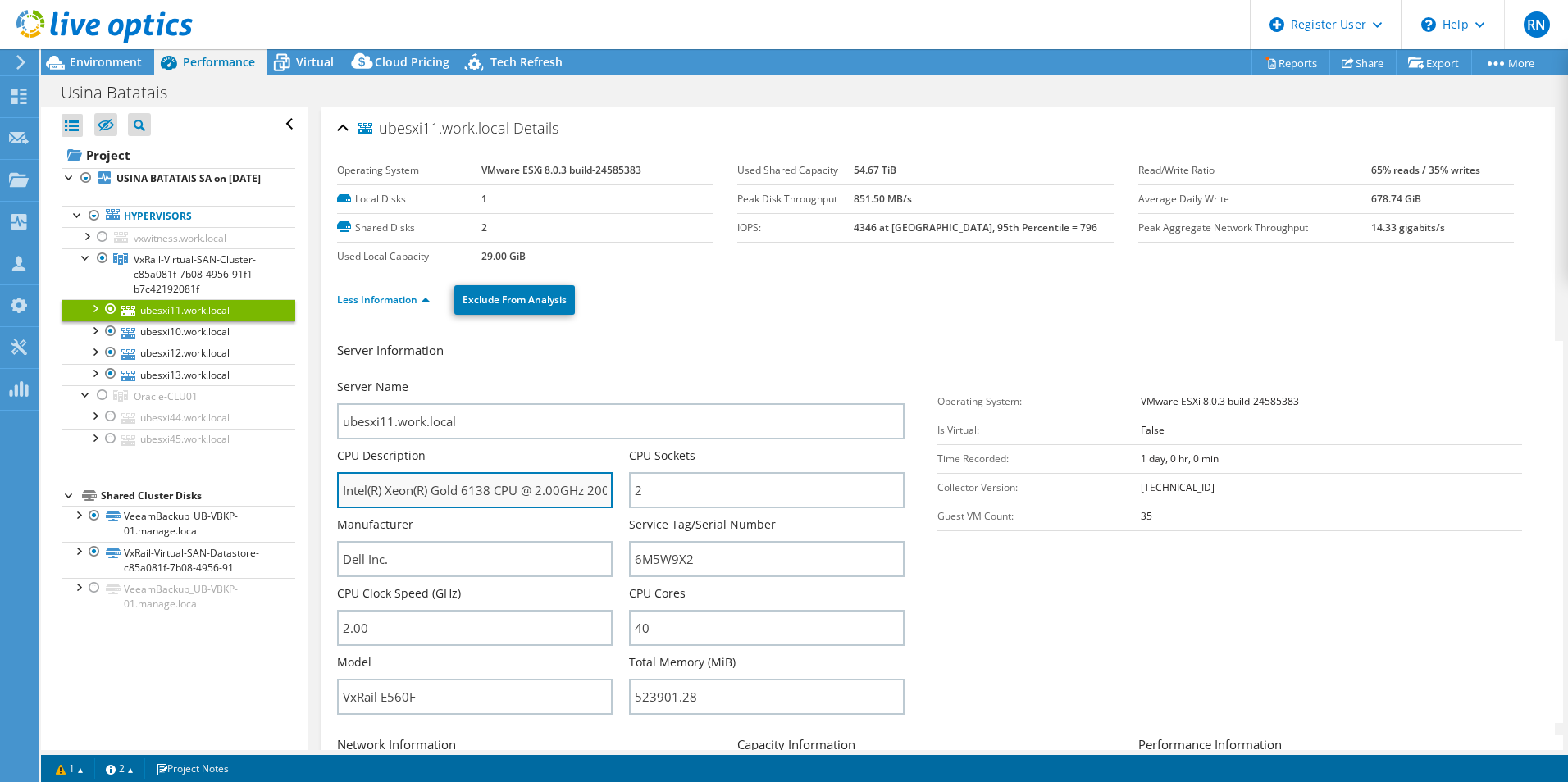
drag, startPoint x: 465, startPoint y: 492, endPoint x: 516, endPoint y: 492, distance: 51.0
click at [516, 492] on input "Intel(R) Xeon(R) Gold 6138 CPU @ 2.00GHz 200 GHz" at bounding box center [475, 491] width 276 height 36
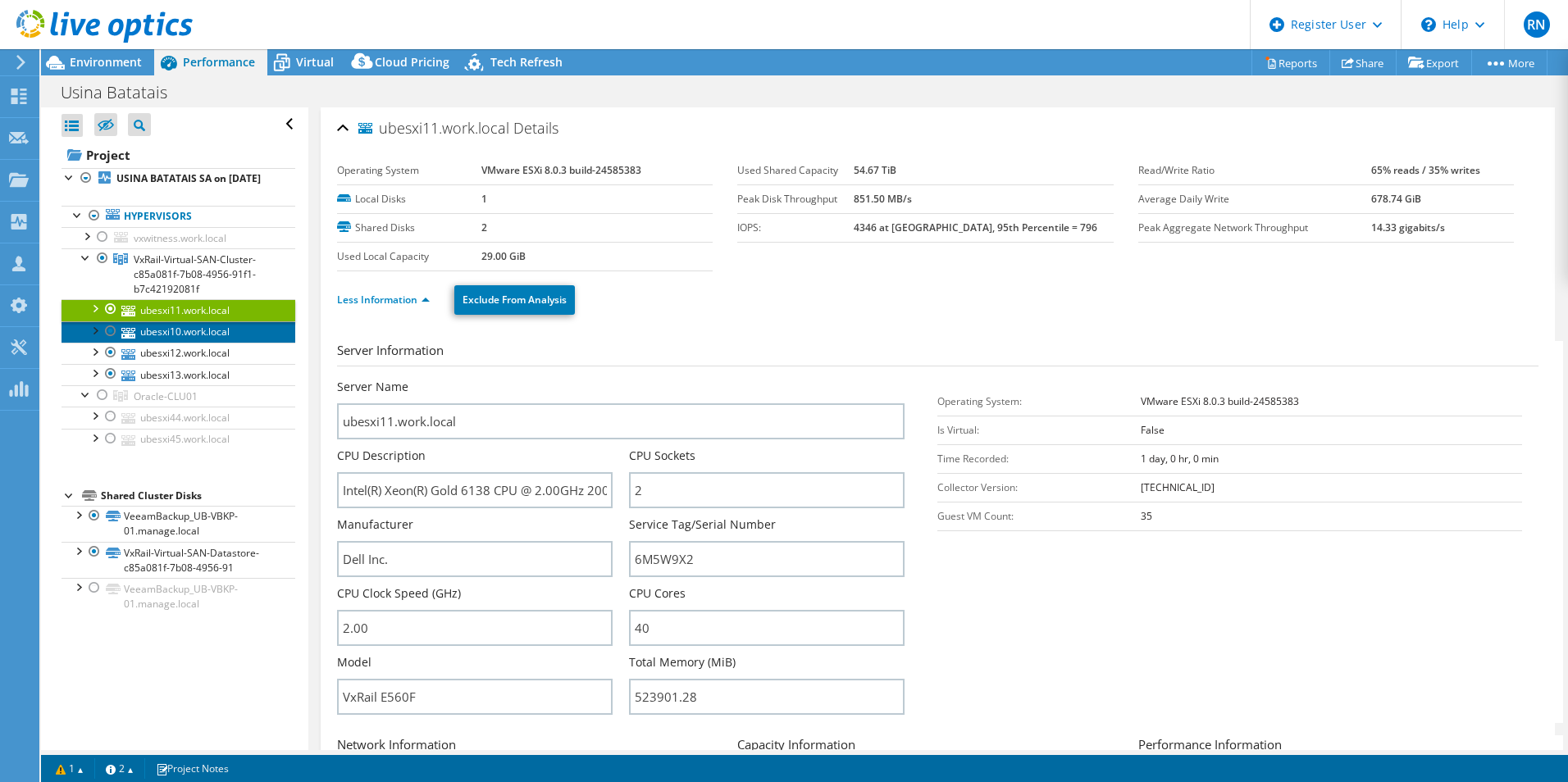
click at [230, 342] on link "ubesxi10.work.local" at bounding box center [179, 332] width 234 height 22
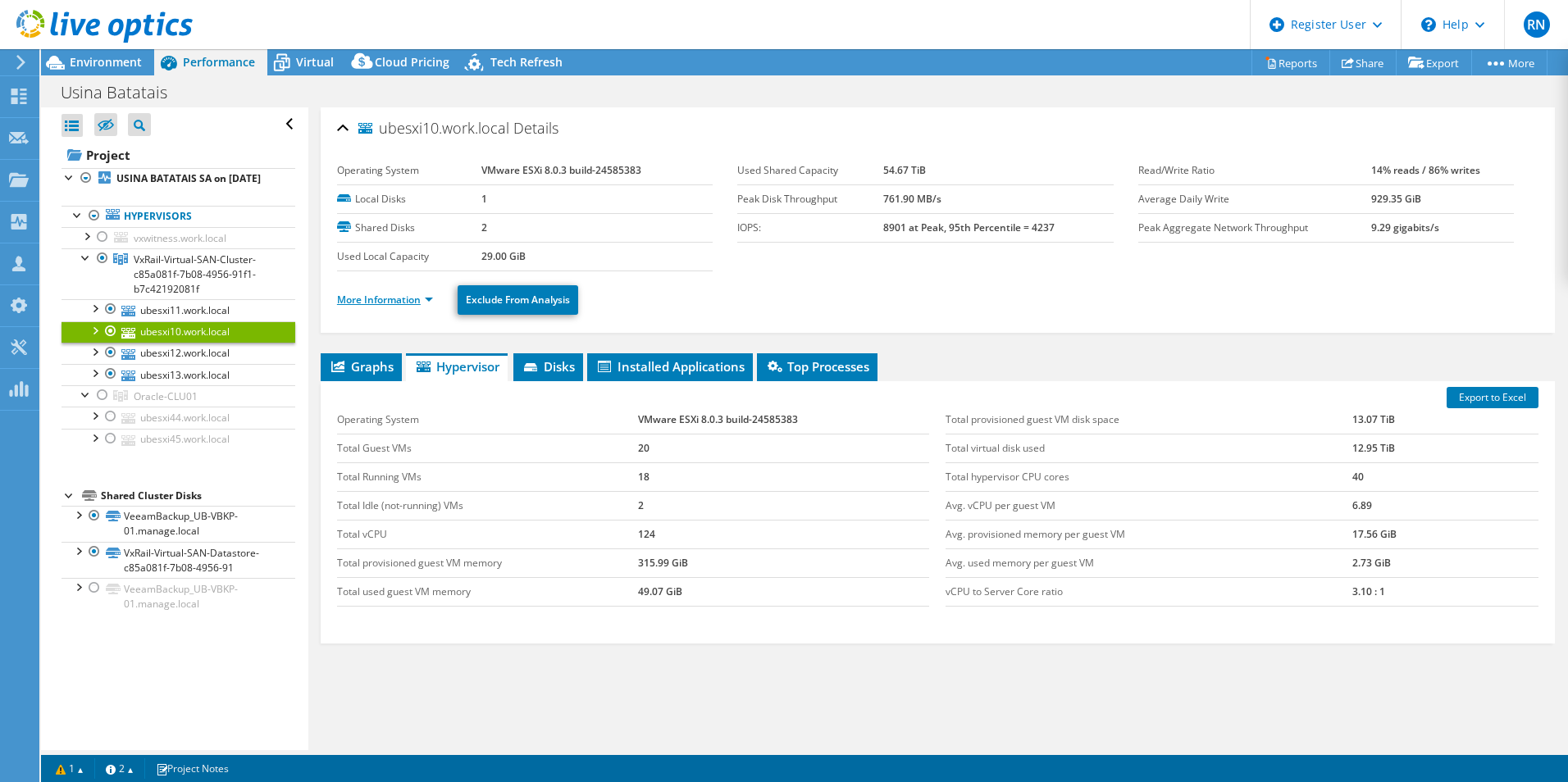
click at [389, 300] on link "More Information" at bounding box center [385, 300] width 96 height 14
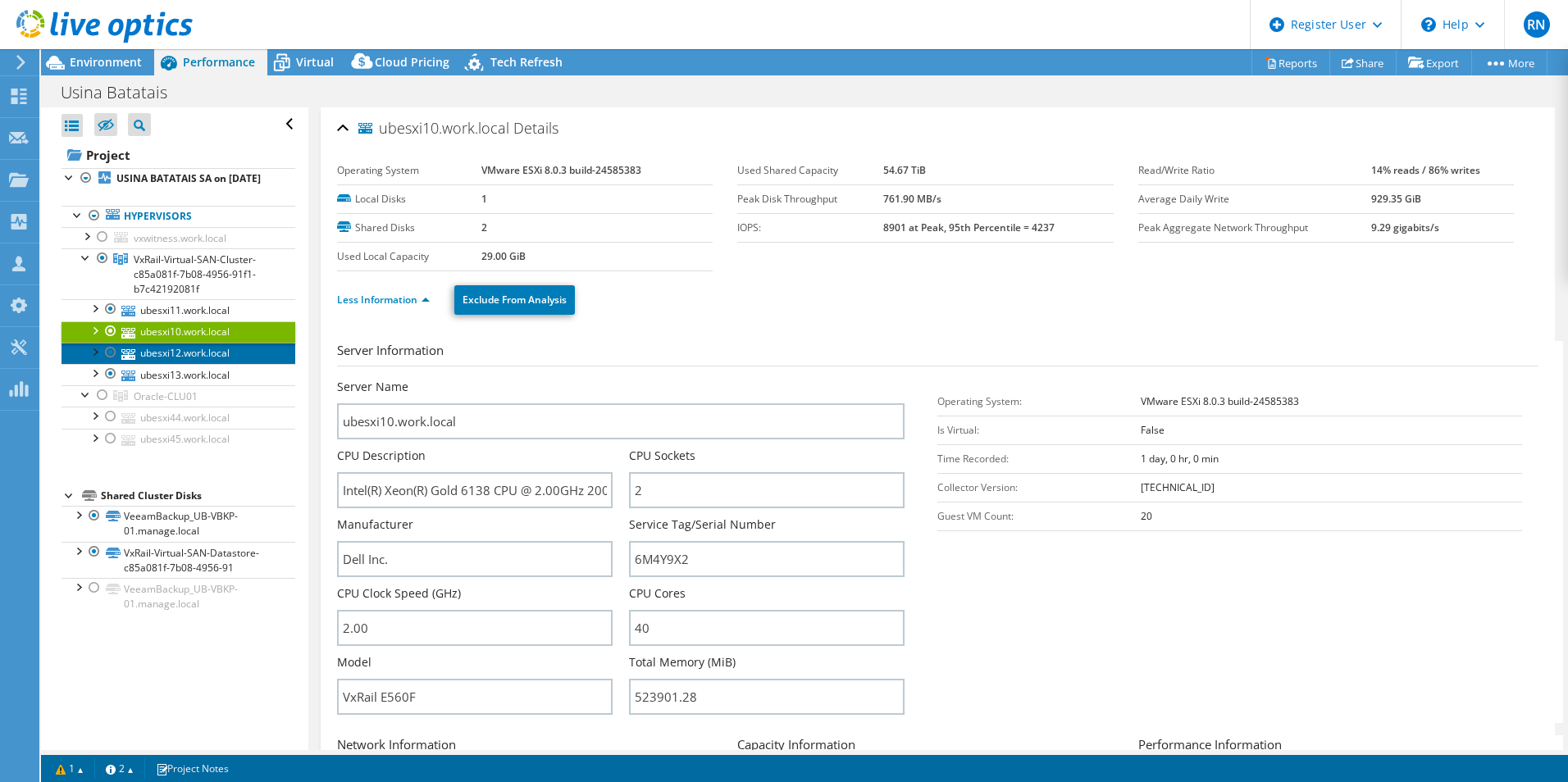
click at [220, 364] on link "ubesxi12.work.local" at bounding box center [179, 353] width 234 height 22
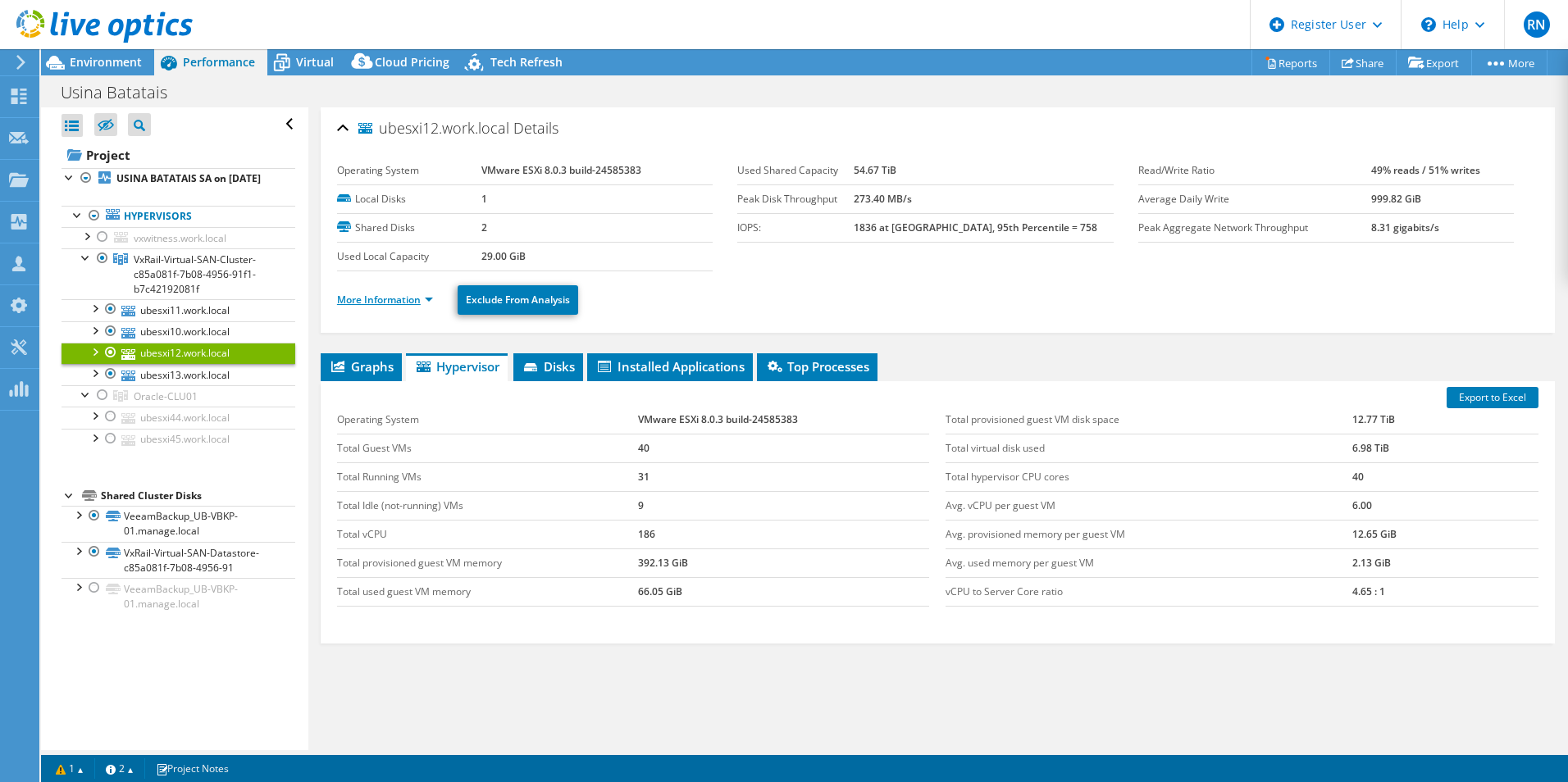
click at [389, 296] on link "More Information" at bounding box center [385, 300] width 96 height 14
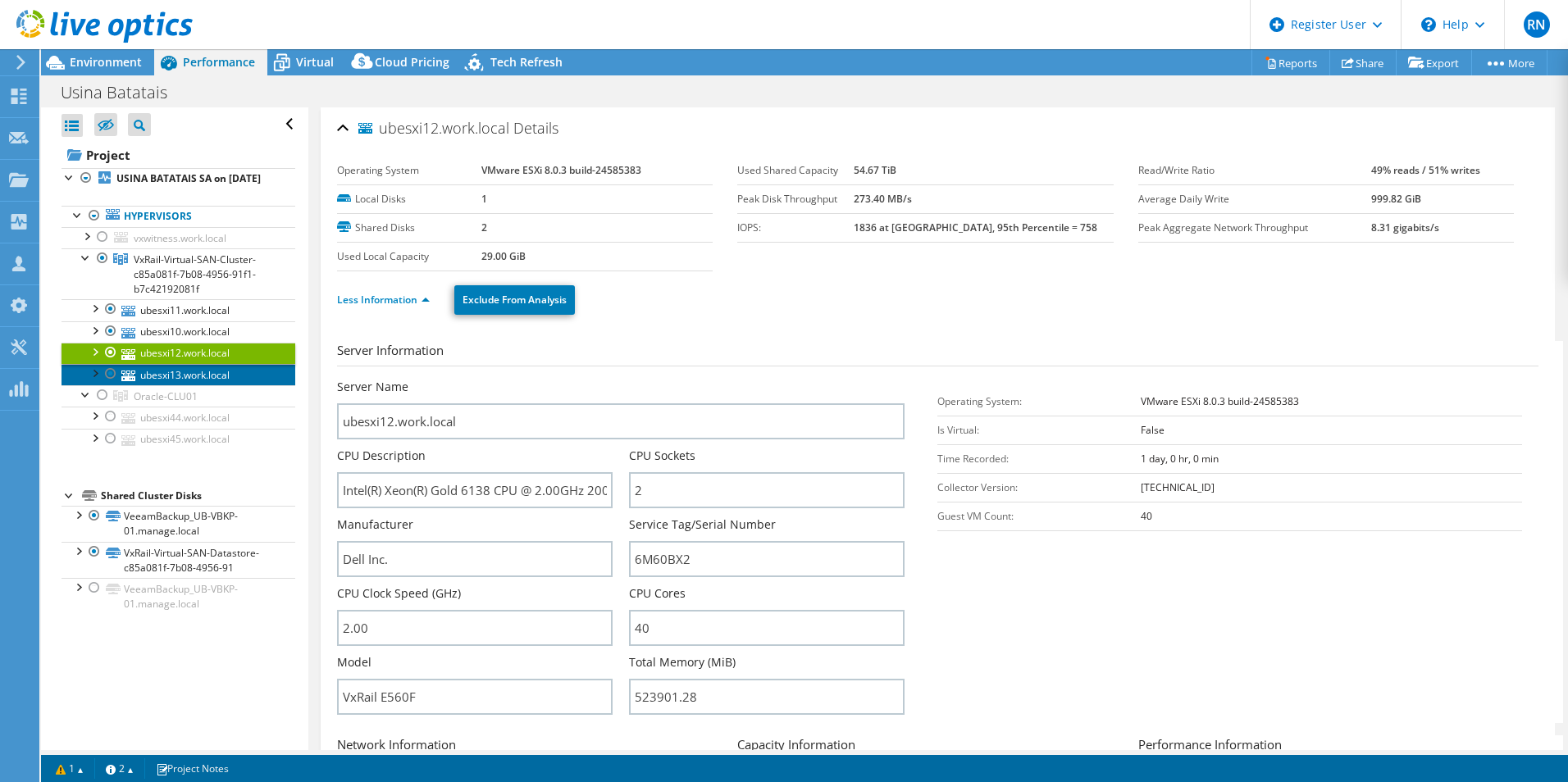
click at [206, 386] on link "ubesxi13.work.local" at bounding box center [179, 375] width 234 height 22
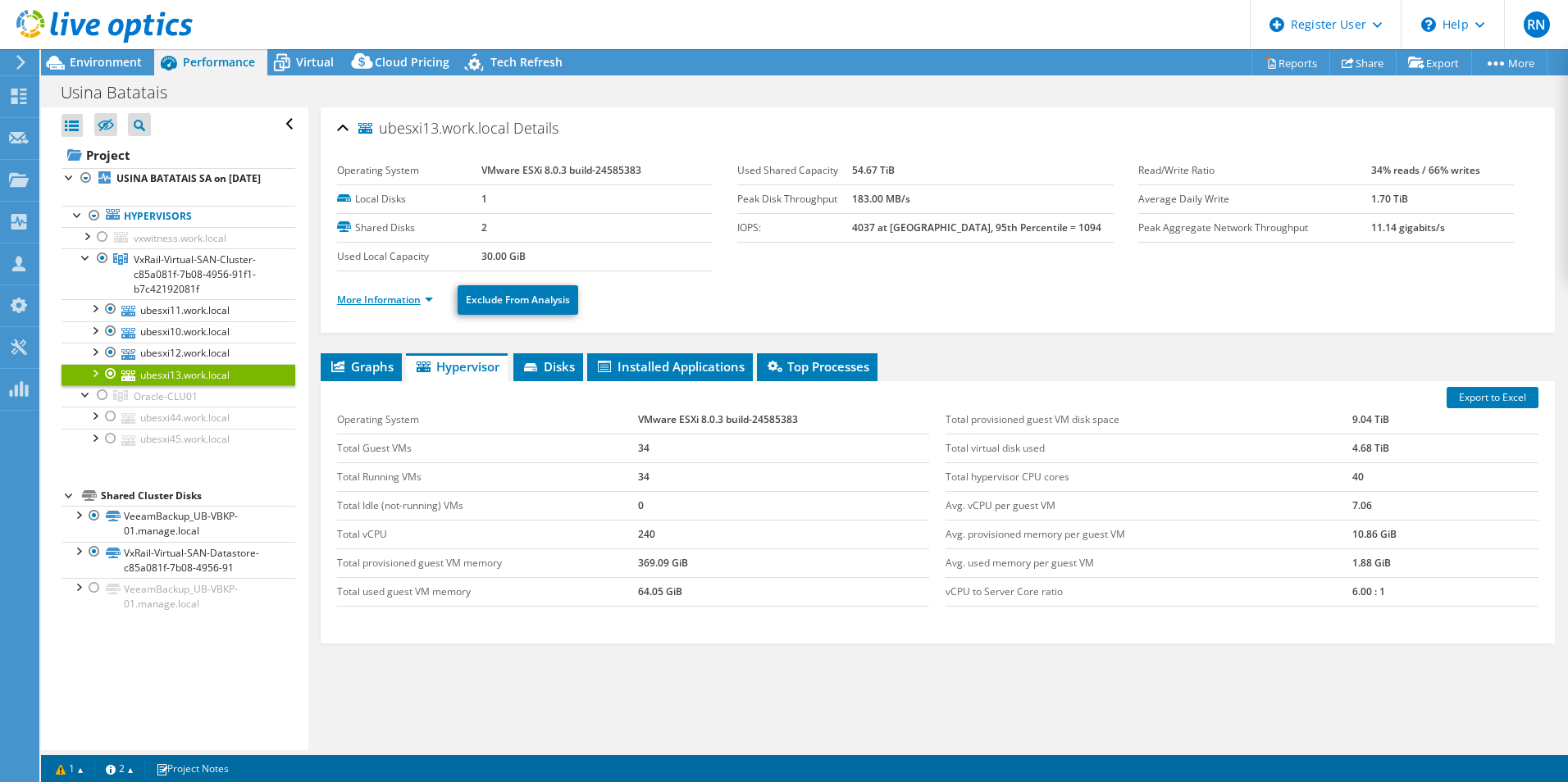
click at [402, 300] on link "More Information" at bounding box center [385, 300] width 96 height 14
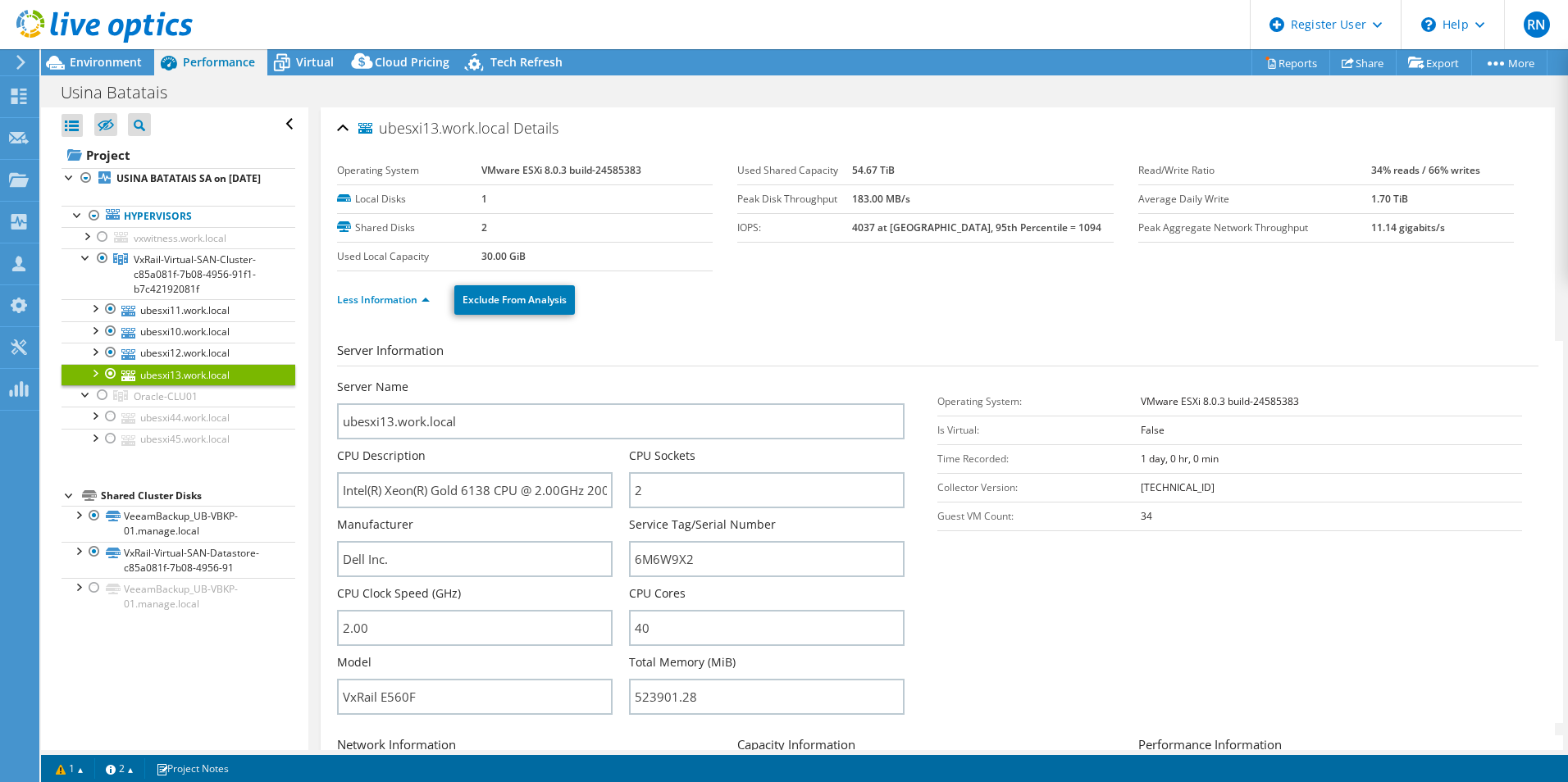
click at [1193, 626] on section "Server Information Server Name ubesxi13.work.local CPU Description Intel(R) Xeo…" at bounding box center [942, 531] width 1210 height 382
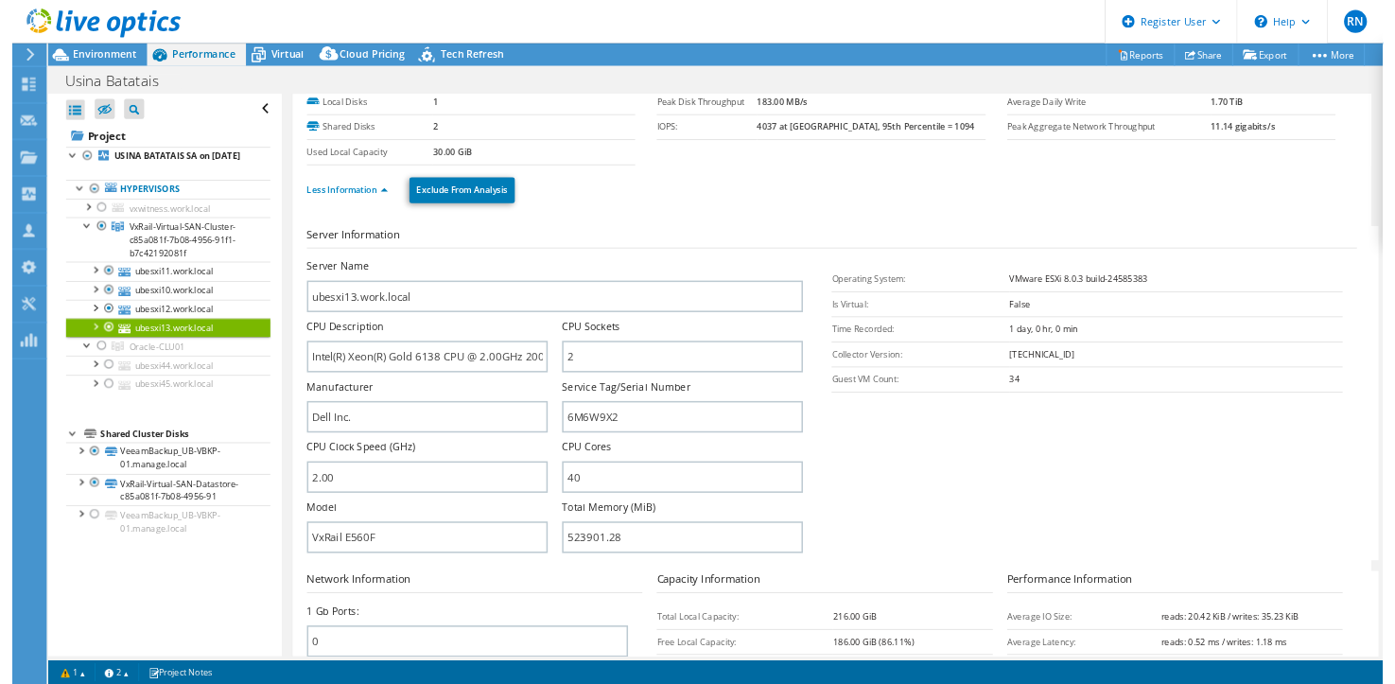
scroll to position [189, 0]
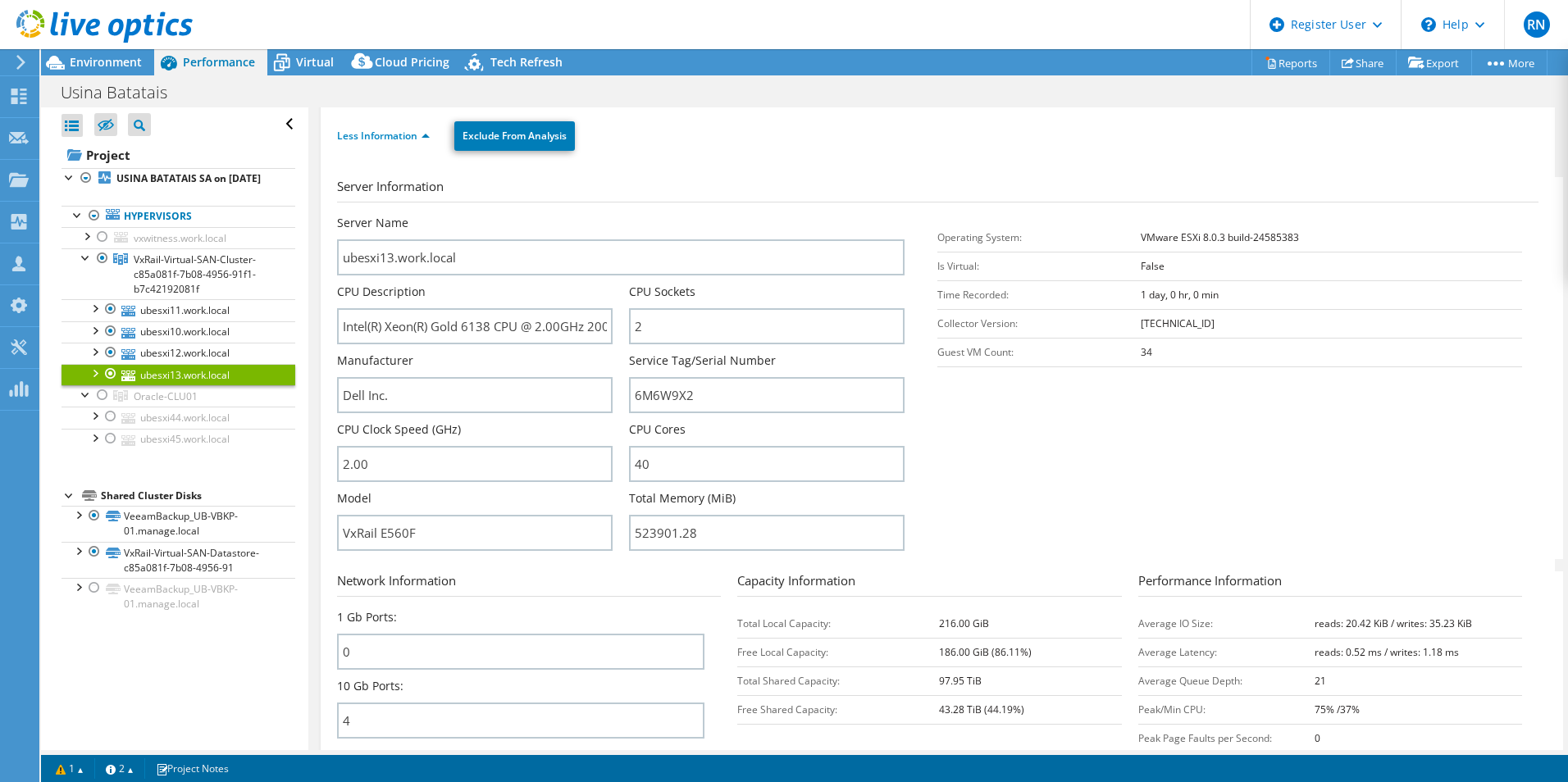
click at [1202, 467] on section "Server Information Server Name ubesxi13.work.local CPU Description Intel(R) Xeo…" at bounding box center [942, 368] width 1210 height 382
click at [117, 67] on span "Environment" at bounding box center [105, 62] width 72 height 16
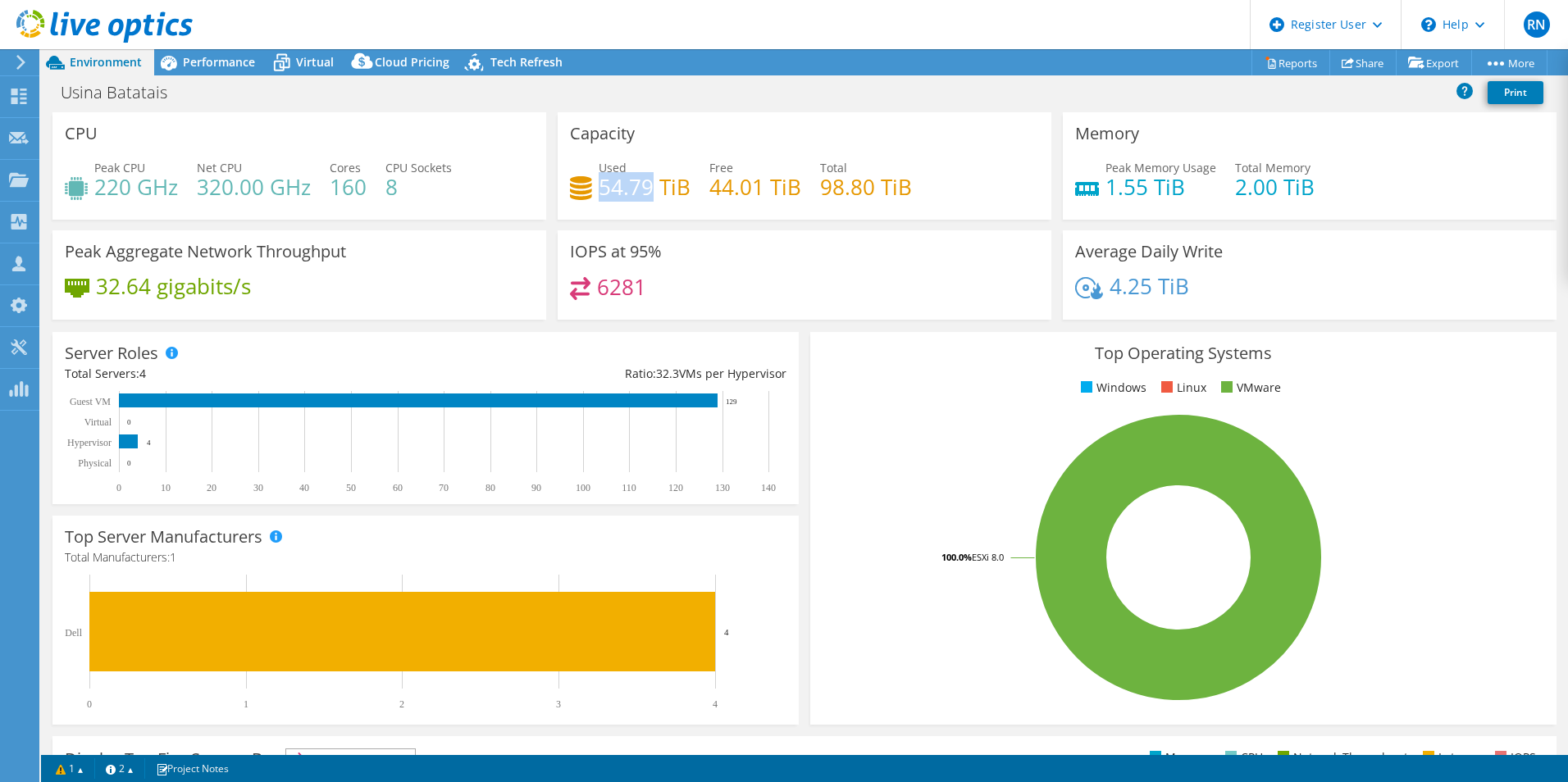
drag, startPoint x: 597, startPoint y: 190, endPoint x: 646, endPoint y: 189, distance: 49.0
click at [646, 189] on h4 "54.79 TiB" at bounding box center [644, 186] width 92 height 18
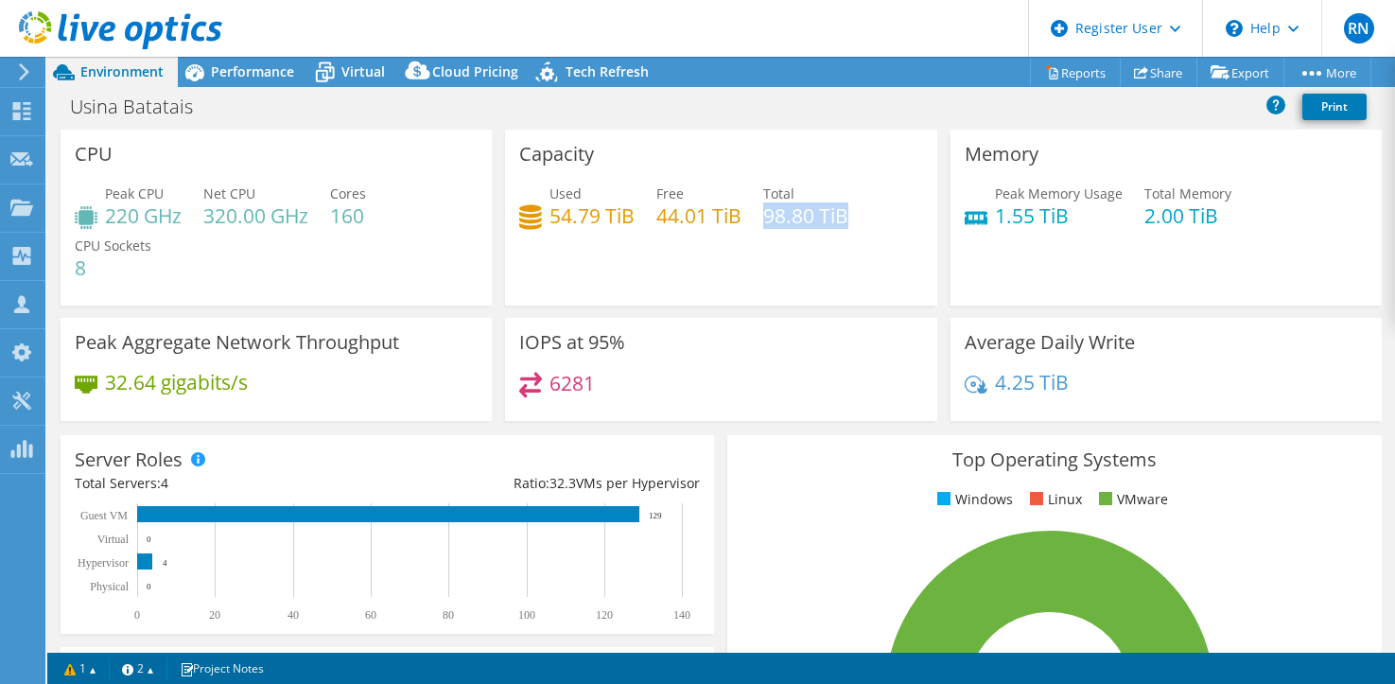
drag, startPoint x: 760, startPoint y: 215, endPoint x: 841, endPoint y: 218, distance: 80.4
click at [841, 218] on h4 "98.80 TiB" at bounding box center [805, 215] width 85 height 21
drag, startPoint x: 548, startPoint y: 217, endPoint x: 624, endPoint y: 215, distance: 76.6
click at [624, 215] on h4 "54.79 TiB" at bounding box center [592, 215] width 85 height 21
click at [269, 73] on span "Performance" at bounding box center [252, 71] width 83 height 18
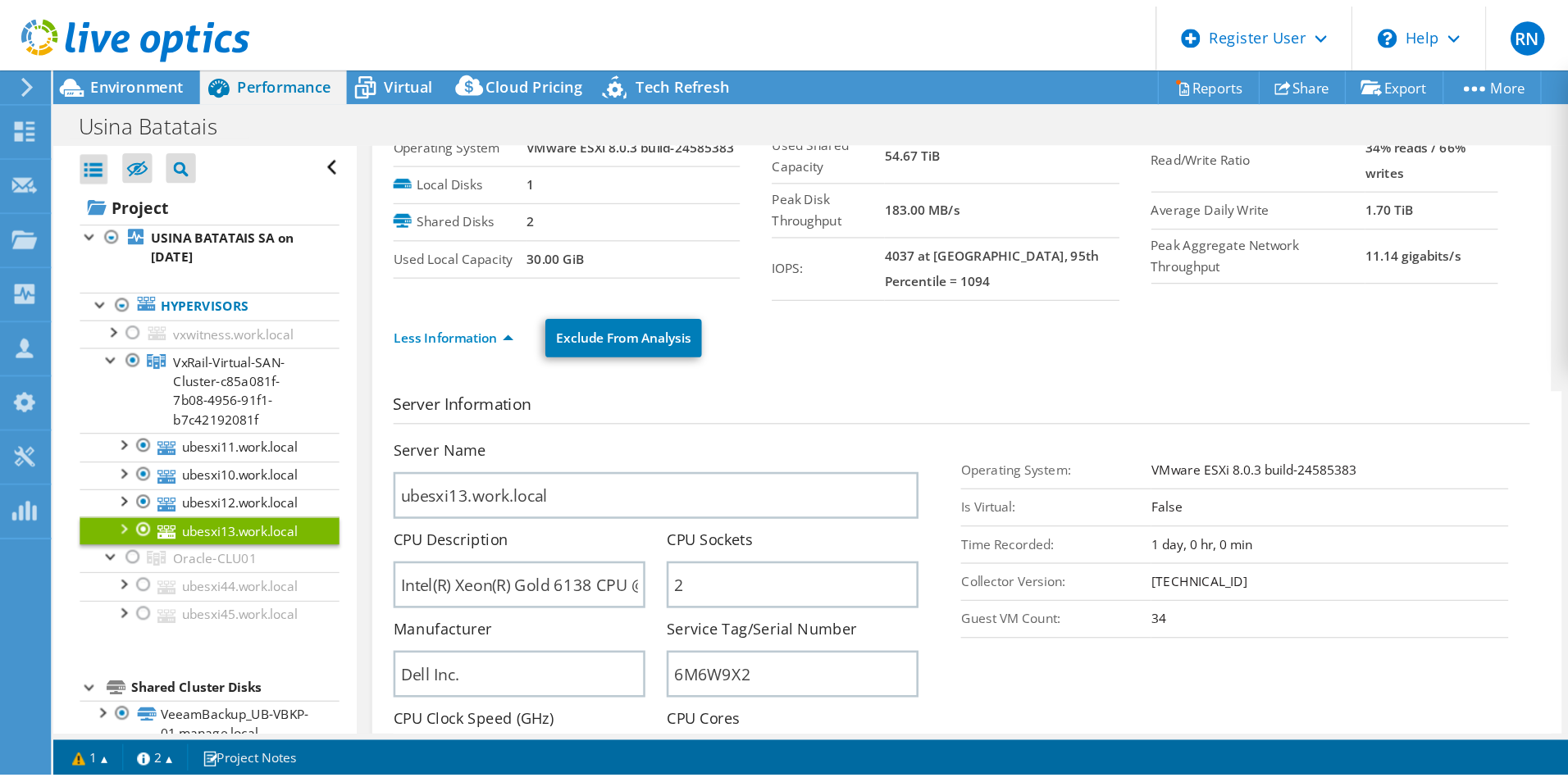
scroll to position [0, 0]
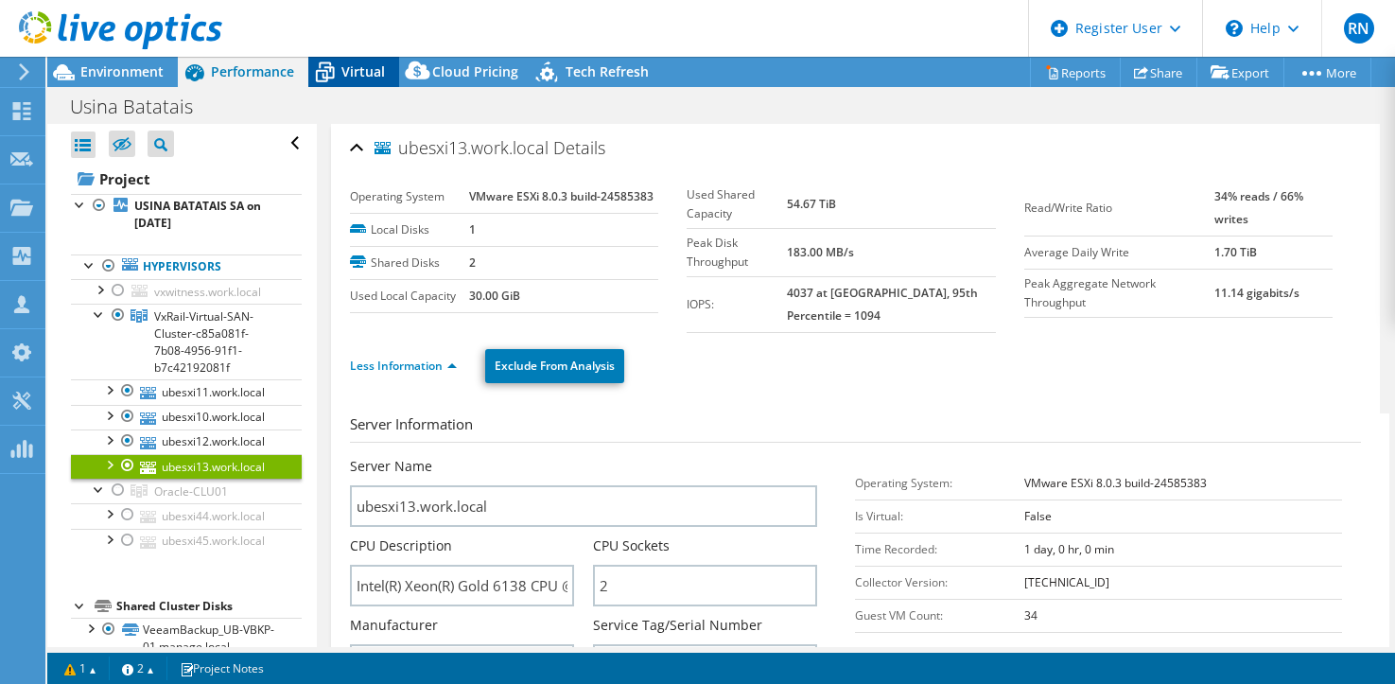
click at [356, 68] on span "Virtual" at bounding box center [363, 71] width 44 height 18
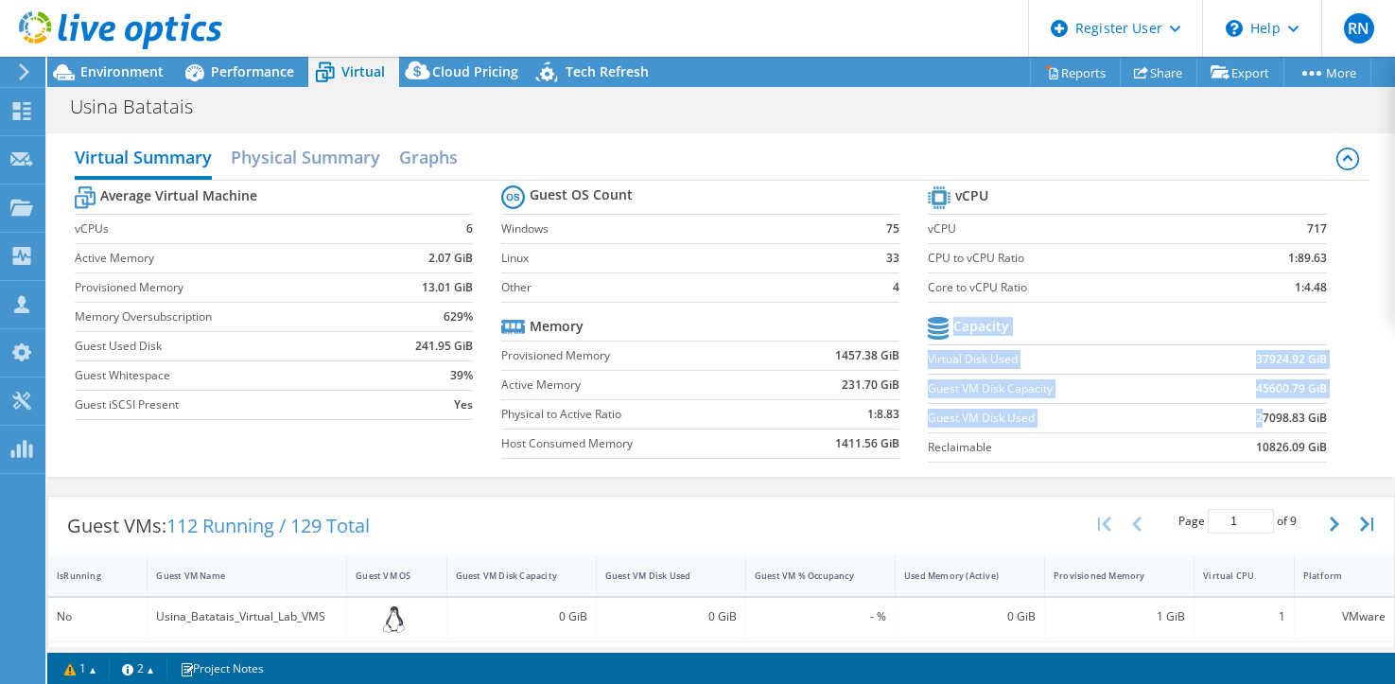
drag, startPoint x: 1247, startPoint y: 417, endPoint x: 1333, endPoint y: 425, distance: 86.4
click at [1333, 425] on section "vCPU vCPU 717 CPU to vCPU Ratio 1:89.63 Core to vCPU Ratio 1:4.48 Capacity Virt…" at bounding box center [1141, 327] width 427 height 290
drag, startPoint x: 1333, startPoint y: 425, endPoint x: 1273, endPoint y: 423, distance: 59.6
click at [1271, 423] on b "27098.83 GiB" at bounding box center [1291, 418] width 71 height 19
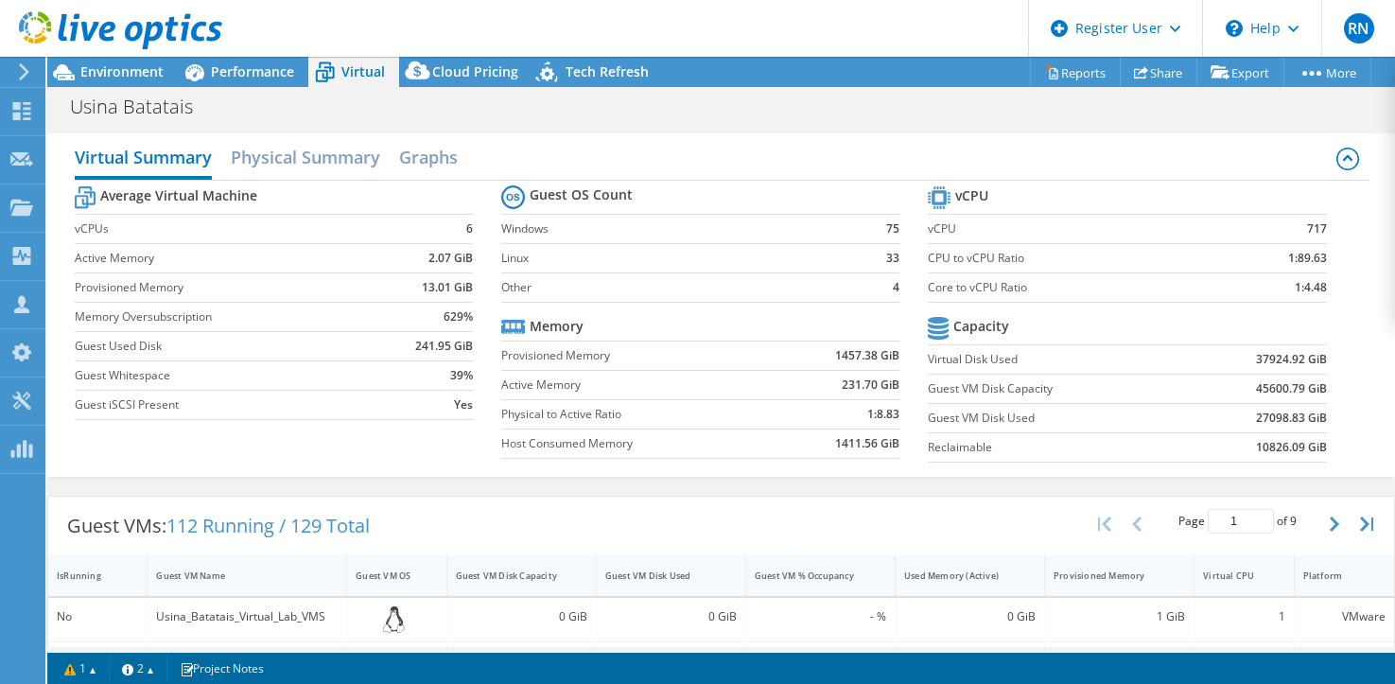
click at [122, 60] on div at bounding box center [111, 31] width 222 height 63
click at [122, 77] on span "Environment" at bounding box center [121, 71] width 83 height 18
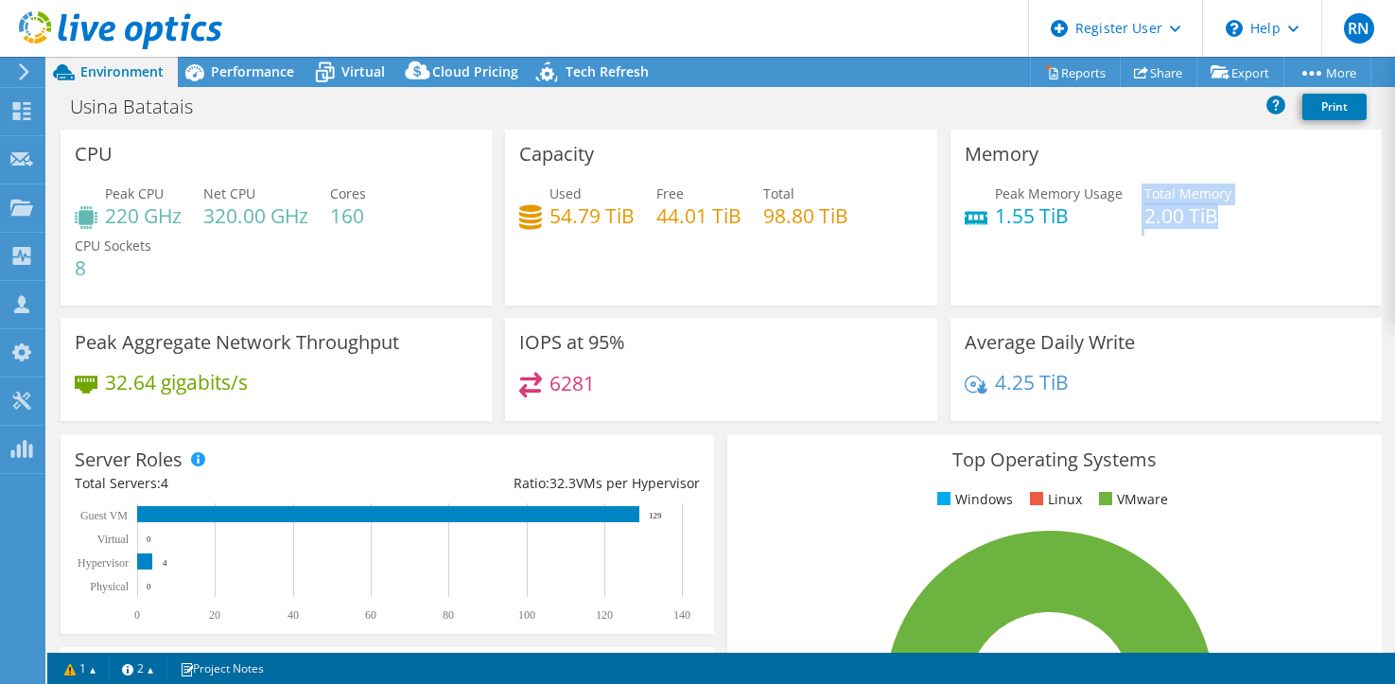
drag, startPoint x: 1131, startPoint y: 220, endPoint x: 1216, endPoint y: 220, distance: 85.1
click at [1216, 220] on div "Peak Memory Usage 1.55 TiB Total Memory 2.00 TiB" at bounding box center [1166, 213] width 403 height 61
drag, startPoint x: 1216, startPoint y: 220, endPoint x: 1211, endPoint y: 243, distance: 23.4
click at [1211, 243] on div "Peak Memory Usage 1.55 TiB Total Memory 2.00 TiB" at bounding box center [1166, 213] width 403 height 61
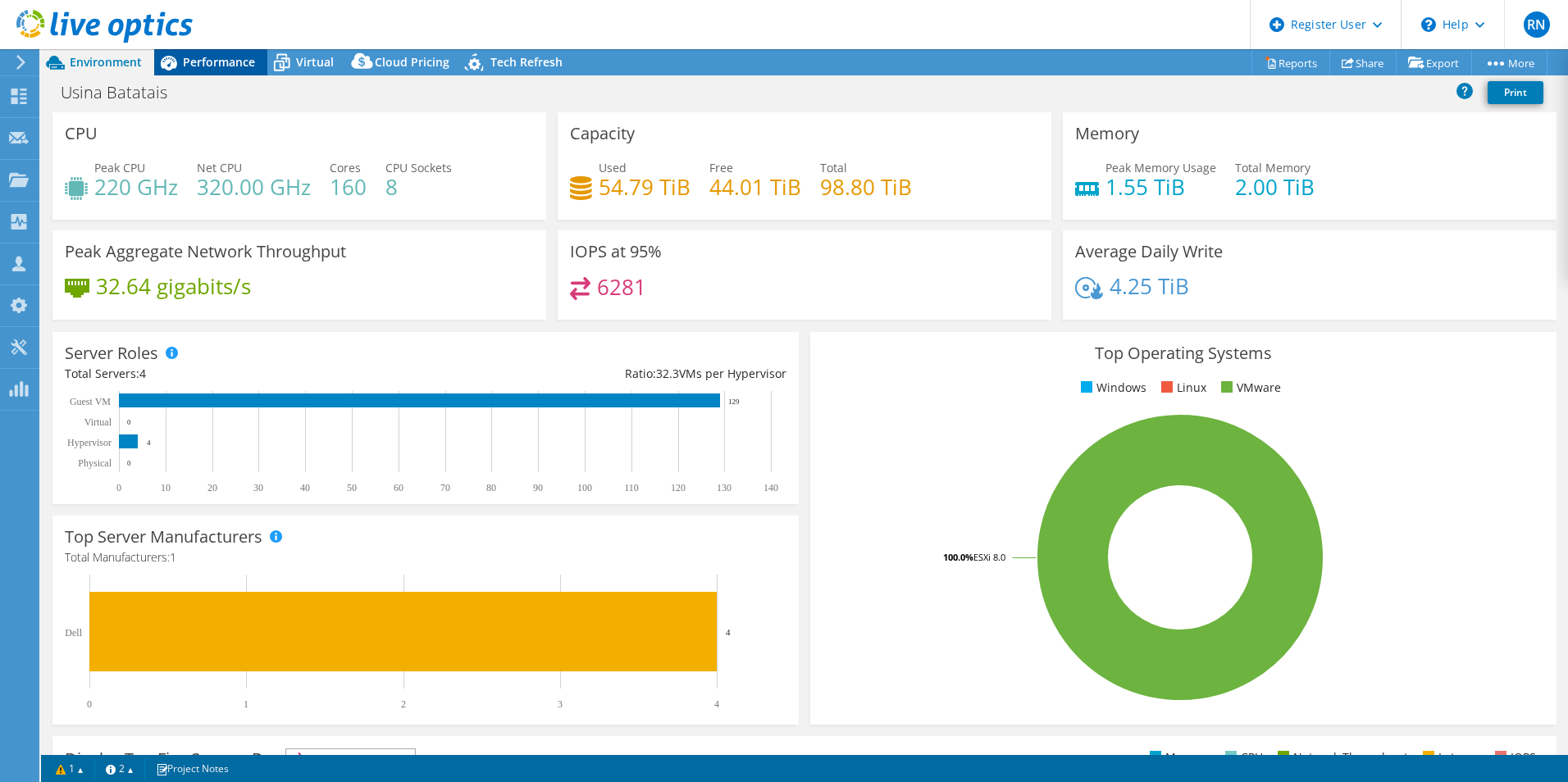
click at [215, 59] on span "Performance" at bounding box center [219, 62] width 72 height 16
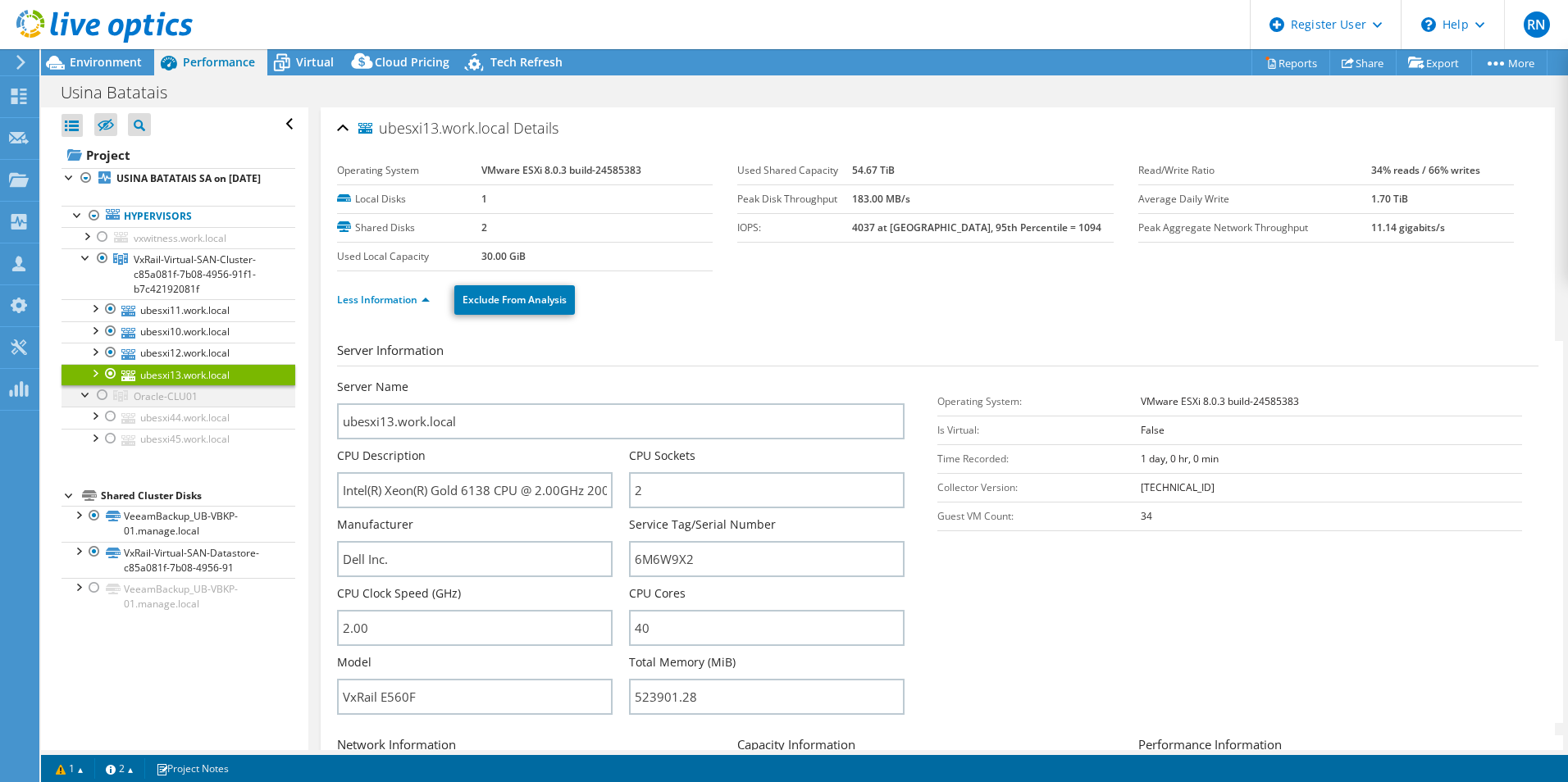
click at [105, 405] on div at bounding box center [102, 395] width 16 height 20
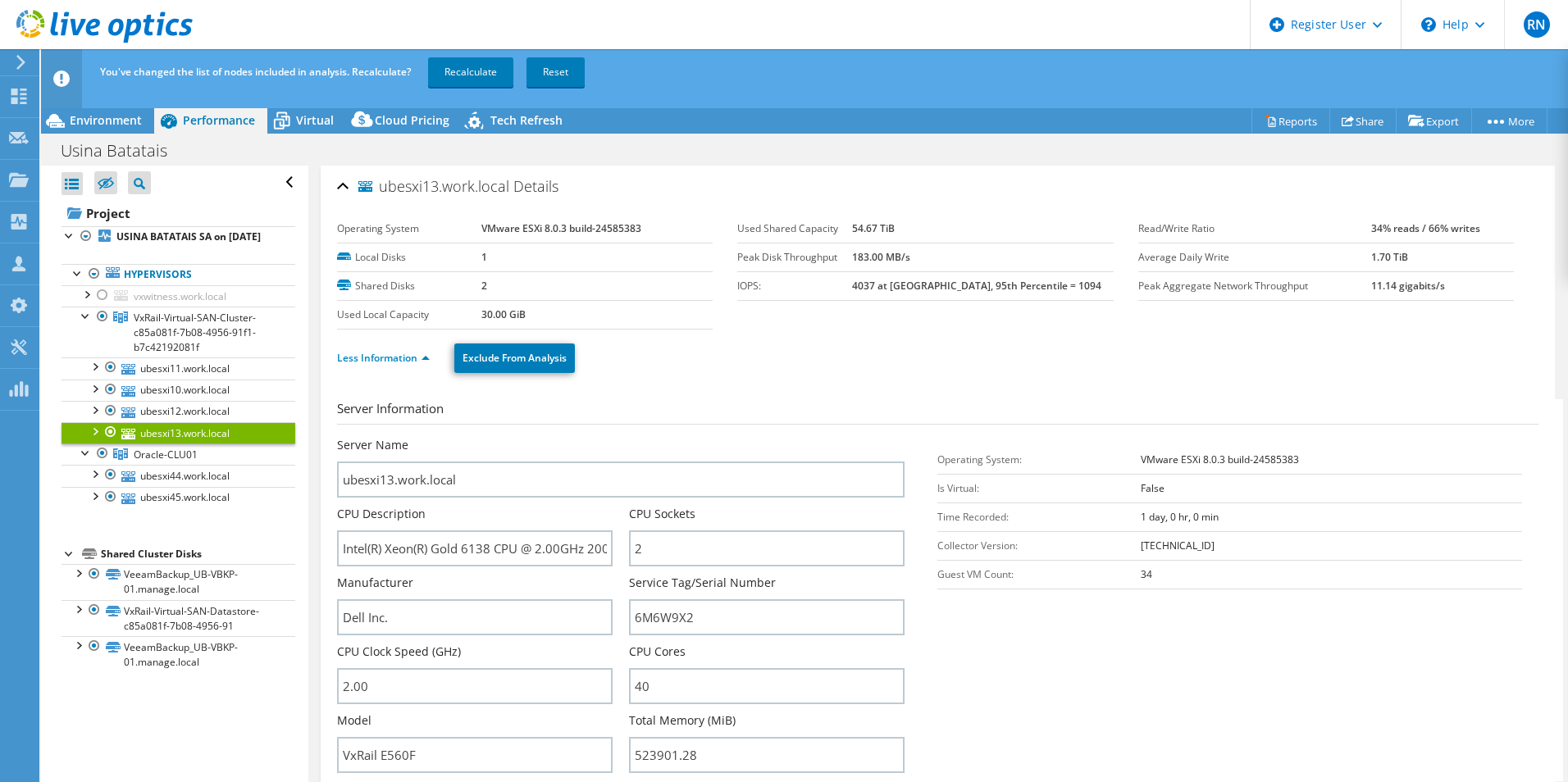
click at [758, 395] on div "Server Information Server Name ubesxi13.work.local CPU Description Intel(R) Xeo…" at bounding box center [938, 759] width 1202 height 744
click at [127, 121] on span "Environment" at bounding box center [105, 121] width 72 height 16
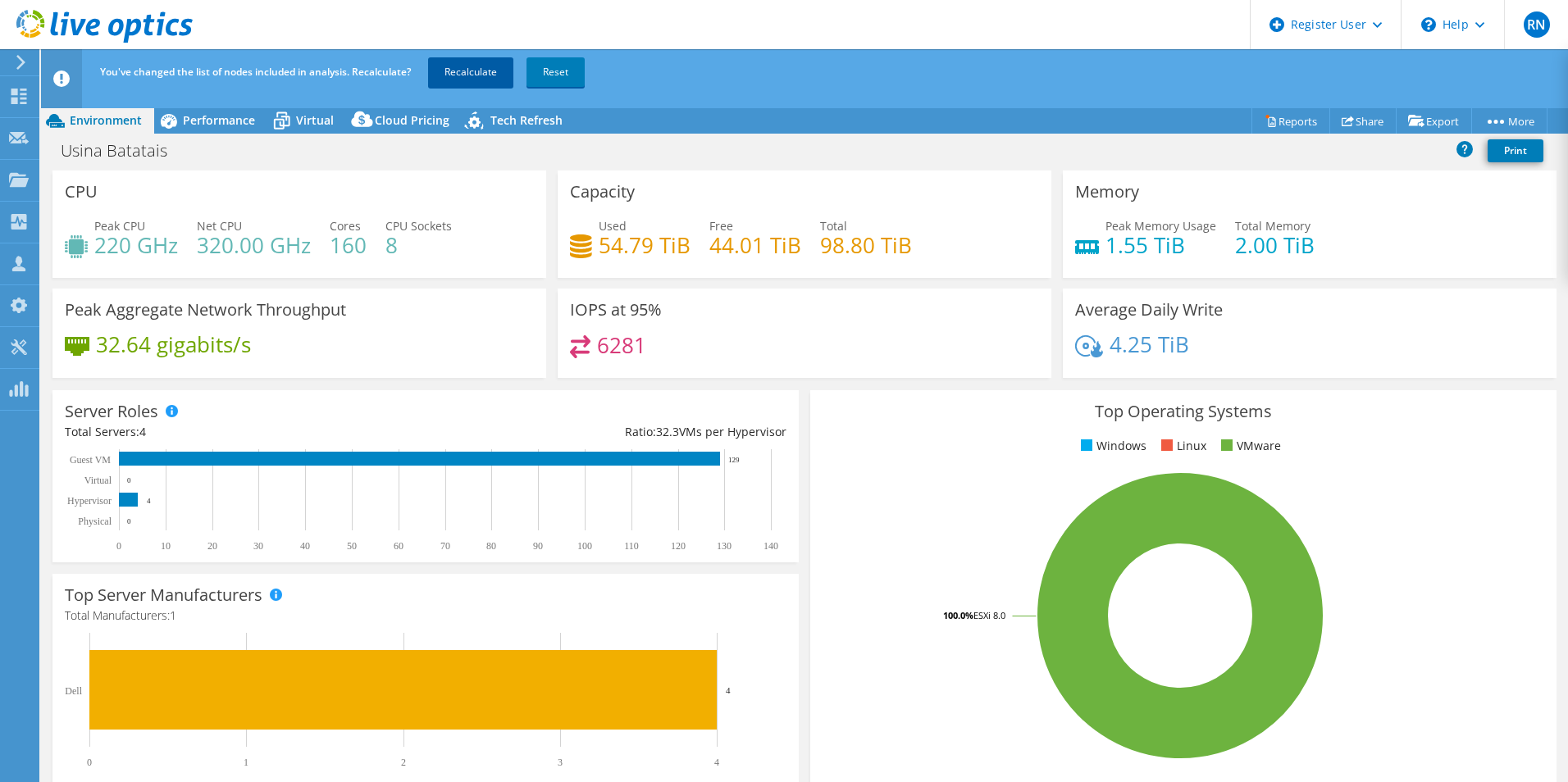
click at [459, 75] on link "Recalculate" at bounding box center [471, 72] width 85 height 29
